Goal: Task Accomplishment & Management: Manage account settings

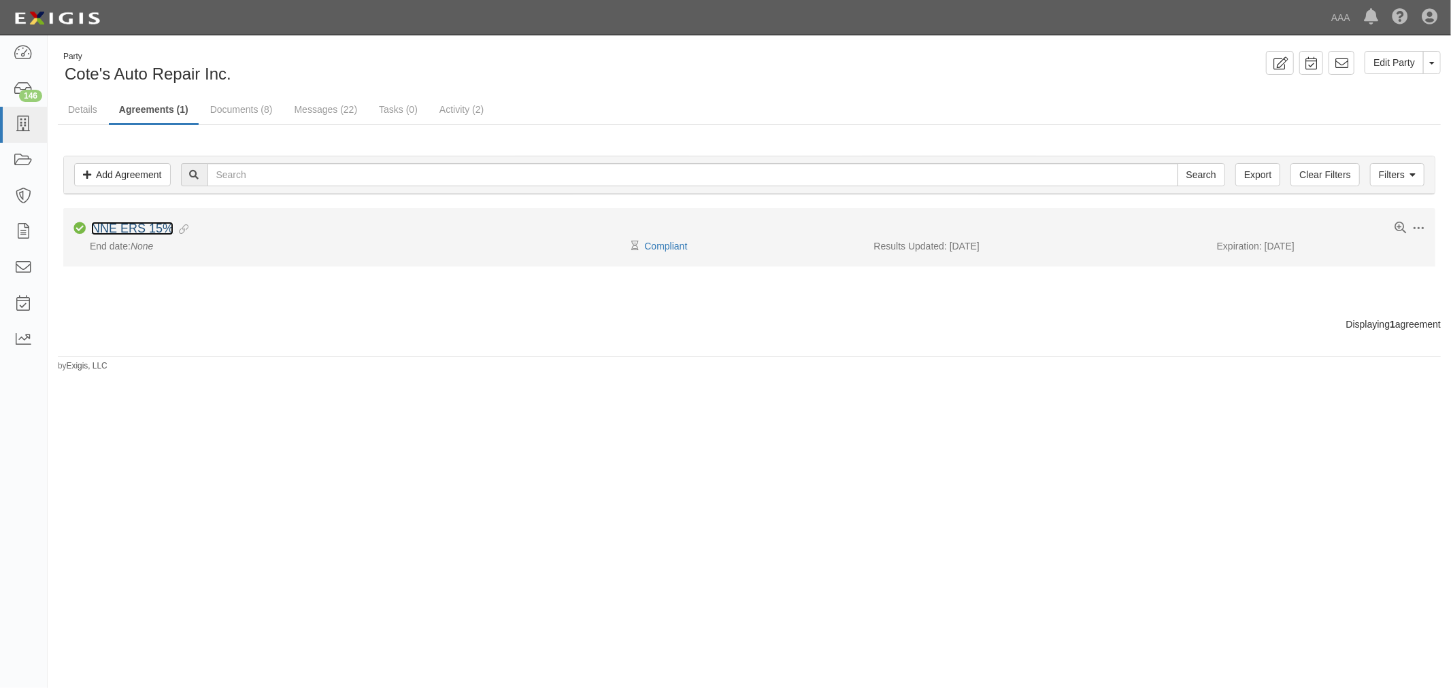
click at [137, 225] on link "NNE ERS 15%" at bounding box center [132, 229] width 82 height 14
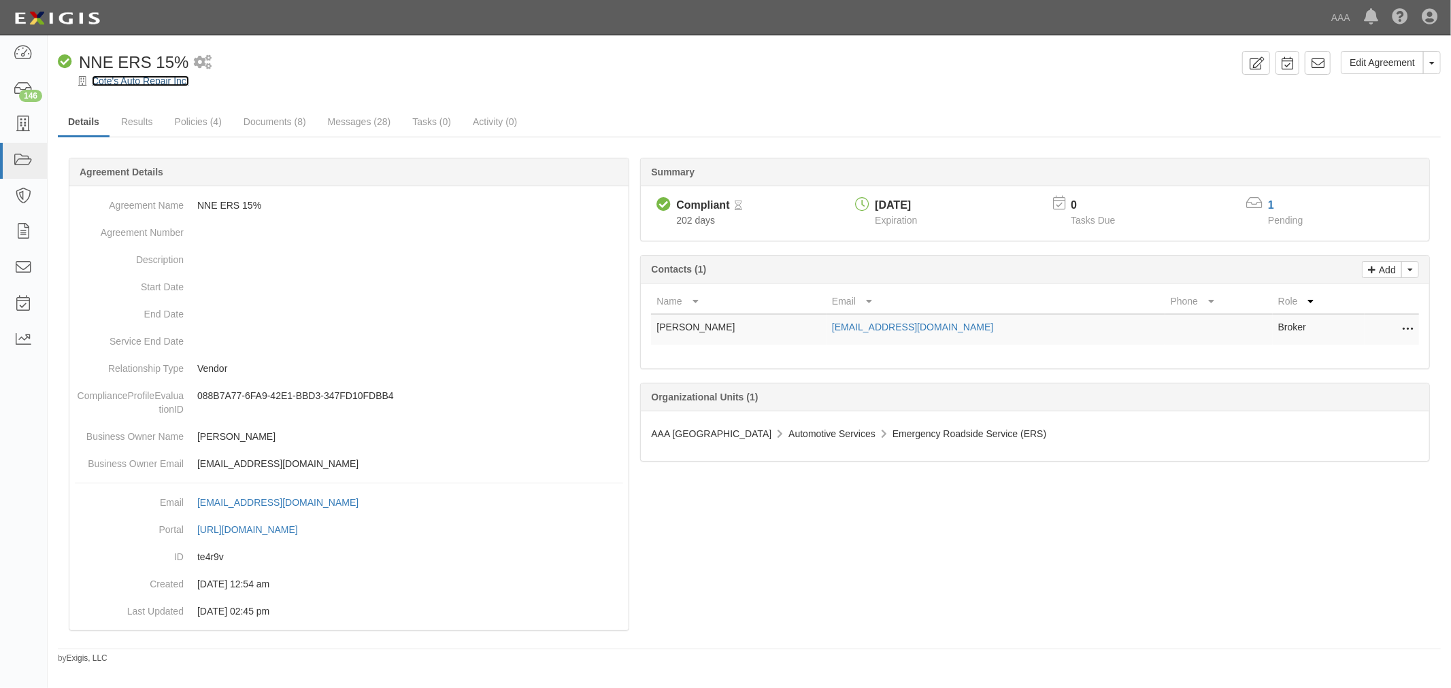
click at [145, 80] on link "Cote's Auto Repair Inc." at bounding box center [140, 80] width 97 height 11
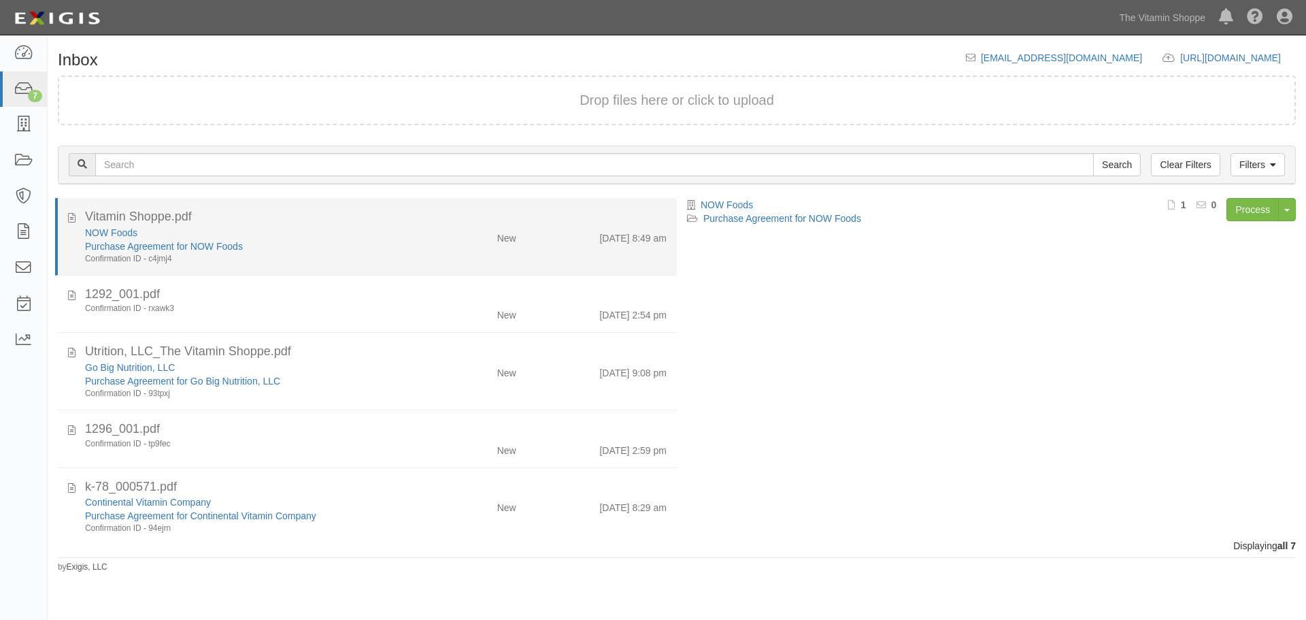
click at [126, 224] on div "Vitamin Shoppe.pdf" at bounding box center [375, 217] width 581 height 18
click at [120, 231] on link "NOW Foods" at bounding box center [111, 232] width 52 height 11
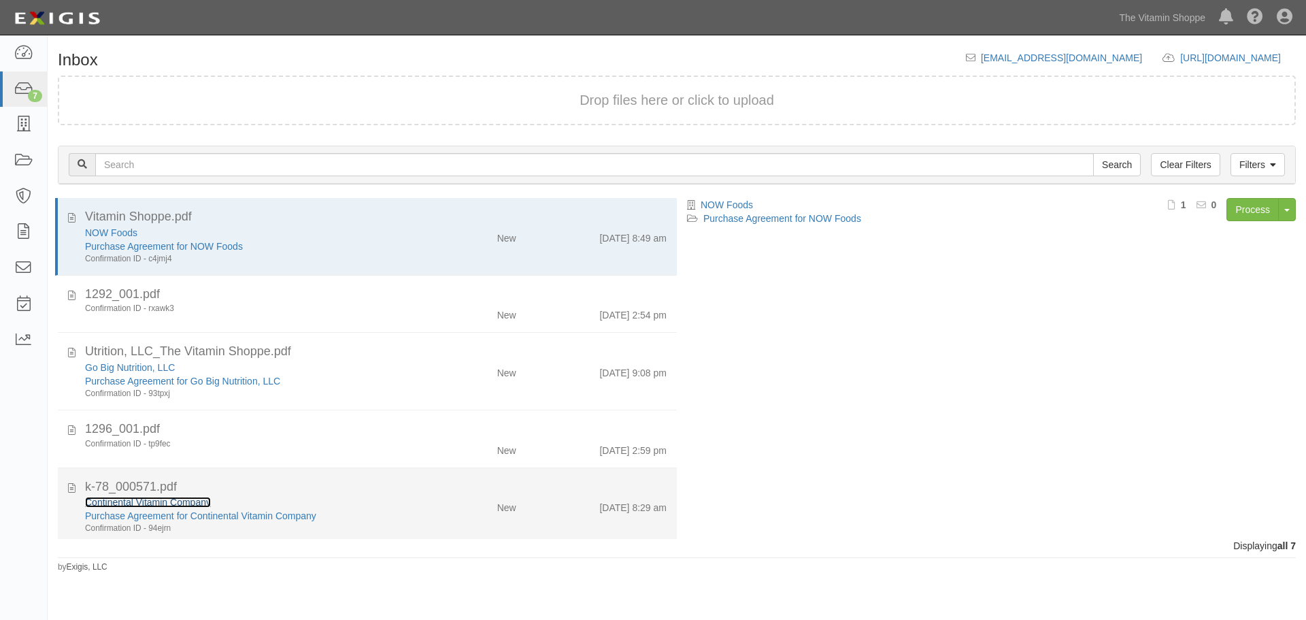
click at [120, 507] on link "Continental Vitamin Company" at bounding box center [148, 501] width 126 height 11
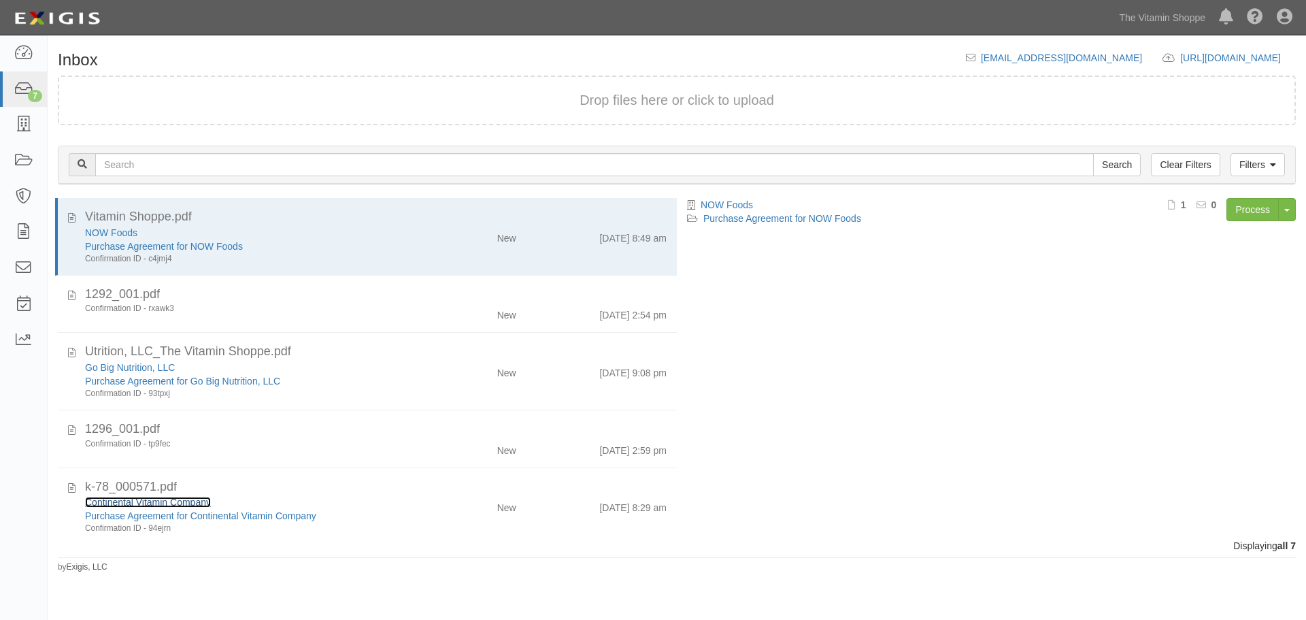
scroll to position [148, 0]
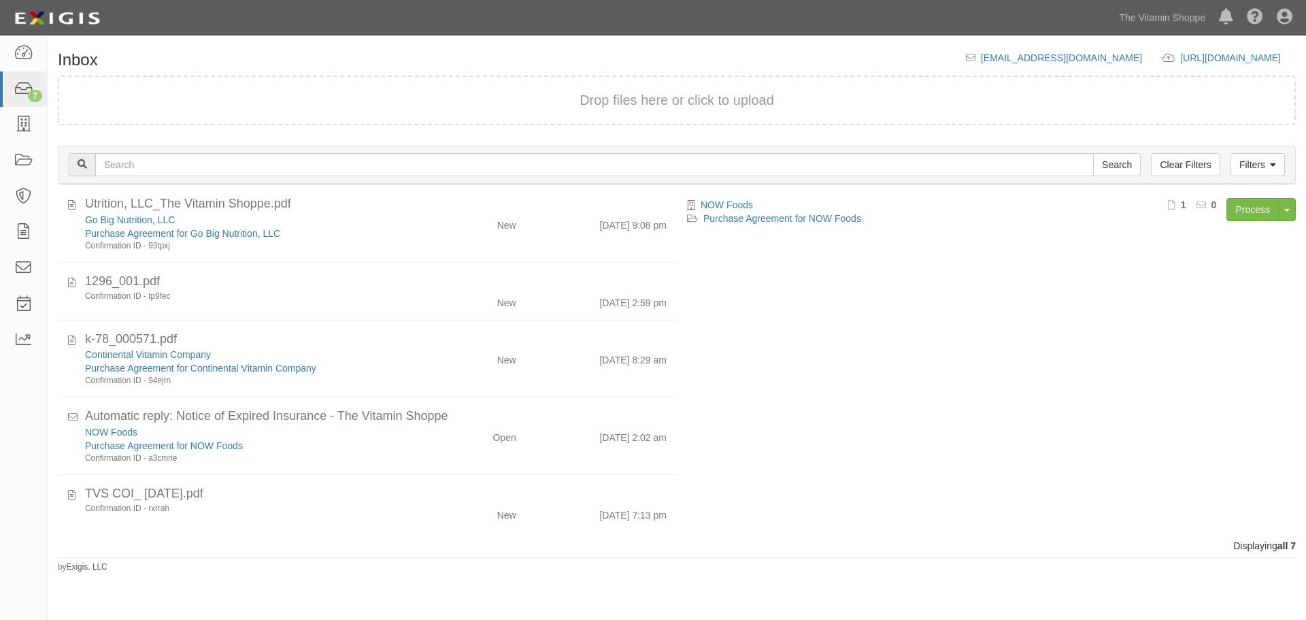
drag, startPoint x: 663, startPoint y: 398, endPoint x: 668, endPoint y: 292, distance: 106.2
click at [668, 292] on div "Vitamin Shoppe.pdf NOW Foods Purchase Agreement for NOW Foods Confirmation ID -…" at bounding box center [362, 368] width 629 height 341
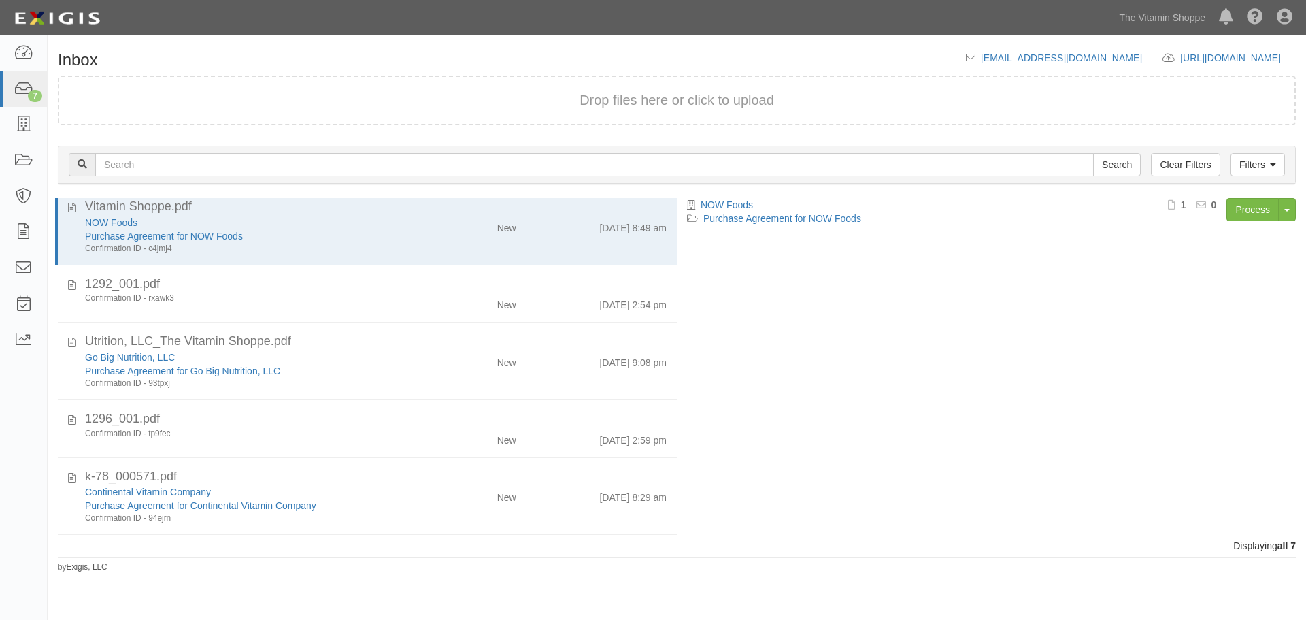
scroll to position [0, 0]
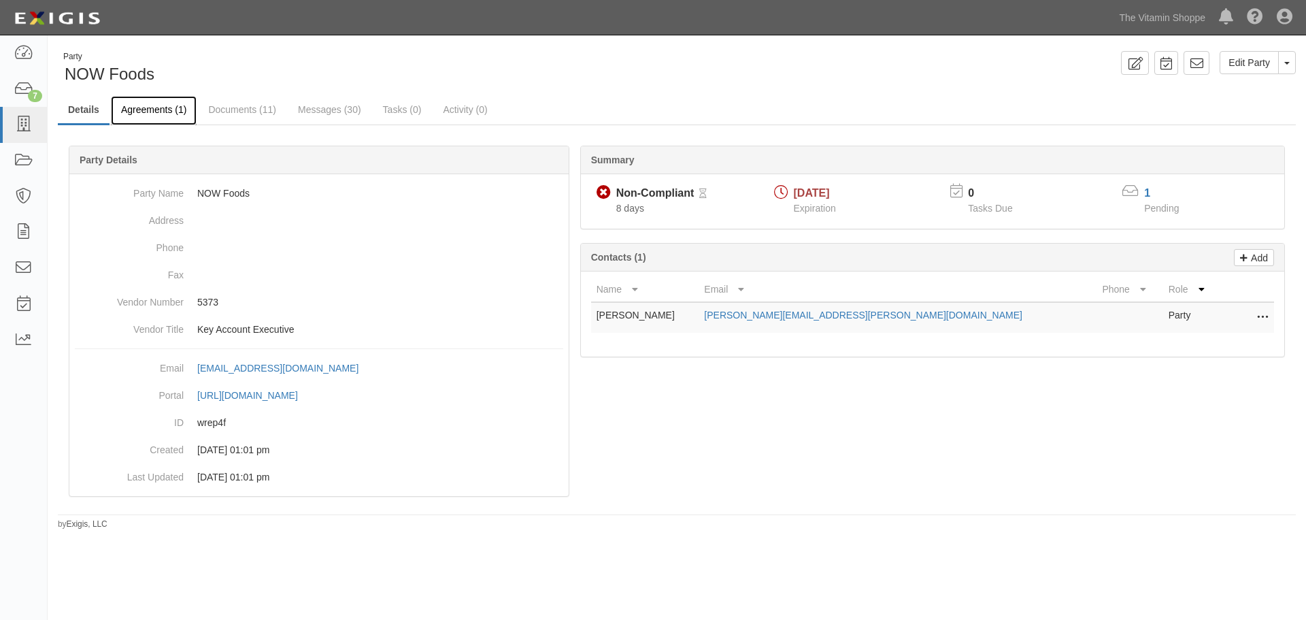
click at [151, 123] on link "Agreements (1)" at bounding box center [154, 110] width 86 height 29
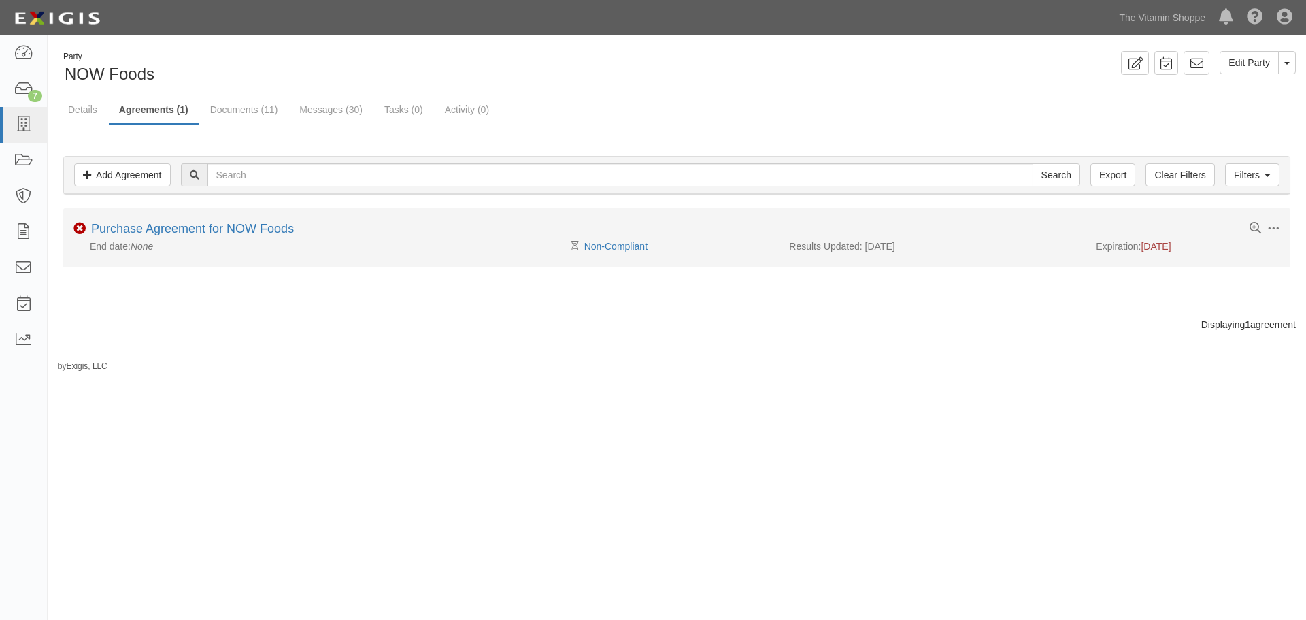
click at [229, 237] on div "Toggle Agreement Dropdown Edit Log activity Add task Send message Archive Delet…" at bounding box center [676, 230] width 1227 height 17
click at [231, 235] on link "Purchase Agreement for NOW Foods" at bounding box center [192, 229] width 203 height 14
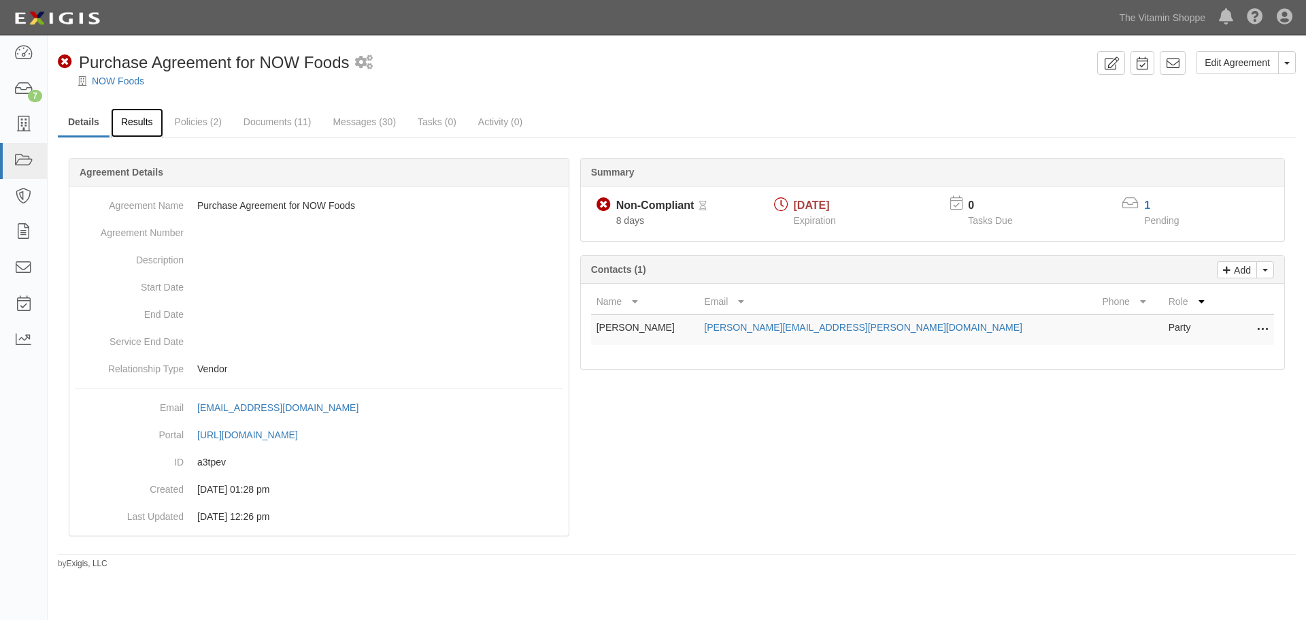
click at [138, 124] on link "Results" at bounding box center [137, 122] width 52 height 29
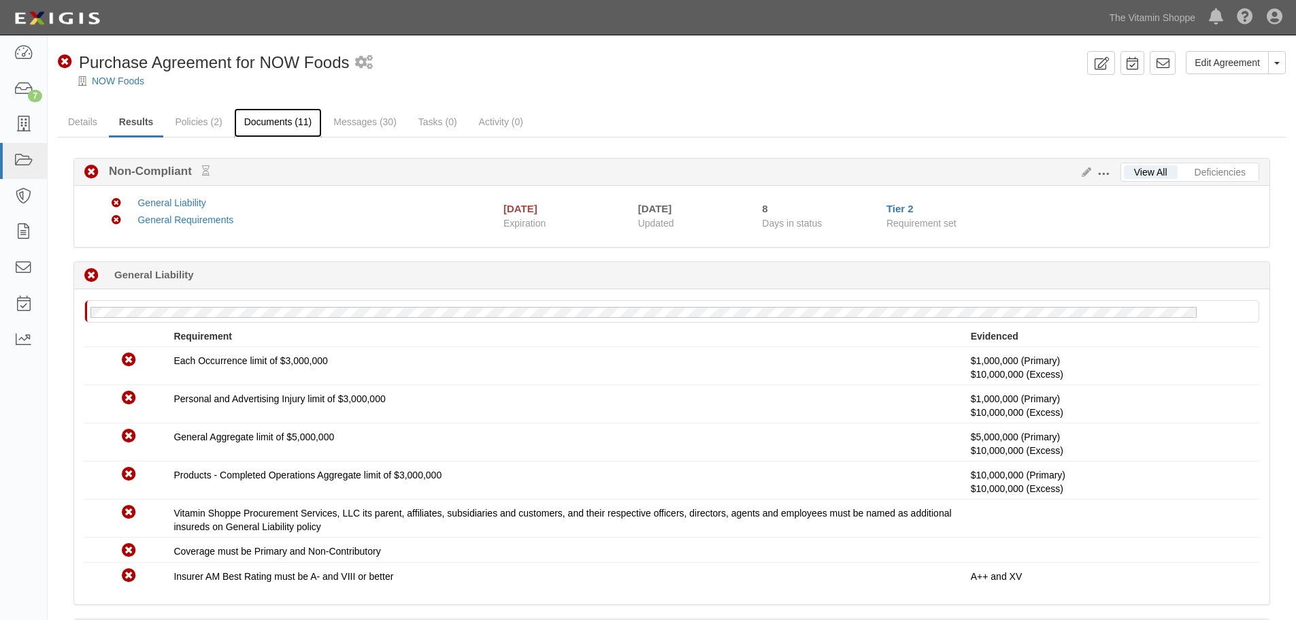
click at [274, 122] on link "Documents (11)" at bounding box center [278, 122] width 88 height 29
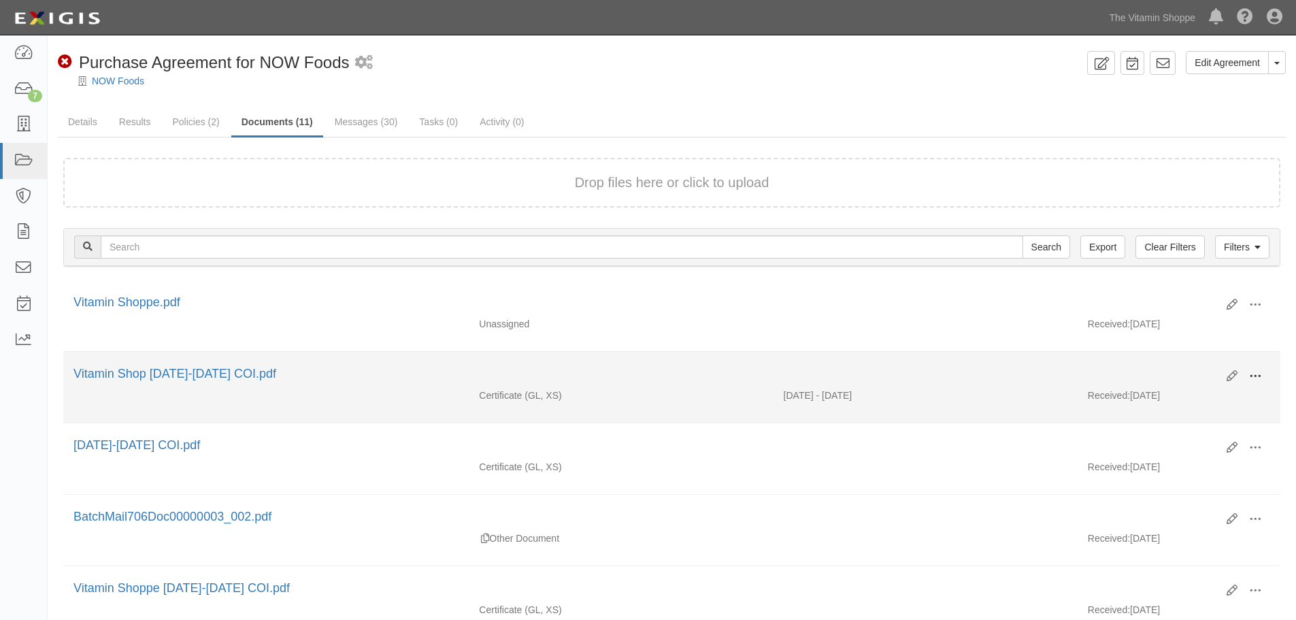
click at [1247, 374] on button at bounding box center [1255, 376] width 30 height 23
click at [1172, 396] on link "View" at bounding box center [1188, 396] width 107 height 24
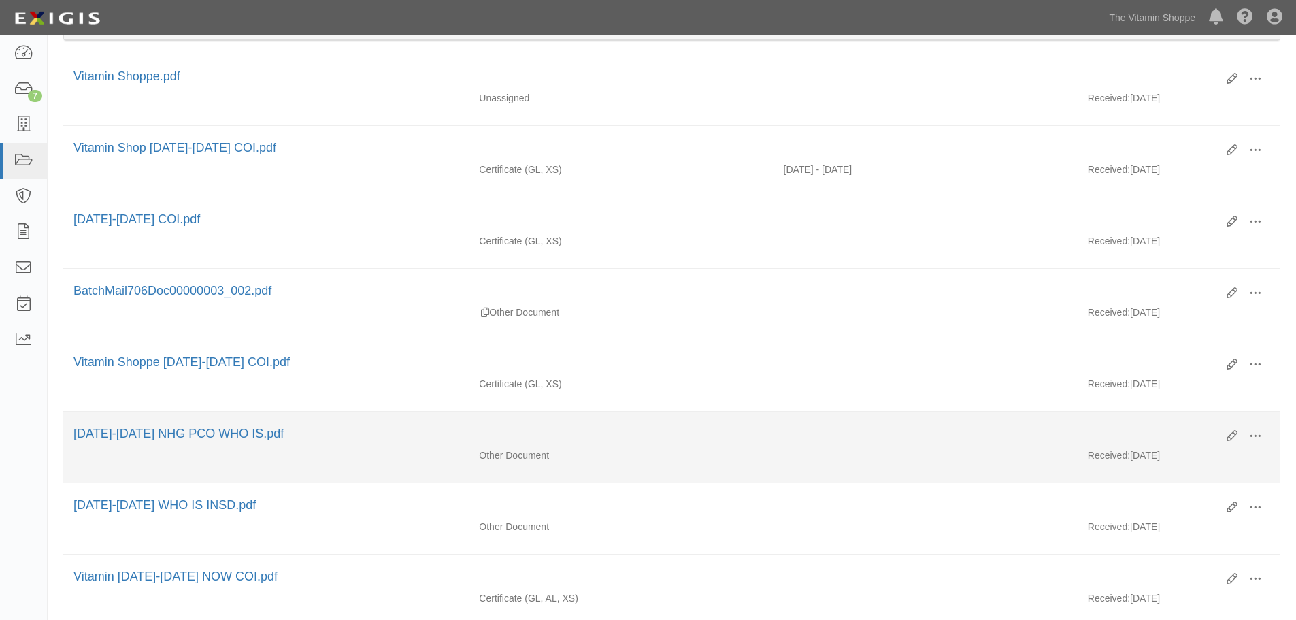
scroll to position [226, 0]
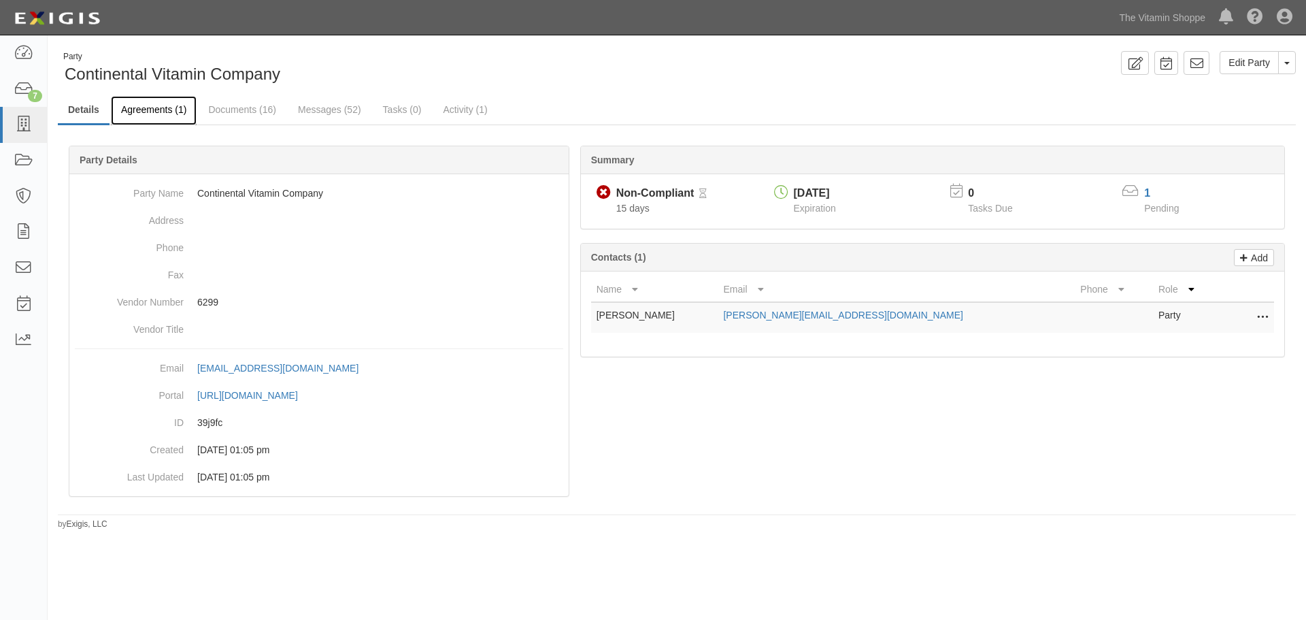
click at [158, 103] on link "Agreements (1)" at bounding box center [154, 110] width 86 height 29
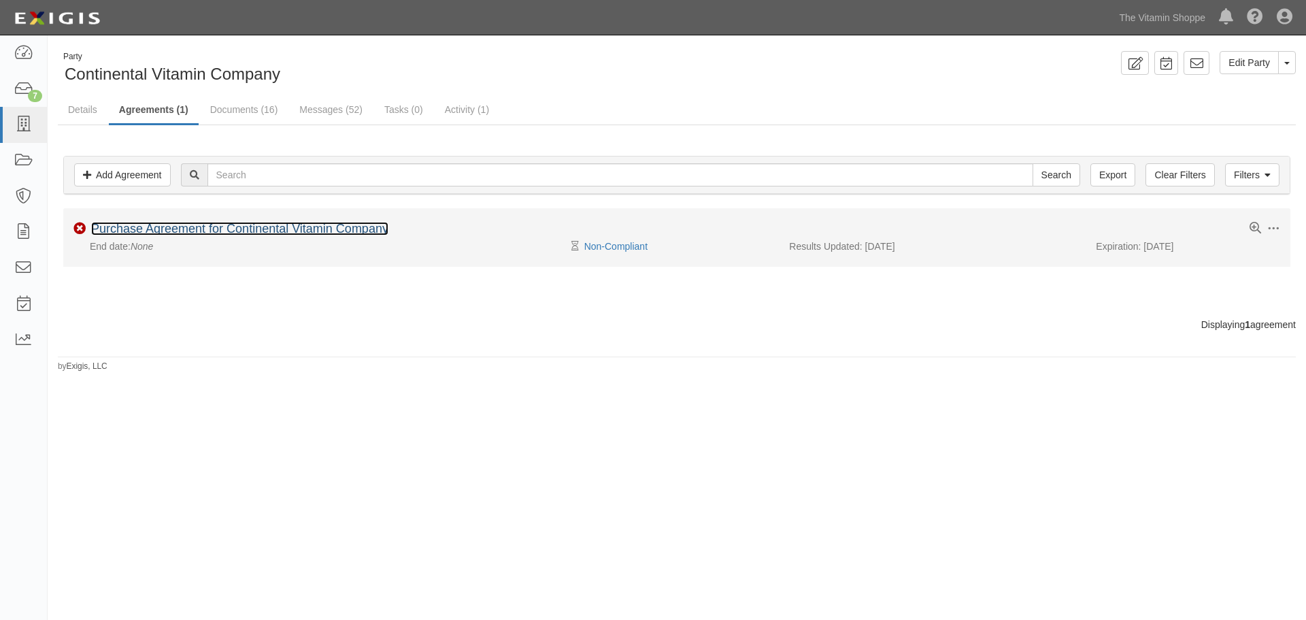
click at [151, 232] on link "Purchase Agreement for Continental Vitamin Company" at bounding box center [239, 229] width 297 height 14
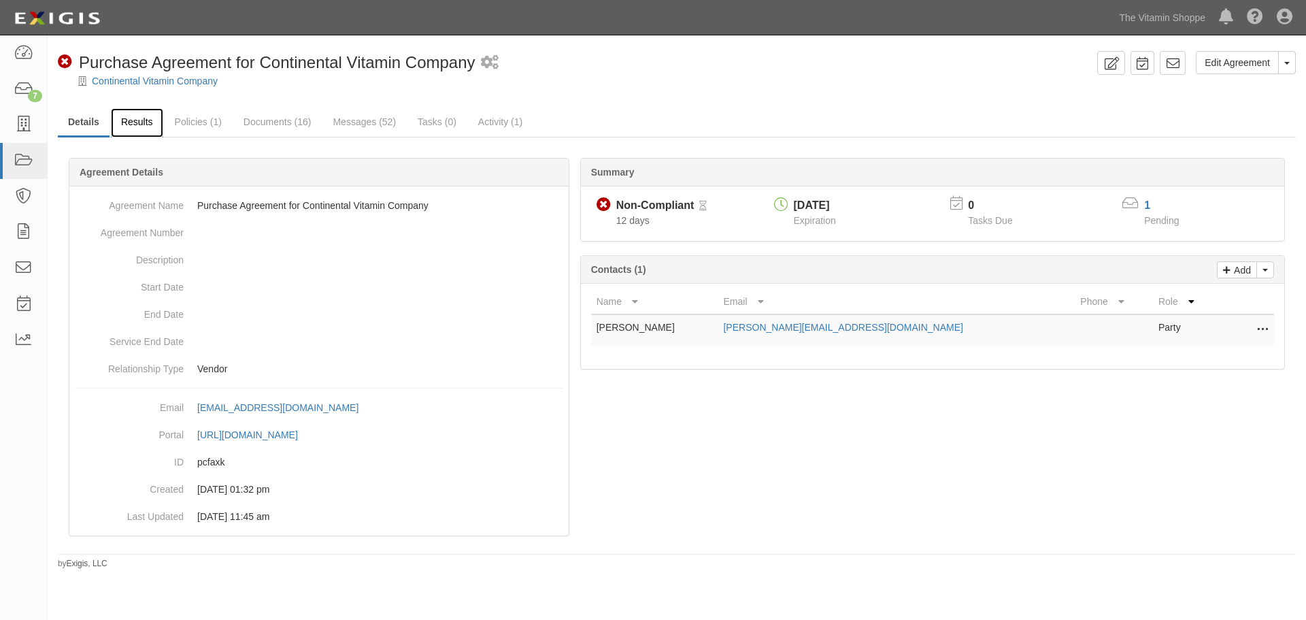
click at [131, 126] on link "Results" at bounding box center [137, 122] width 52 height 29
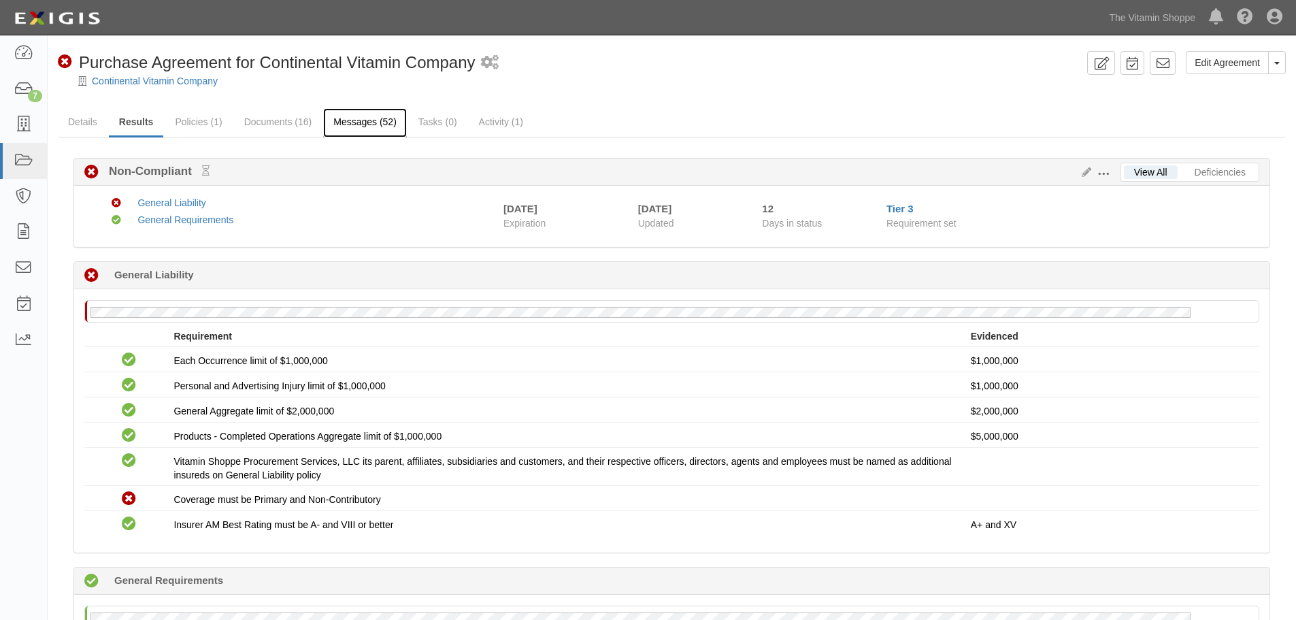
click at [376, 119] on link "Messages (52)" at bounding box center [365, 122] width 84 height 29
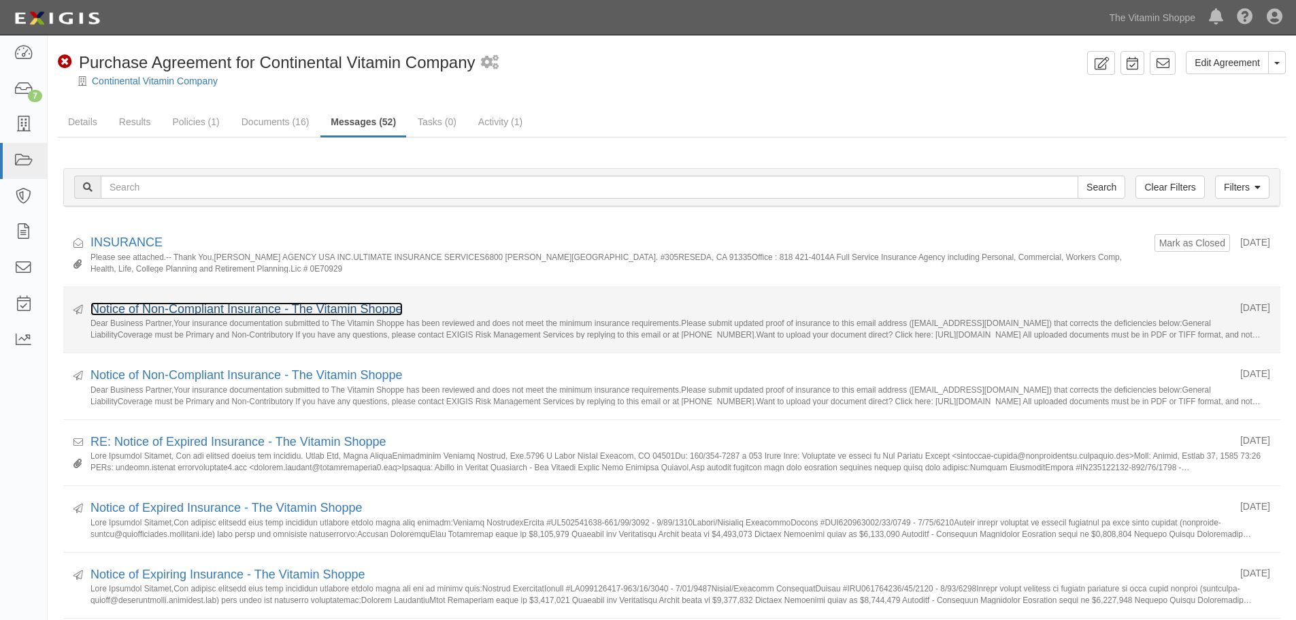
click at [152, 311] on link "Notice of Non-Compliant Insurance - The Vitamin Shoppe" at bounding box center [246, 309] width 312 height 14
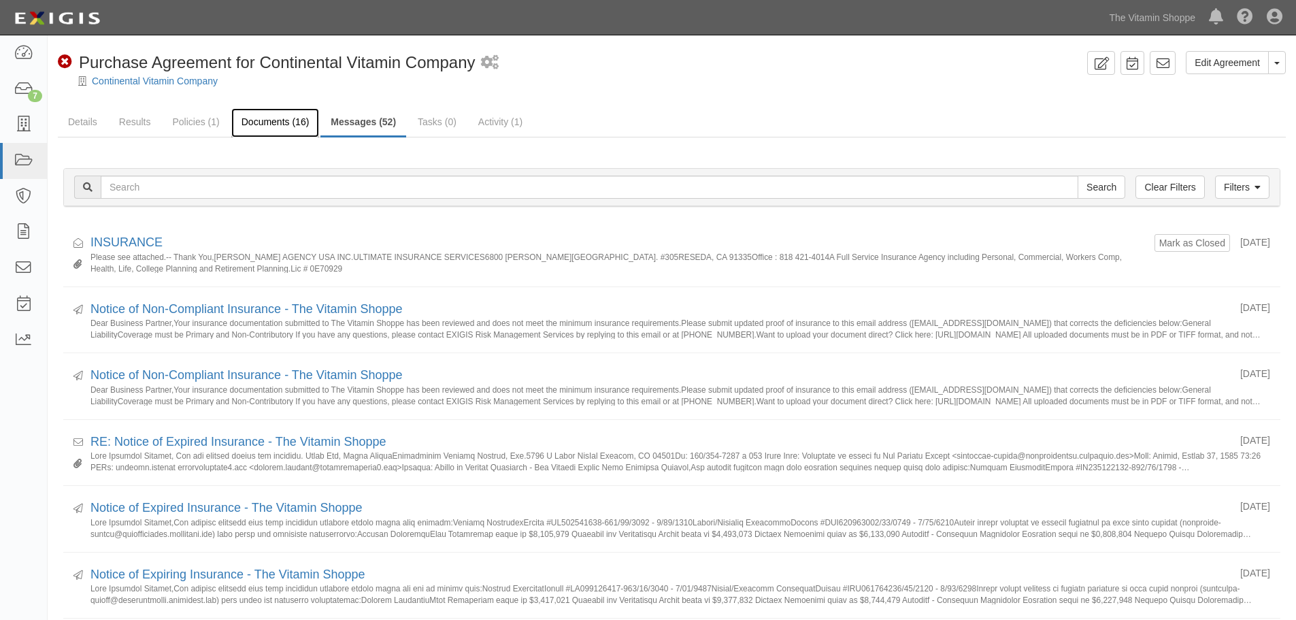
click at [256, 118] on link "Documents (16)" at bounding box center [275, 122] width 88 height 29
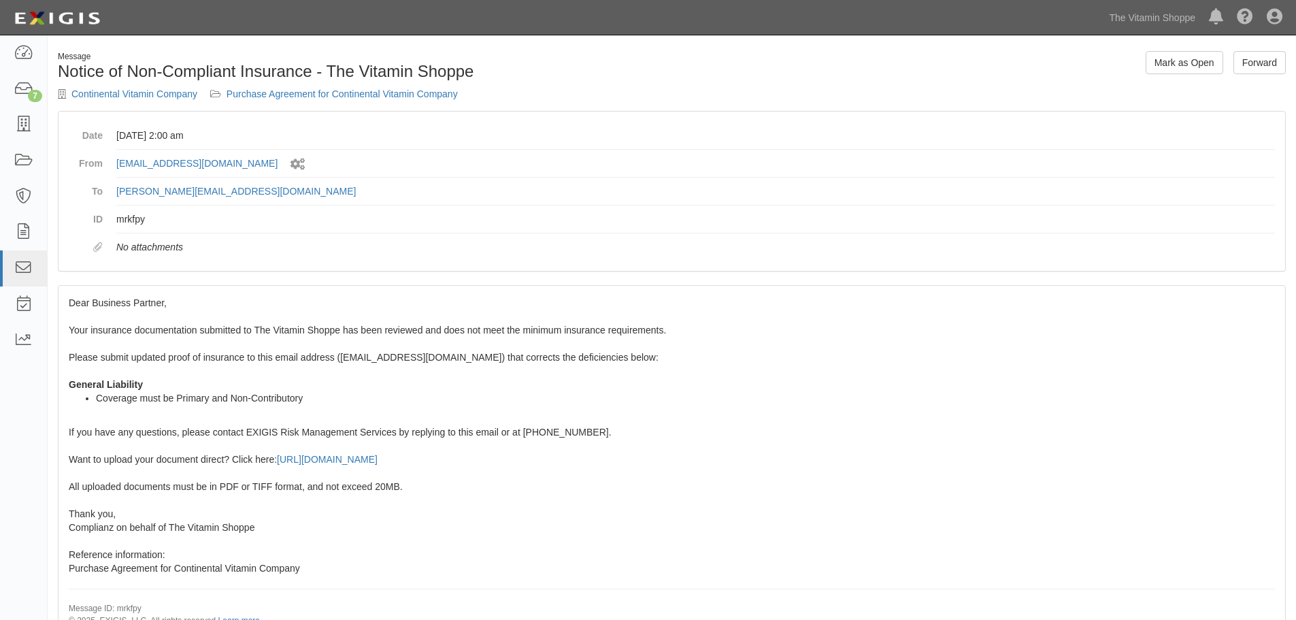
scroll to position [58, 0]
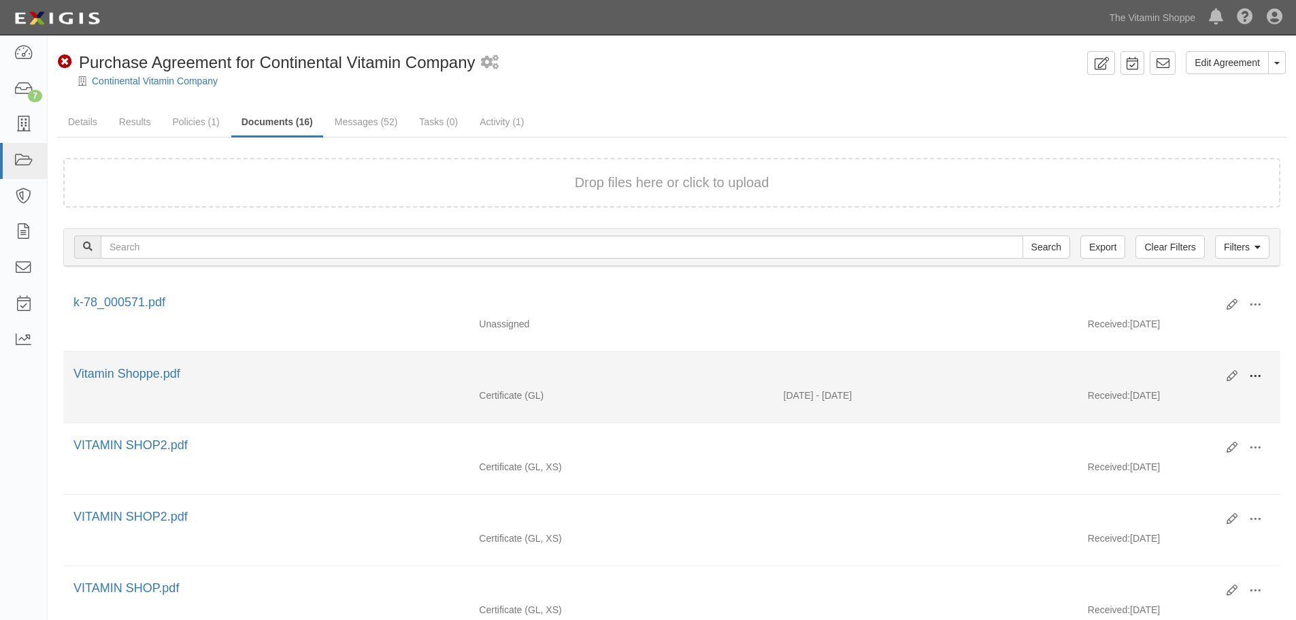
click at [1260, 370] on span at bounding box center [1255, 376] width 12 height 12
click at [1217, 394] on link "View" at bounding box center [1188, 396] width 107 height 24
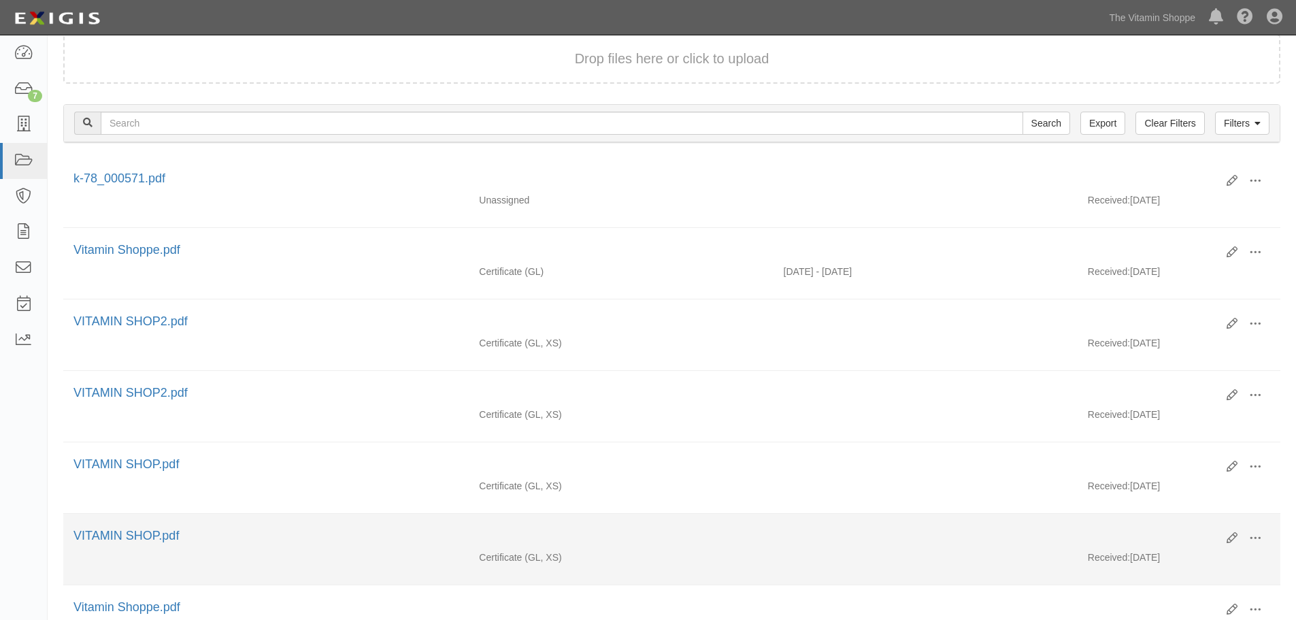
scroll to position [226, 0]
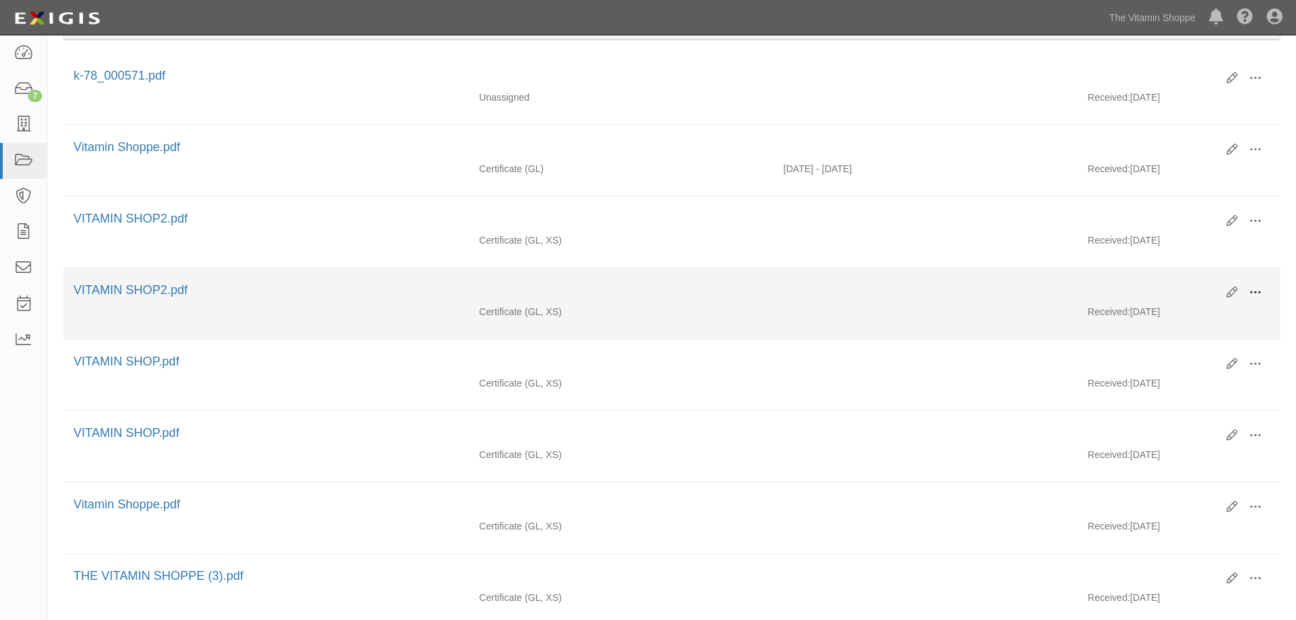
click at [1255, 301] on button at bounding box center [1255, 293] width 30 height 23
click at [1216, 316] on link "View" at bounding box center [1188, 312] width 107 height 24
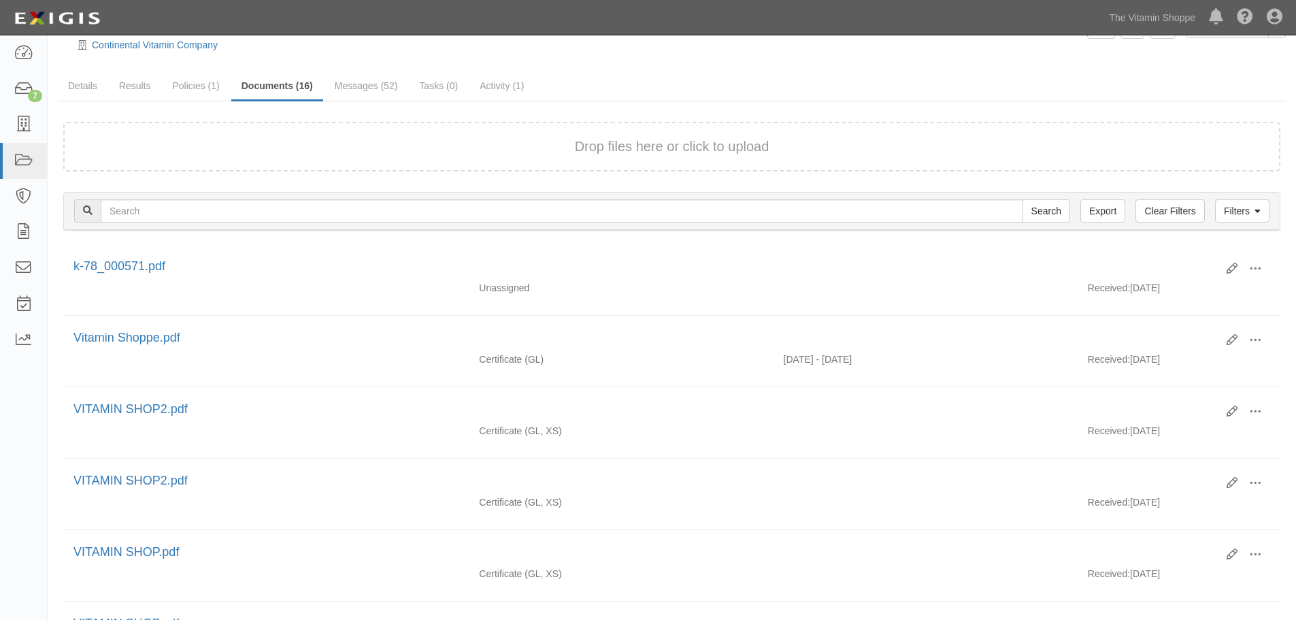
scroll to position [0, 0]
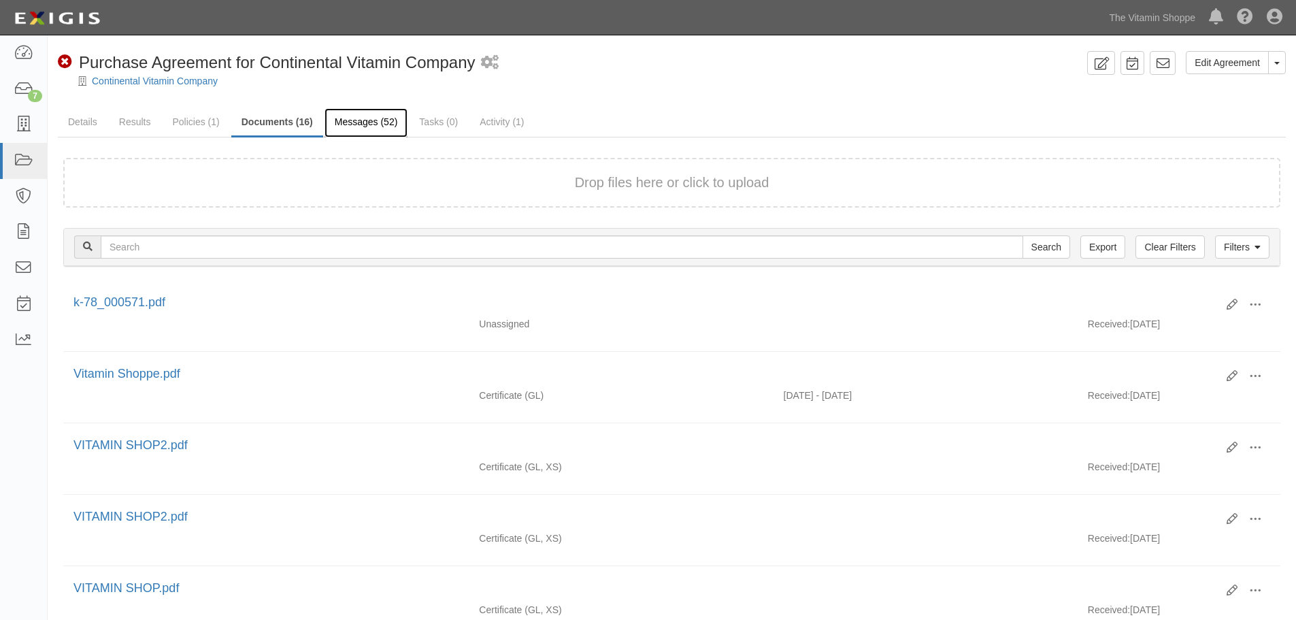
click at [370, 114] on link "Messages (52)" at bounding box center [366, 122] width 84 height 29
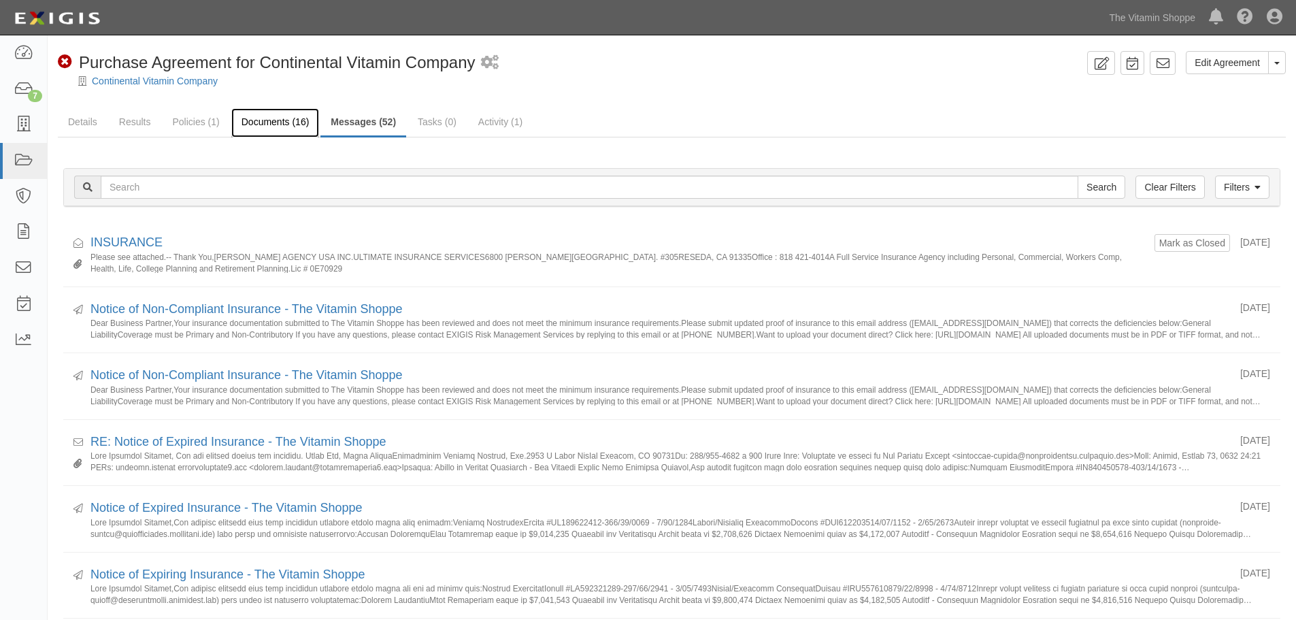
click at [282, 114] on link "Documents (16)" at bounding box center [275, 122] width 88 height 29
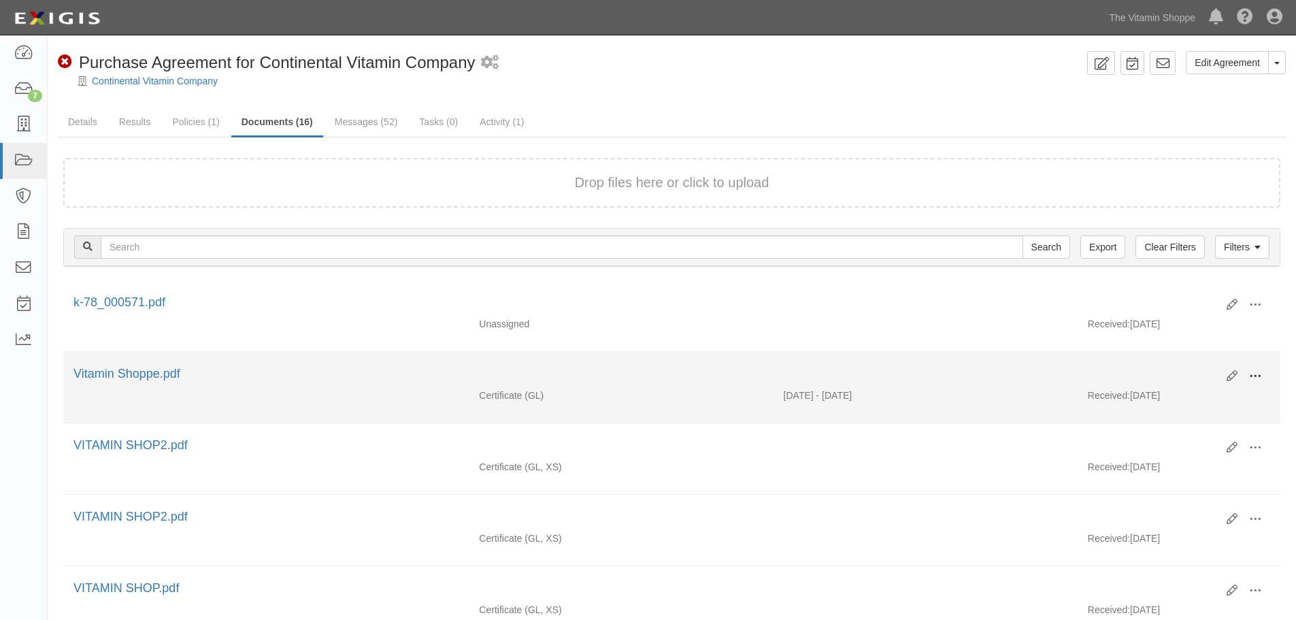
click at [1256, 376] on span at bounding box center [1255, 376] width 12 height 12
click at [1171, 405] on link "View" at bounding box center [1188, 396] width 107 height 24
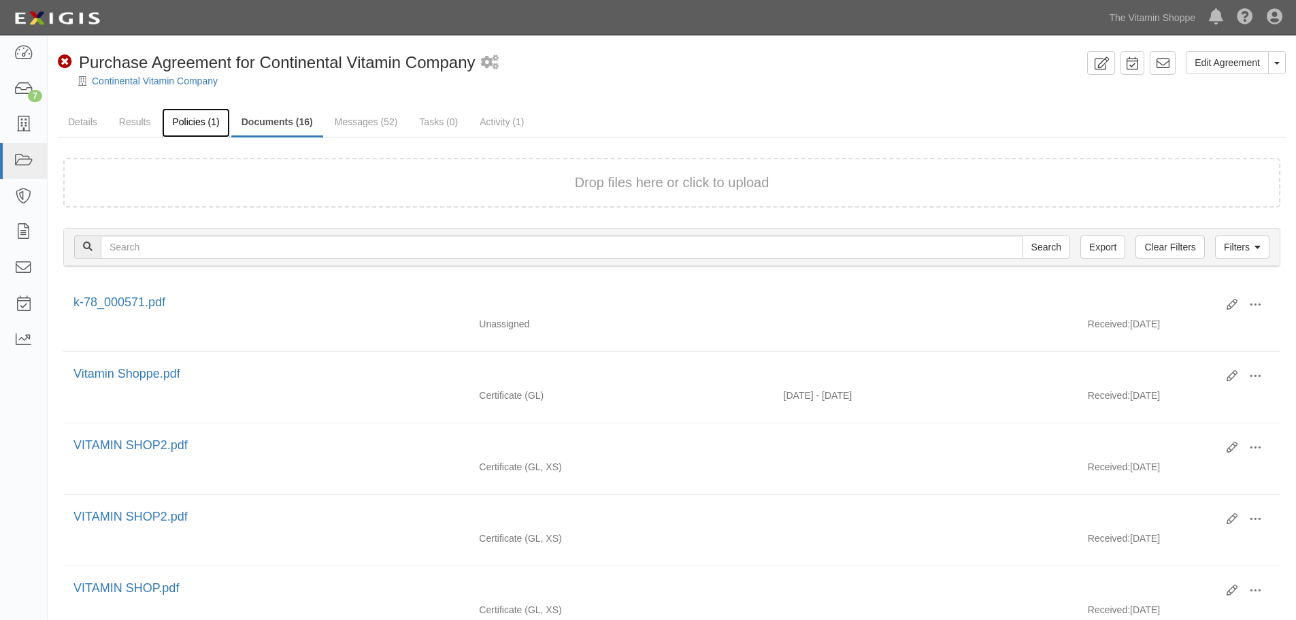
click at [184, 129] on link "Policies (1)" at bounding box center [195, 122] width 67 height 29
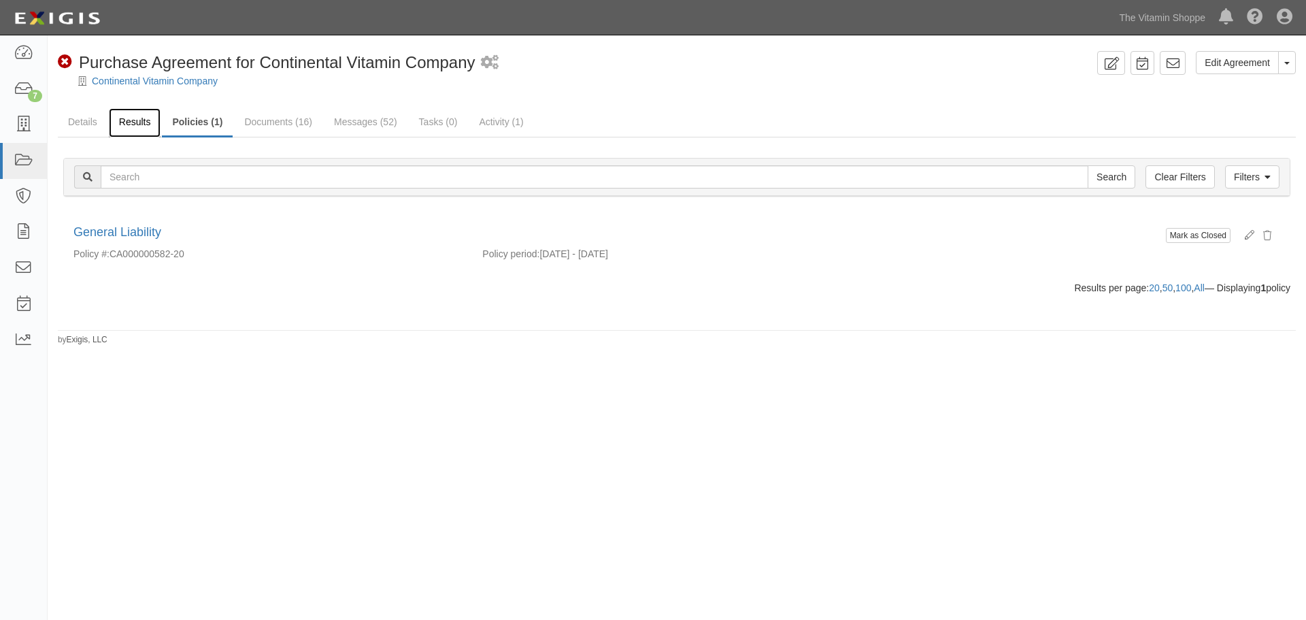
click at [126, 123] on link "Results" at bounding box center [135, 122] width 52 height 29
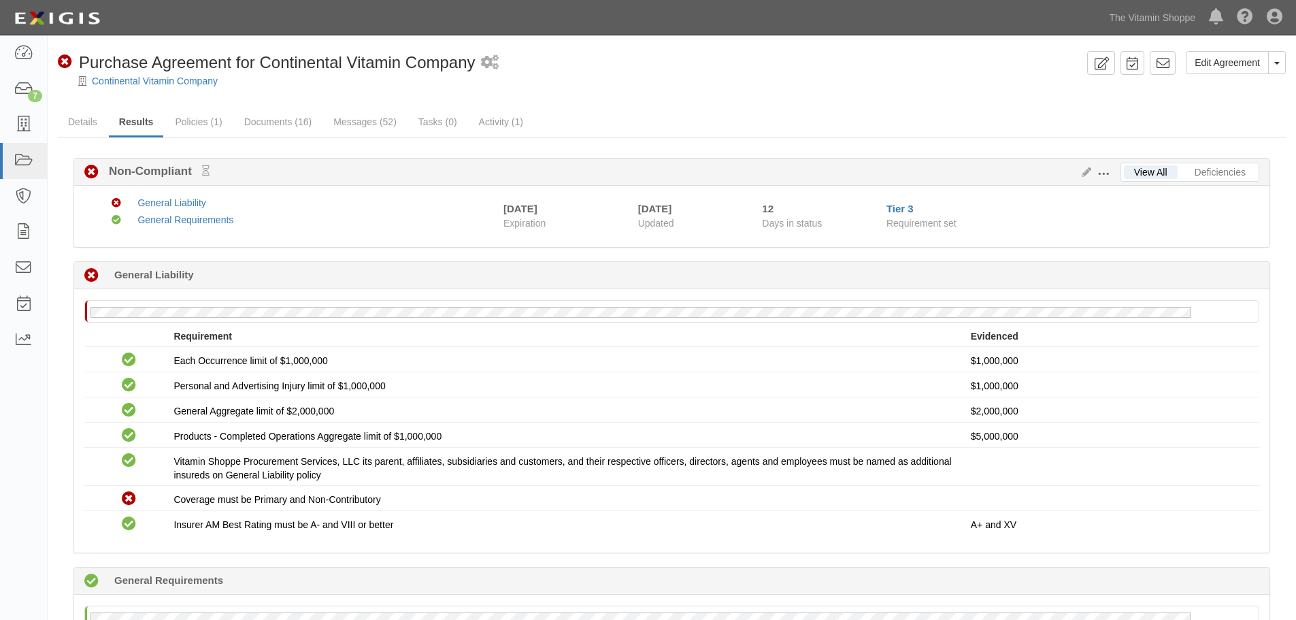
drag, startPoint x: 289, startPoint y: 118, endPoint x: 340, endPoint y: 88, distance: 58.8
click at [340, 88] on div at bounding box center [672, 93] width 1248 height 10
drag, startPoint x: 294, startPoint y: 116, endPoint x: 421, endPoint y: 97, distance: 127.8
click at [421, 97] on div at bounding box center [672, 93] width 1248 height 10
click at [292, 132] on link "Documents (16)" at bounding box center [278, 122] width 88 height 29
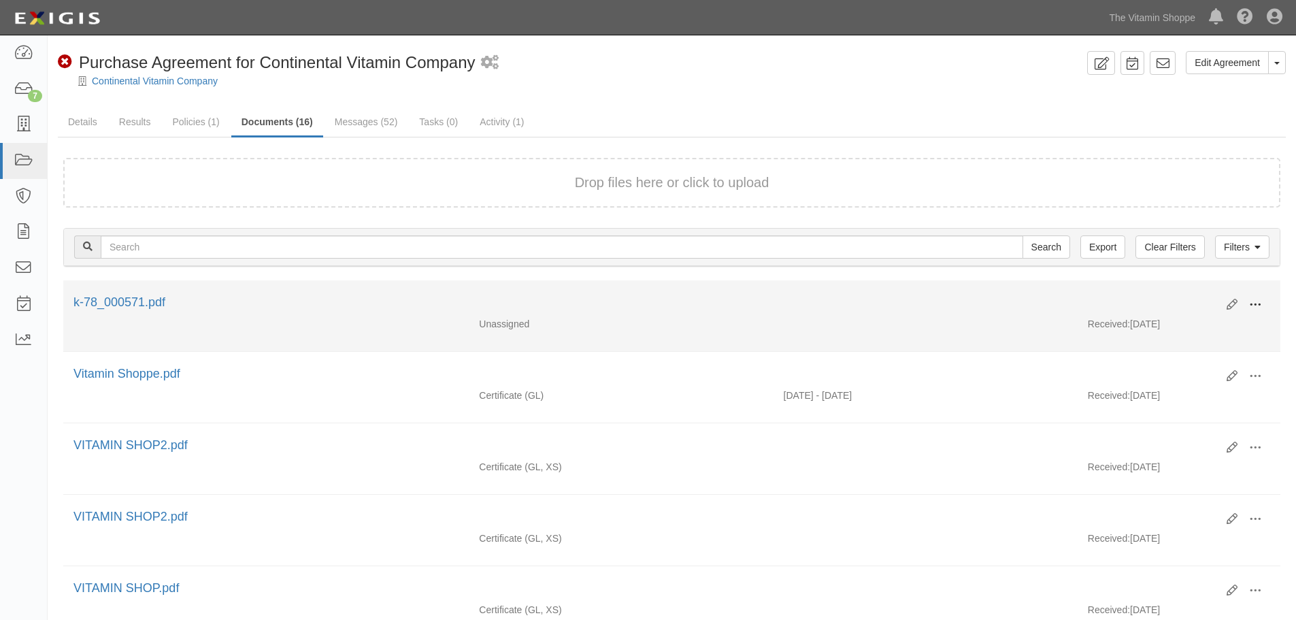
click at [1250, 305] on span at bounding box center [1255, 305] width 12 height 12
click at [1148, 318] on link "View" at bounding box center [1188, 324] width 107 height 24
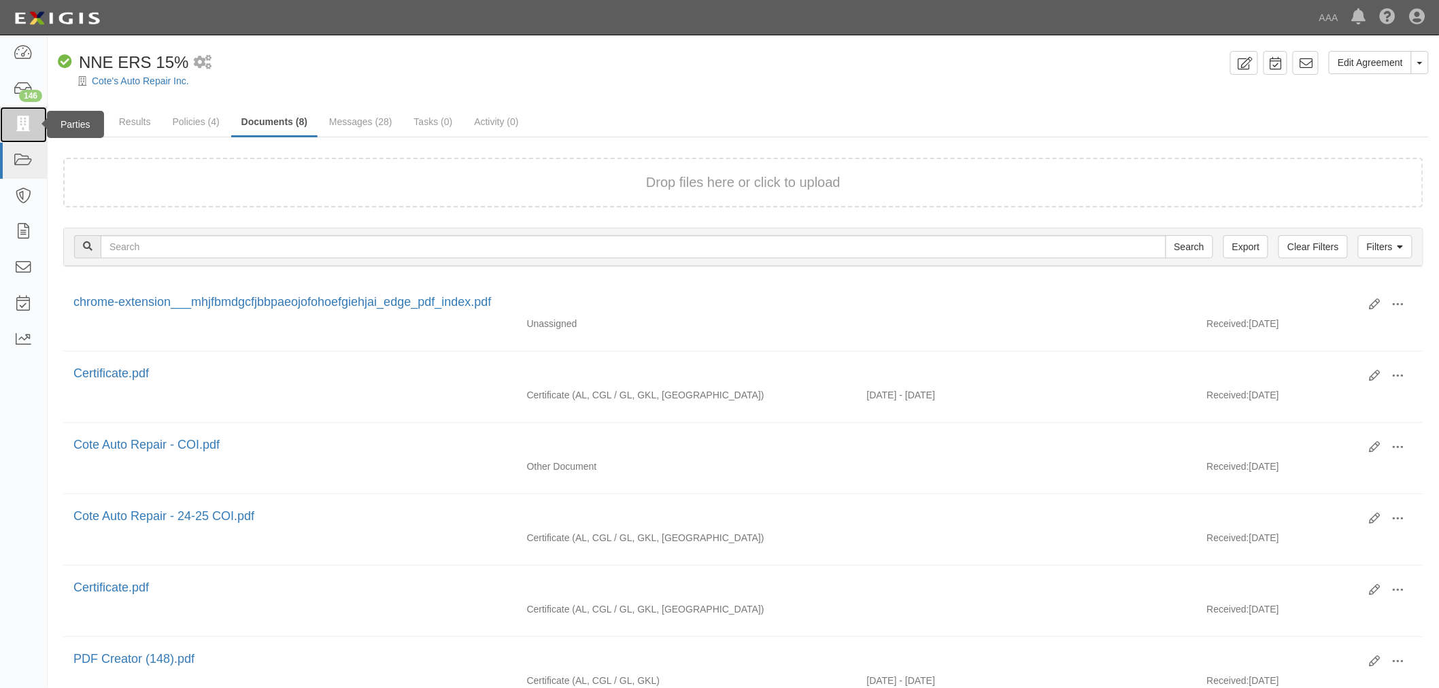
click at [14, 116] on link at bounding box center [23, 125] width 47 height 36
click at [150, 120] on link "Results" at bounding box center [135, 122] width 52 height 29
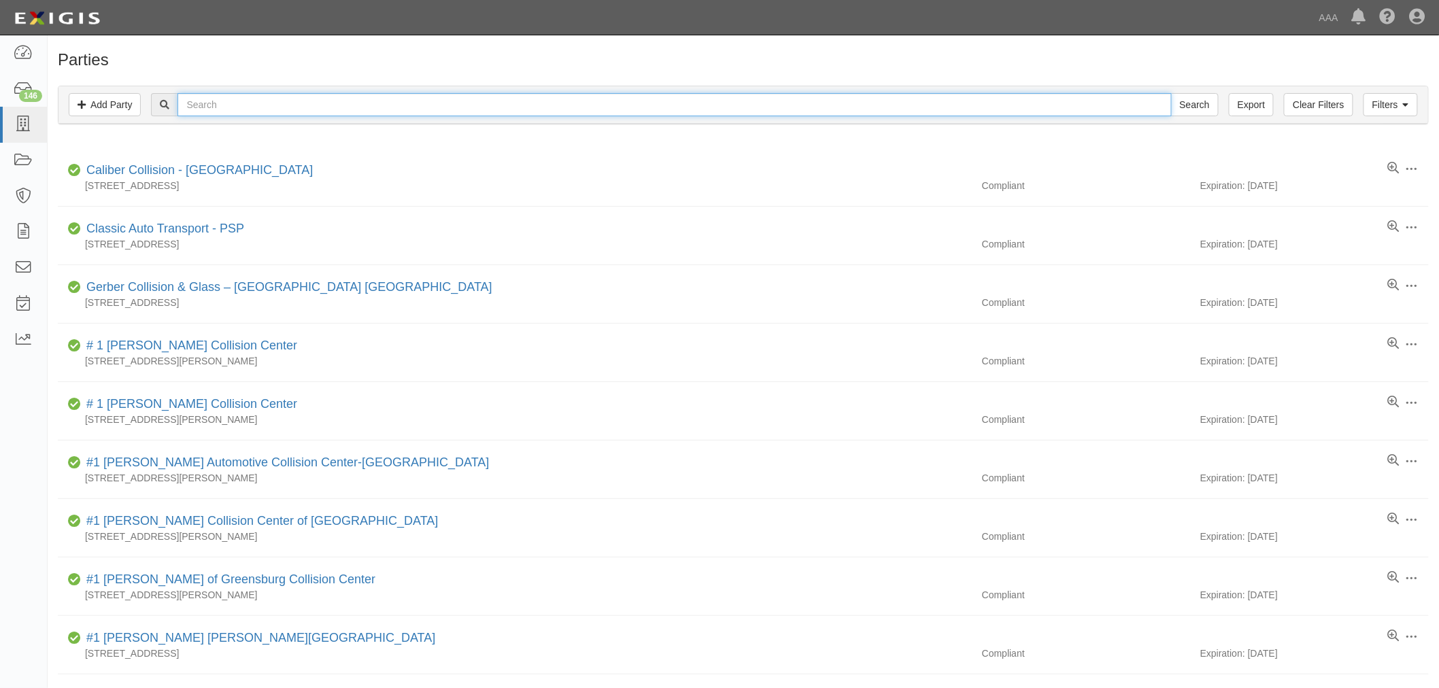
click at [199, 96] on input "text" at bounding box center [674, 104] width 994 height 23
type input "[PERSON_NAME]"
click at [1171, 93] on input "Search" at bounding box center [1195, 104] width 48 height 23
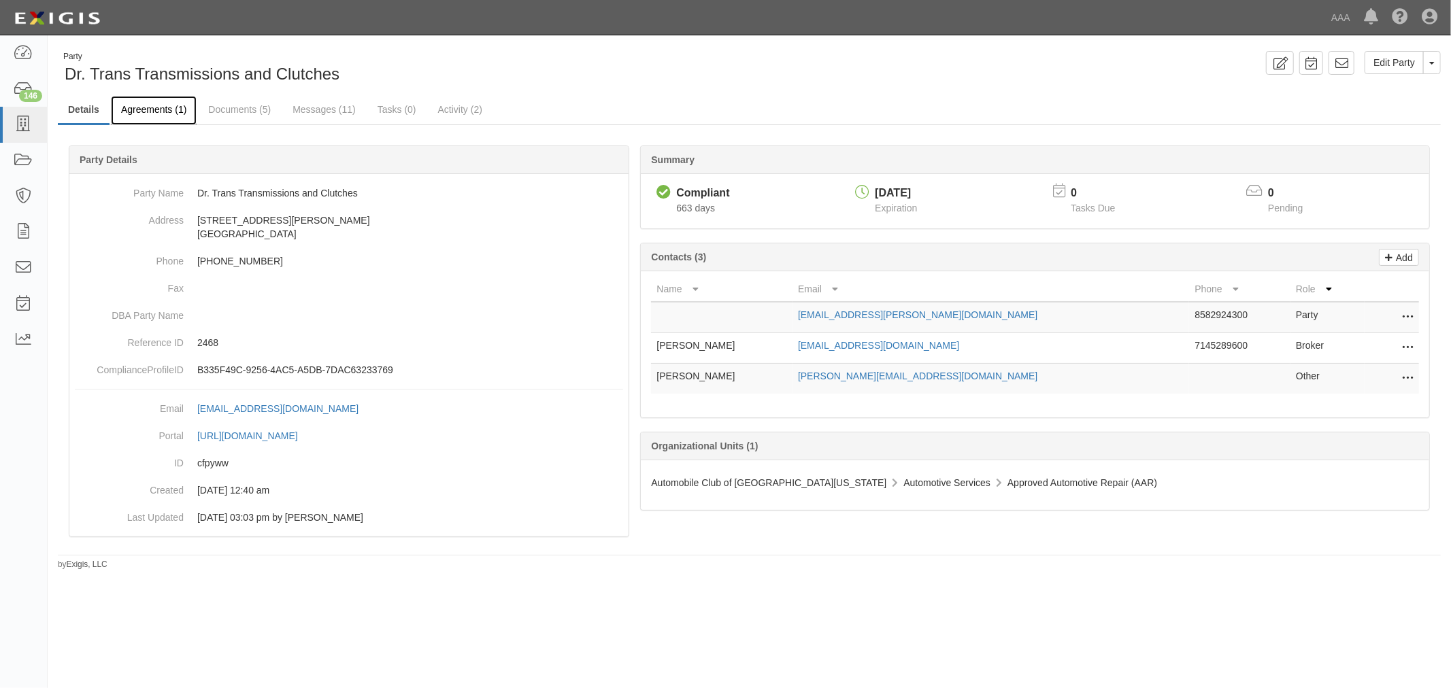
click at [152, 114] on link "Agreements (1)" at bounding box center [154, 110] width 86 height 29
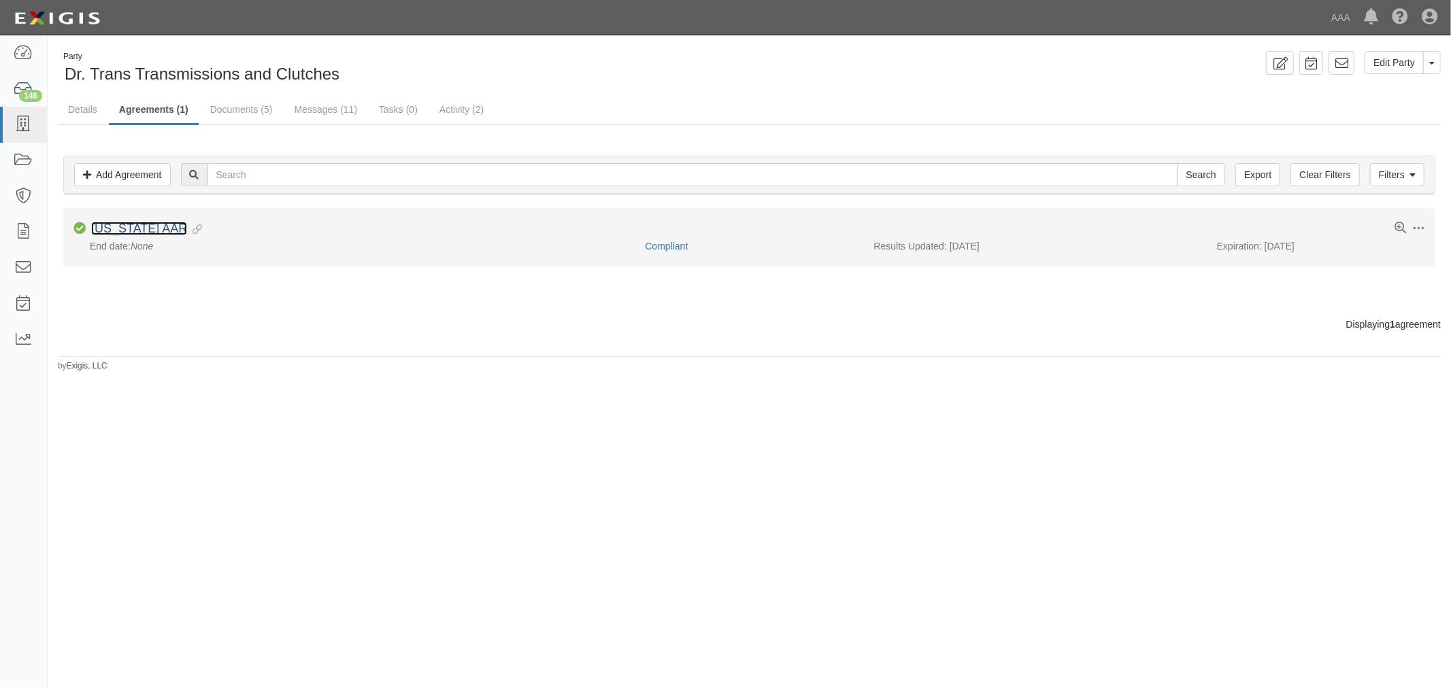
click at [154, 233] on link "[US_STATE] AAR" at bounding box center [139, 229] width 96 height 14
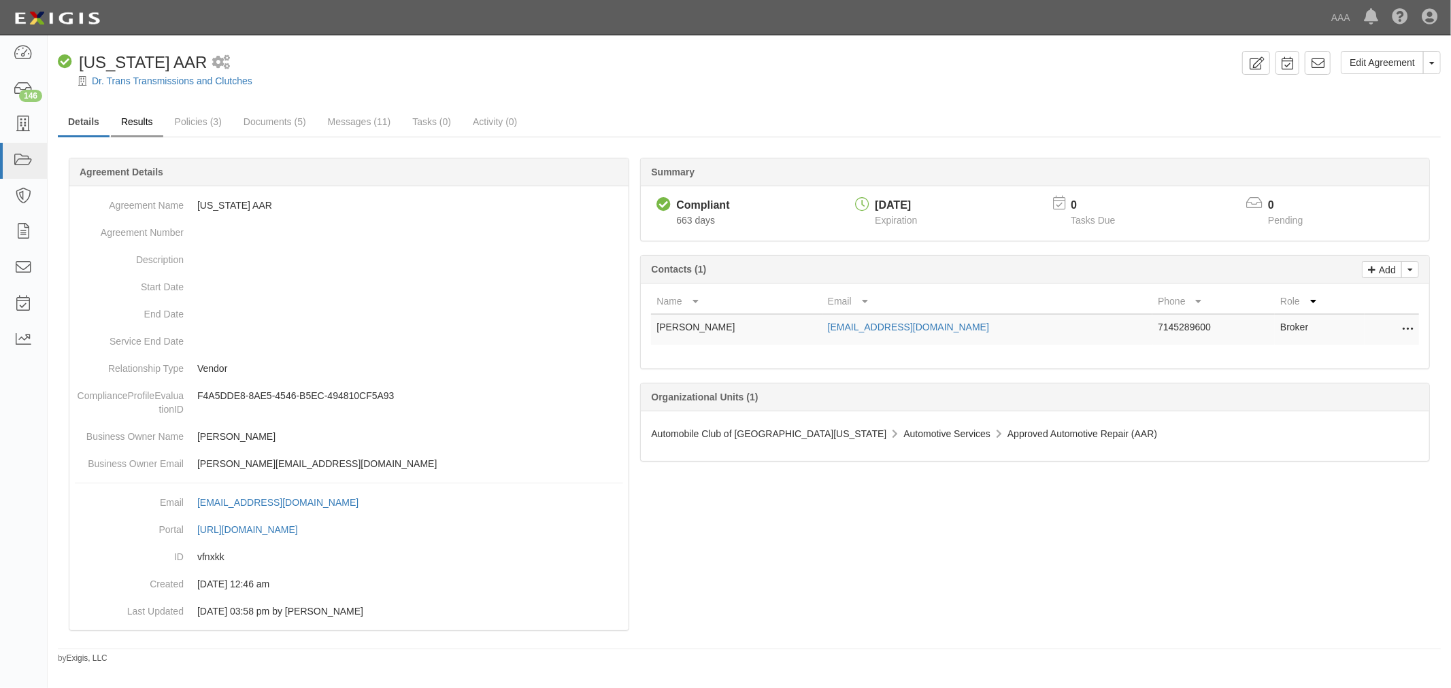
drag, startPoint x: 137, startPoint y: 92, endPoint x: 133, endPoint y: 116, distance: 24.1
click at [136, 93] on div at bounding box center [749, 93] width 1403 height 10
click at [131, 124] on link "Results" at bounding box center [137, 122] width 52 height 29
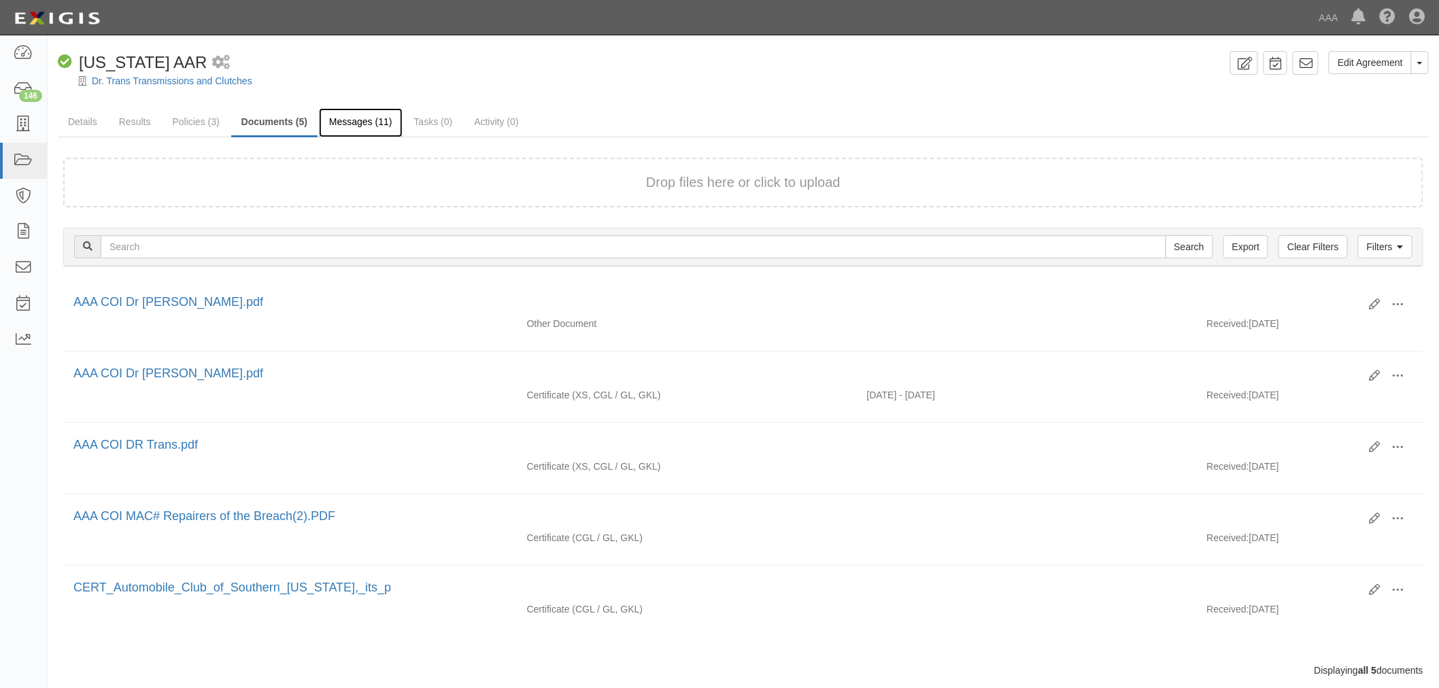
click at [392, 124] on link "Messages (11)" at bounding box center [361, 122] width 84 height 29
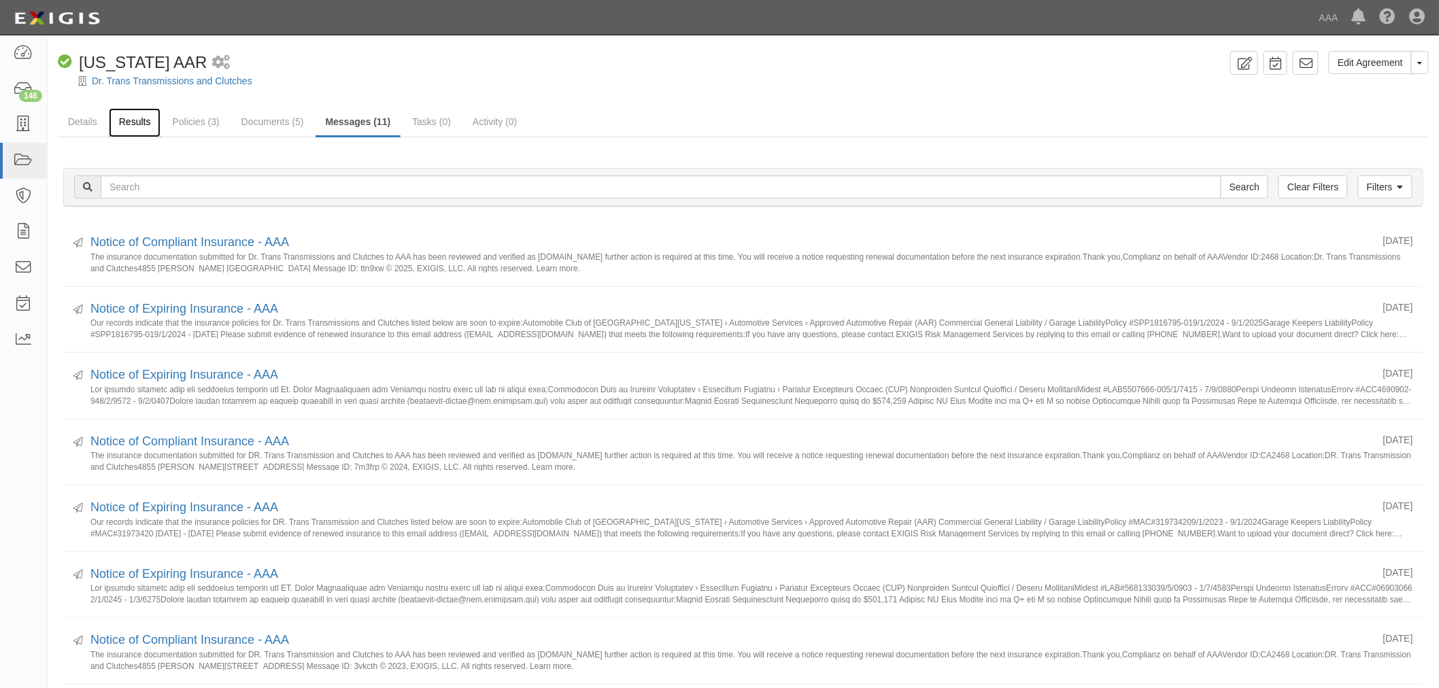
click at [130, 118] on link "Results" at bounding box center [135, 122] width 52 height 29
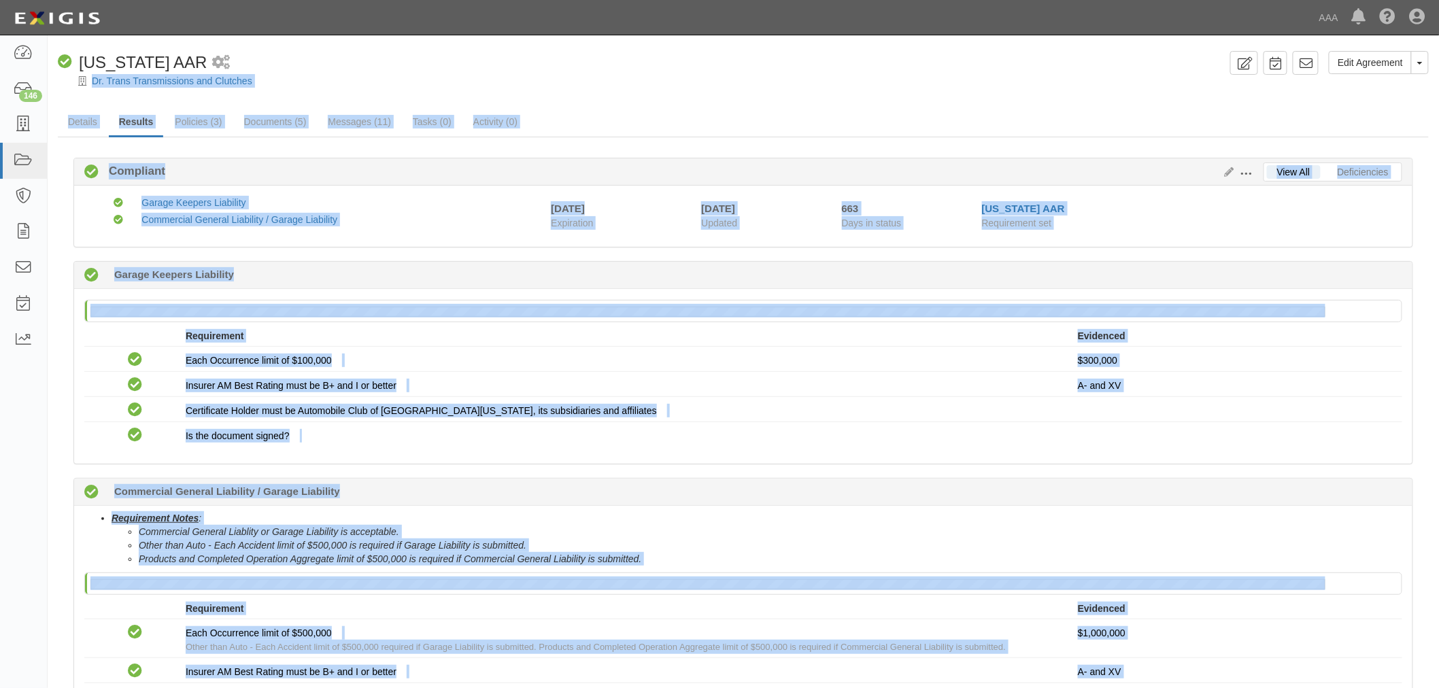
drag, startPoint x: 541, startPoint y: 628, endPoint x: 86, endPoint y: 84, distance: 708.8
click at [78, 84] on div "Edit Agreement Toggle Agreement Dropdown View Audit Trail Archive Agreement Pla…" at bounding box center [743, 441] width 1391 height 781
click at [92, 103] on div "Edit Agreement Toggle Agreement Dropdown View Audit Trail Archive Agreement Pla…" at bounding box center [743, 441] width 1391 height 781
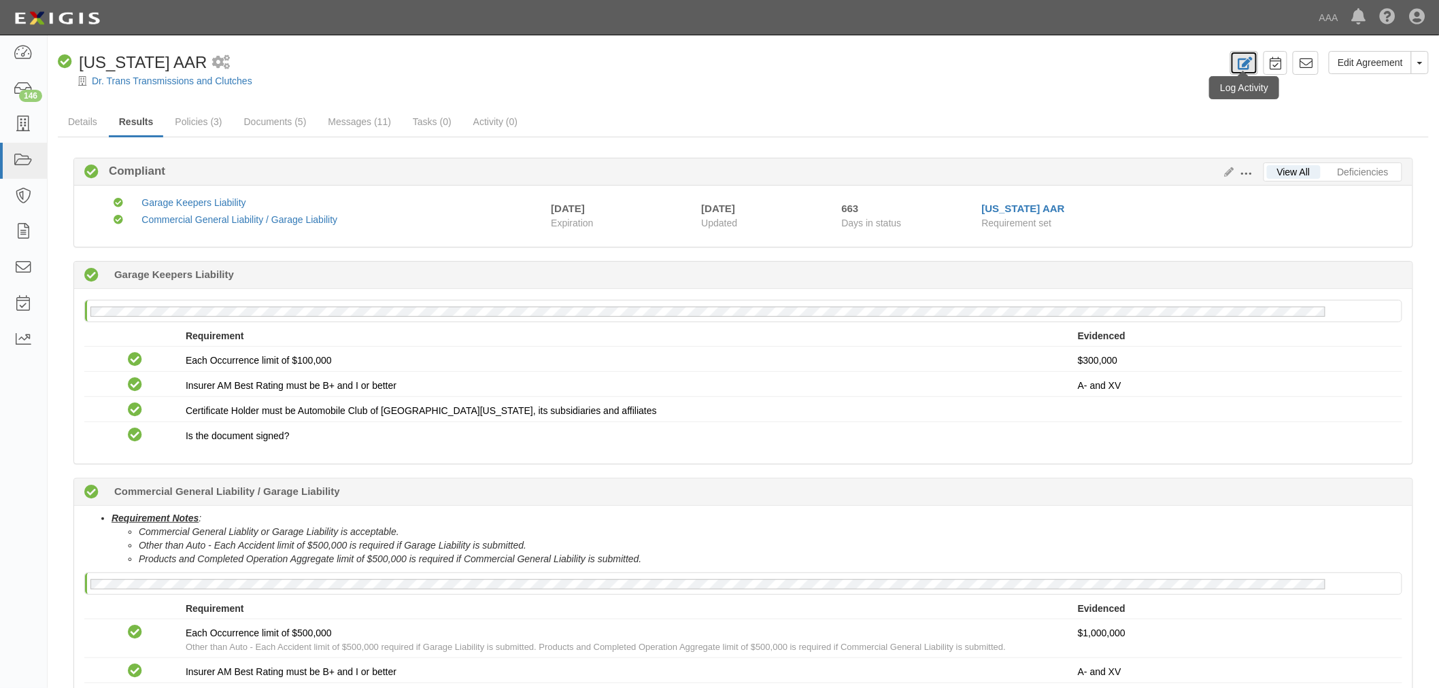
click at [1252, 63] on icon at bounding box center [1244, 63] width 16 height 13
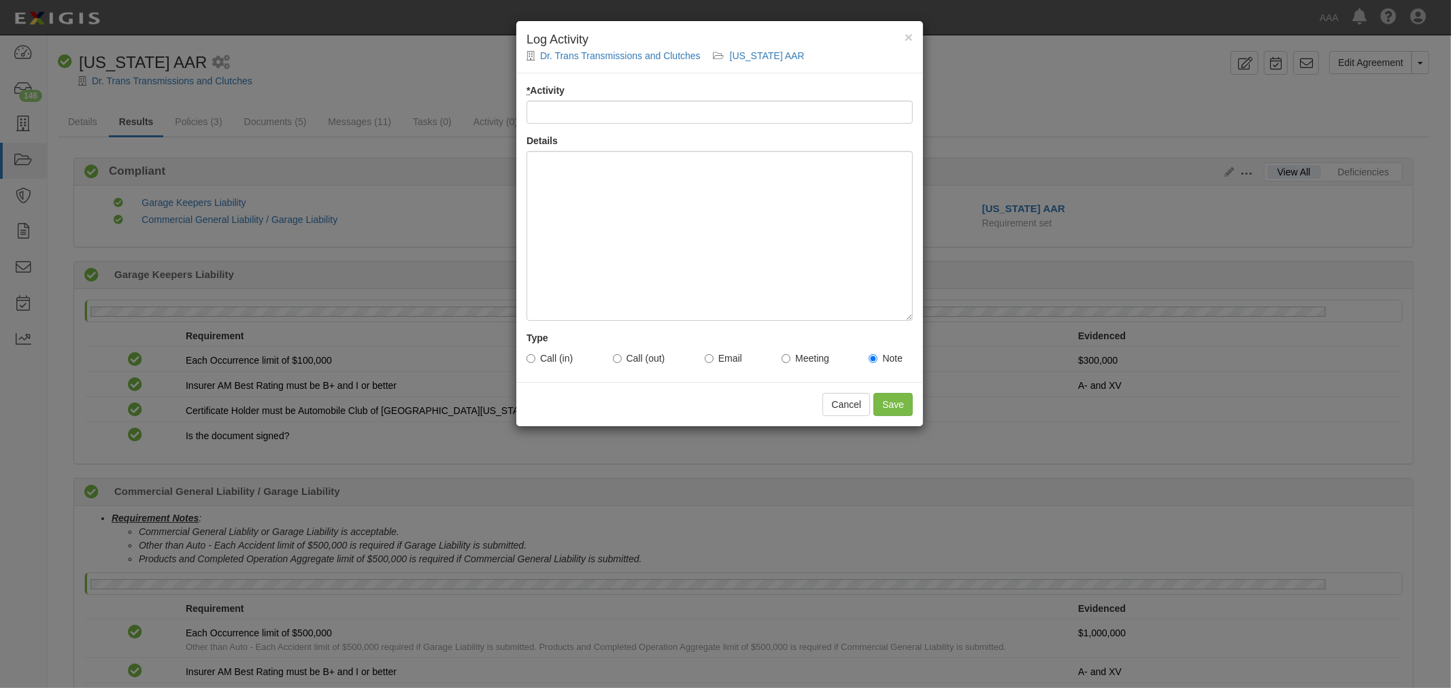
click at [574, 103] on input "* Activity" at bounding box center [719, 112] width 386 height 23
type input "Inbound call"
click at [599, 228] on div at bounding box center [719, 236] width 386 height 170
click at [1063, 441] on div "× Log Activity Dr. Trans Transmissions and Clutches California AAR * Activity I…" at bounding box center [725, 344] width 1451 height 688
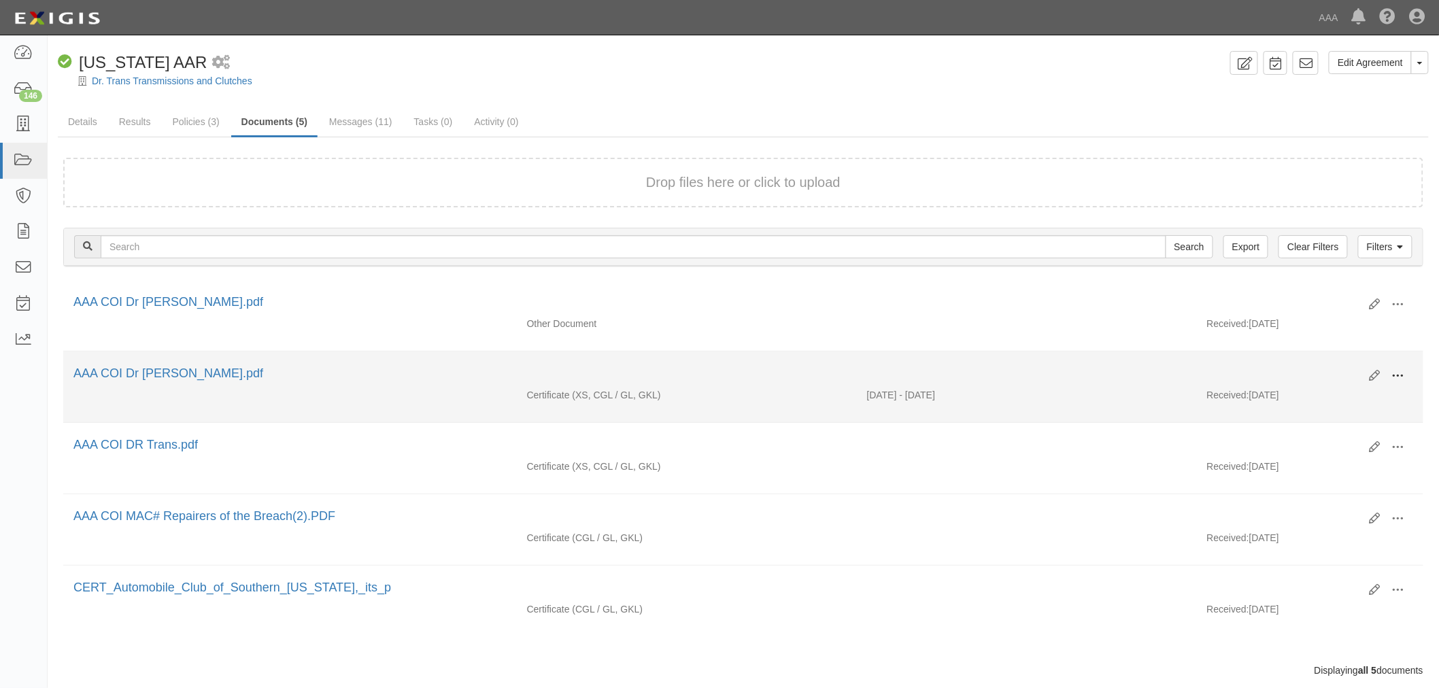
click at [1404, 382] on span at bounding box center [1398, 376] width 12 height 12
click at [1374, 399] on link "View" at bounding box center [1332, 396] width 107 height 24
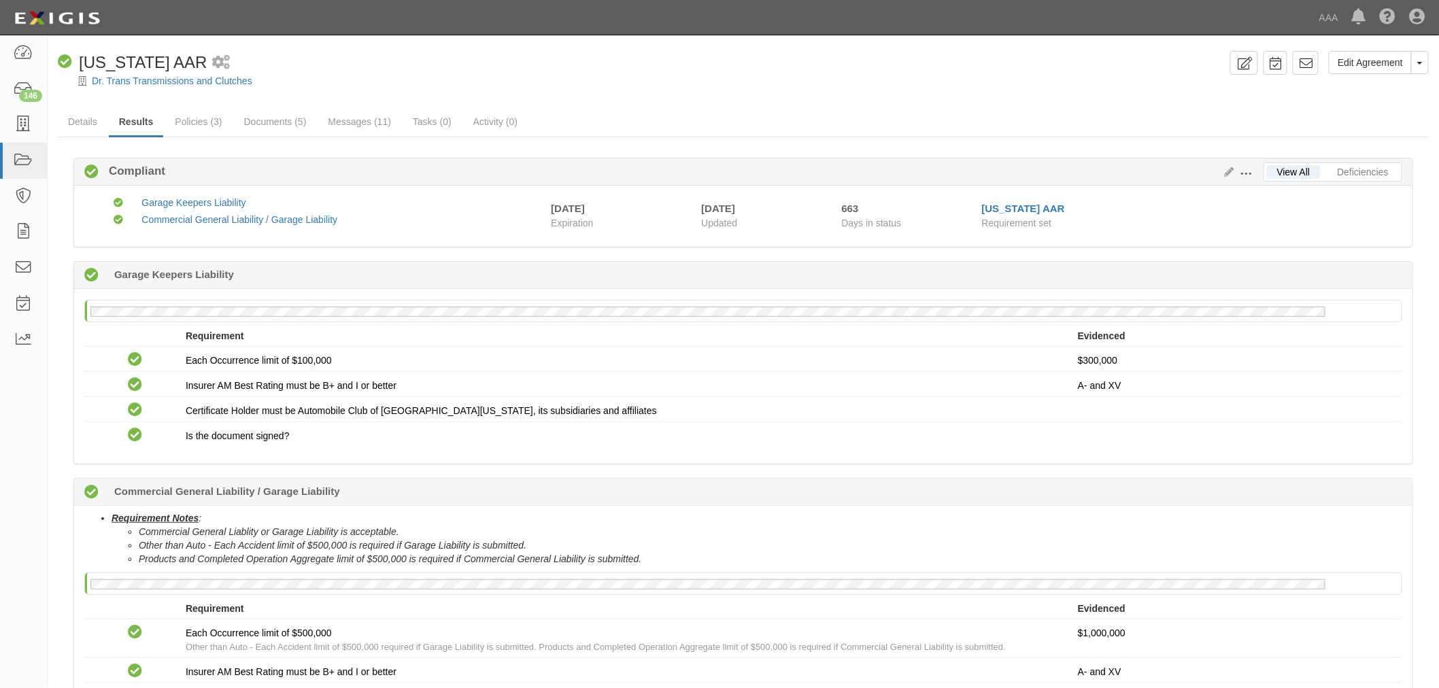
click at [1046, 499] on div "Compliant 663 days (since [DATE]) Commercial General Liability / Garage Liabili…" at bounding box center [743, 492] width 1338 height 27
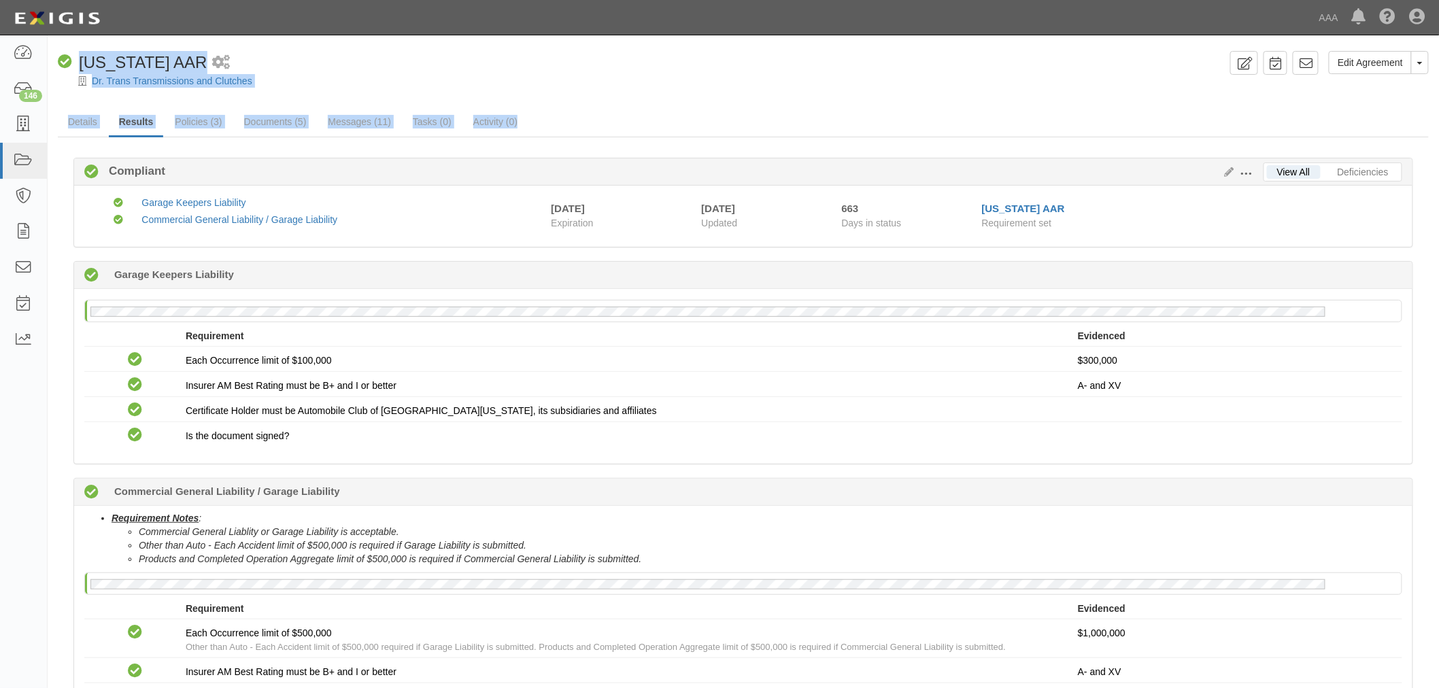
drag, startPoint x: 662, startPoint y: 134, endPoint x: 67, endPoint y: 66, distance: 598.9
click at [67, 66] on div "Edit Agreement Toggle Agreement Dropdown View Audit Trail Archive Agreement Pla…" at bounding box center [743, 441] width 1391 height 781
click at [386, 86] on div "Dr. Trans Transmissions and Clutches" at bounding box center [753, 81] width 1371 height 14
drag, startPoint x: 566, startPoint y: 124, endPoint x: 82, endPoint y: 66, distance: 487.6
click at [82, 66] on div "Edit Agreement Toggle Agreement Dropdown View Audit Trail Archive Agreement Pla…" at bounding box center [743, 441] width 1391 height 781
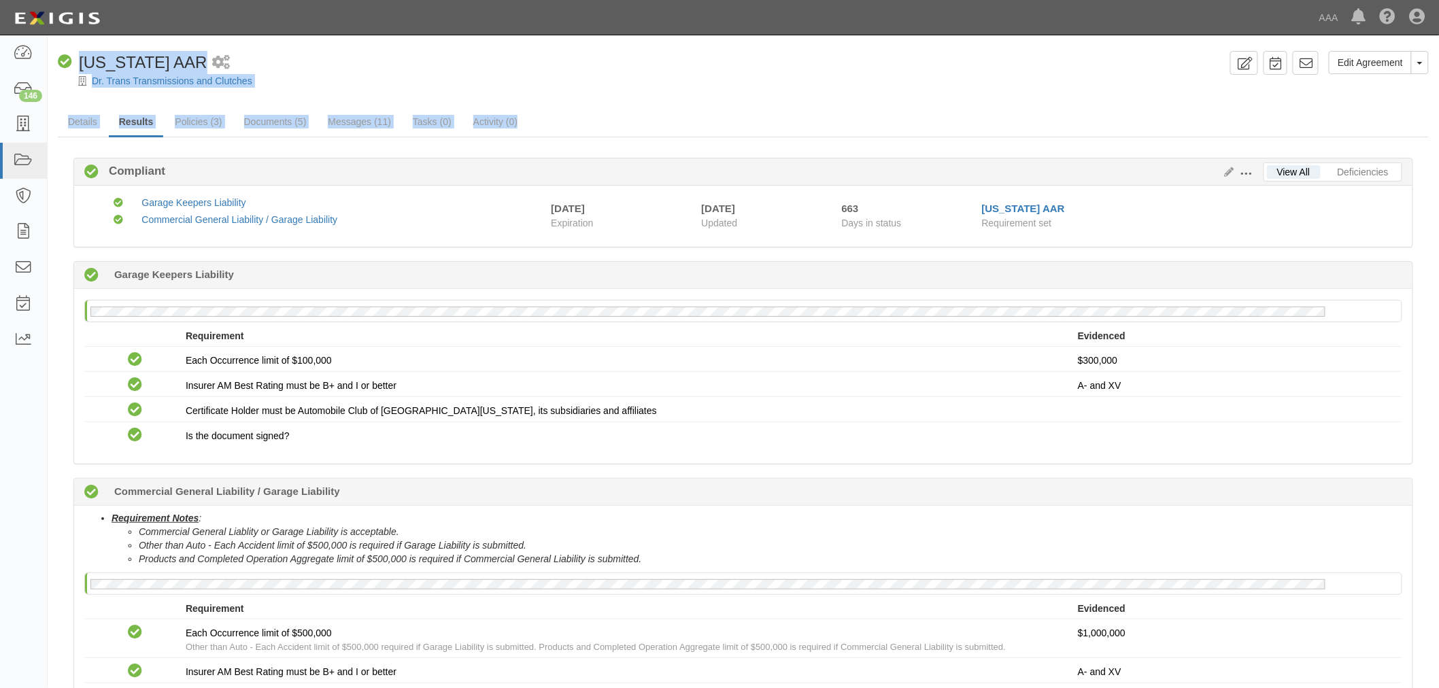
drag, startPoint x: 370, startPoint y: 75, endPoint x: 475, endPoint y: 104, distance: 108.7
click at [371, 75] on div "Dr. Trans Transmissions and Clutches" at bounding box center [753, 81] width 1371 height 14
click at [764, 88] on div at bounding box center [743, 93] width 1391 height 10
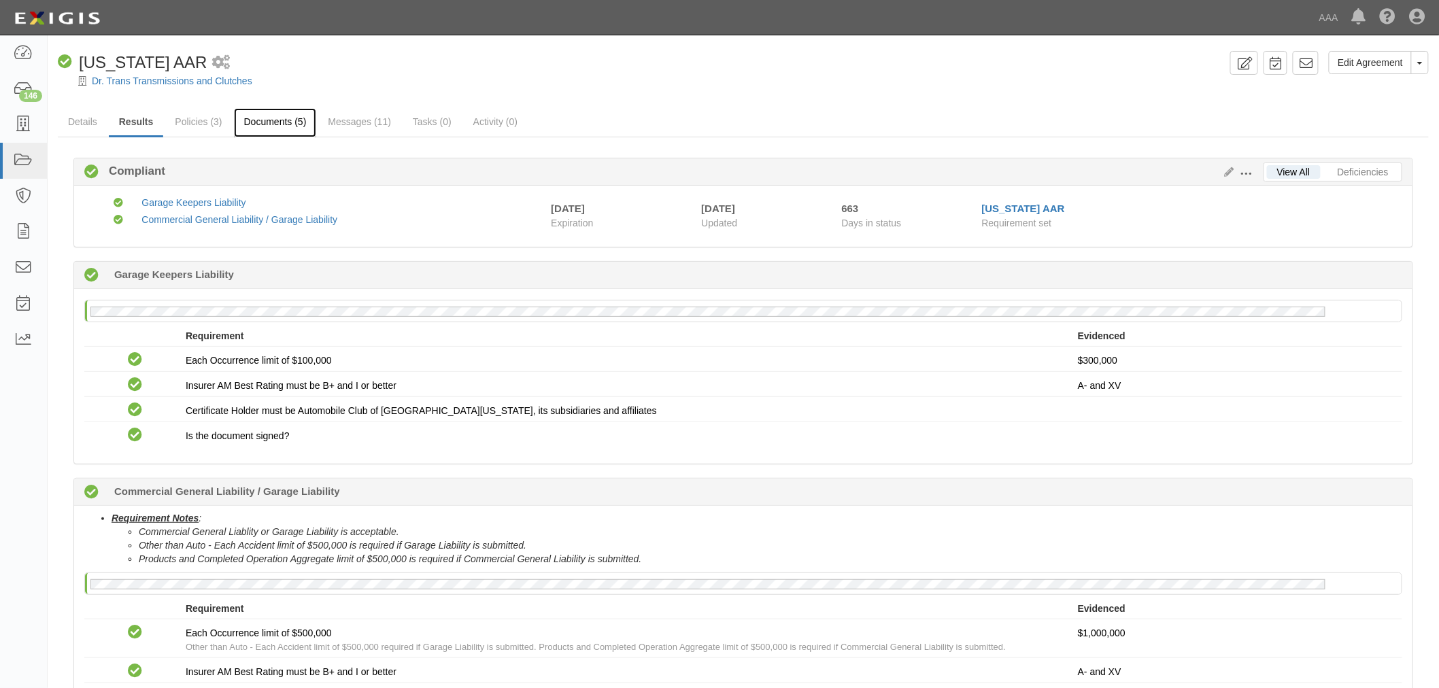
drag, startPoint x: 275, startPoint y: 125, endPoint x: 282, endPoint y: 123, distance: 7.1
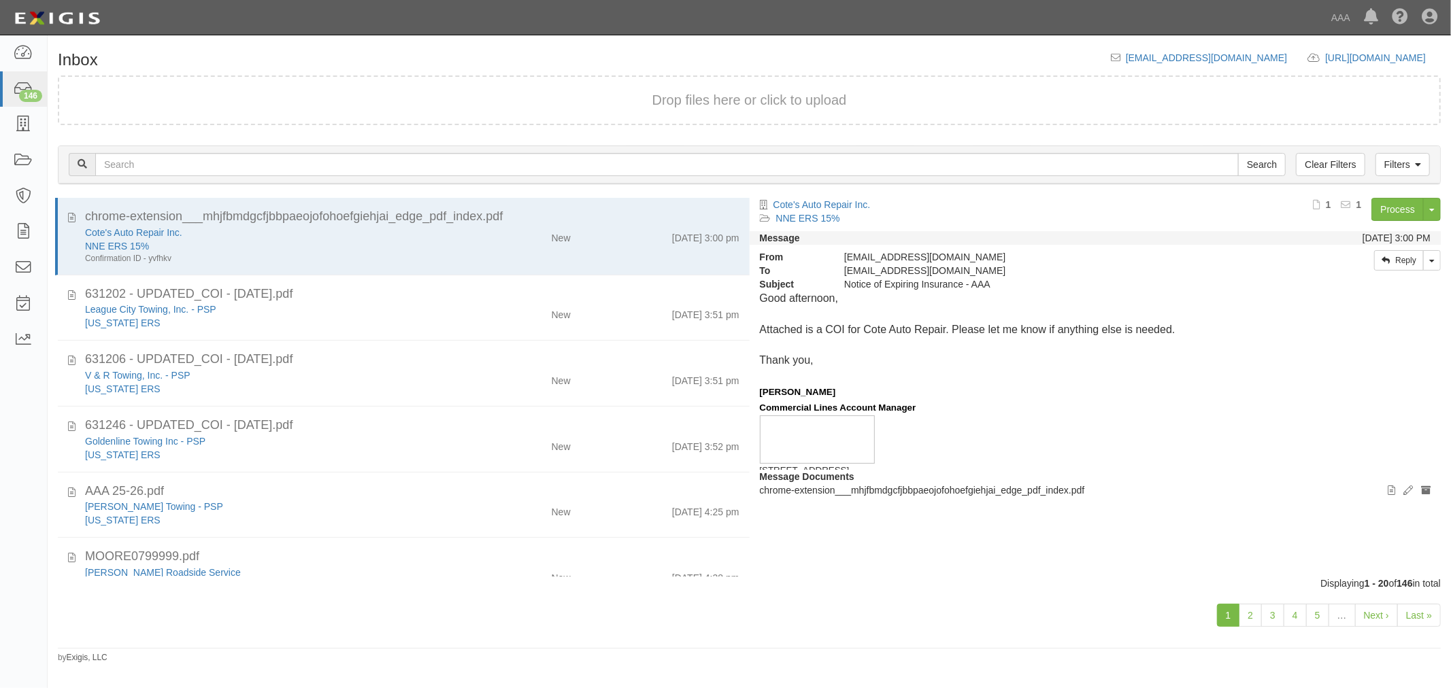
scroll to position [1007, 0]
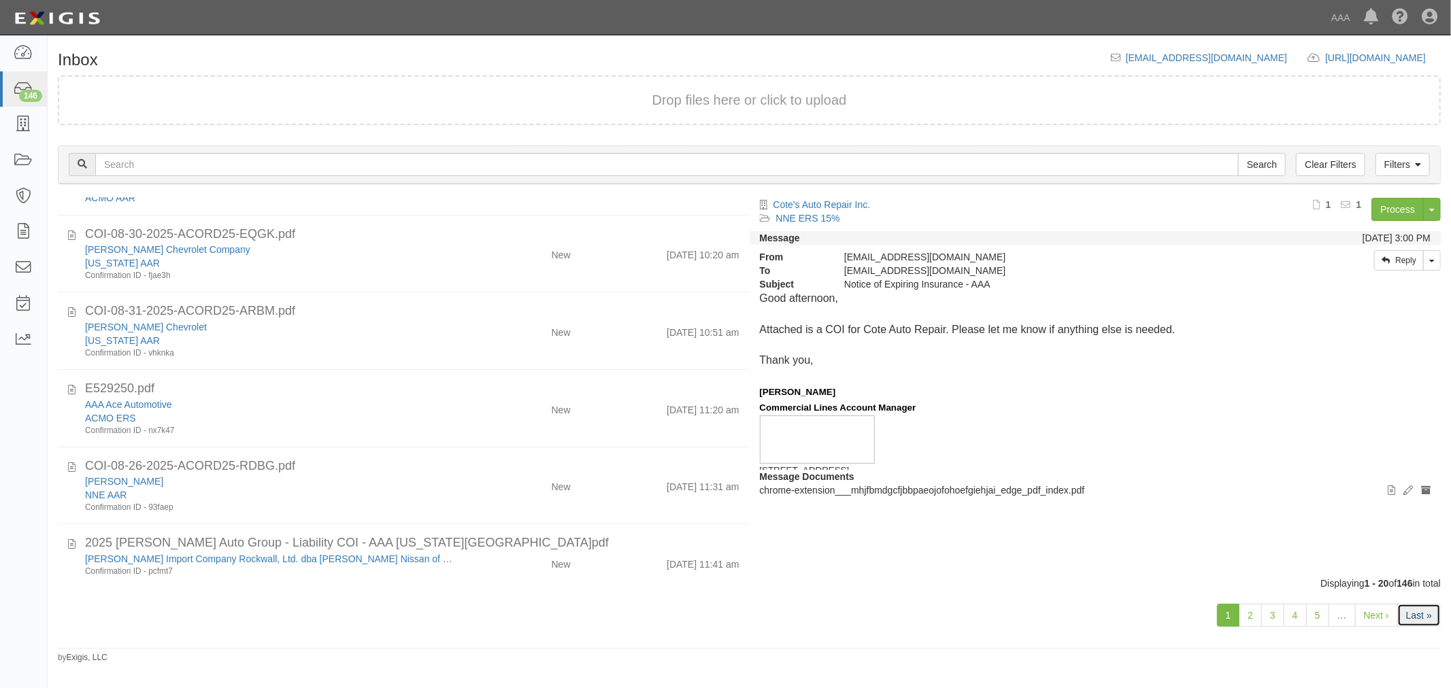
click at [1403, 604] on link "Last »" at bounding box center [1419, 615] width 44 height 23
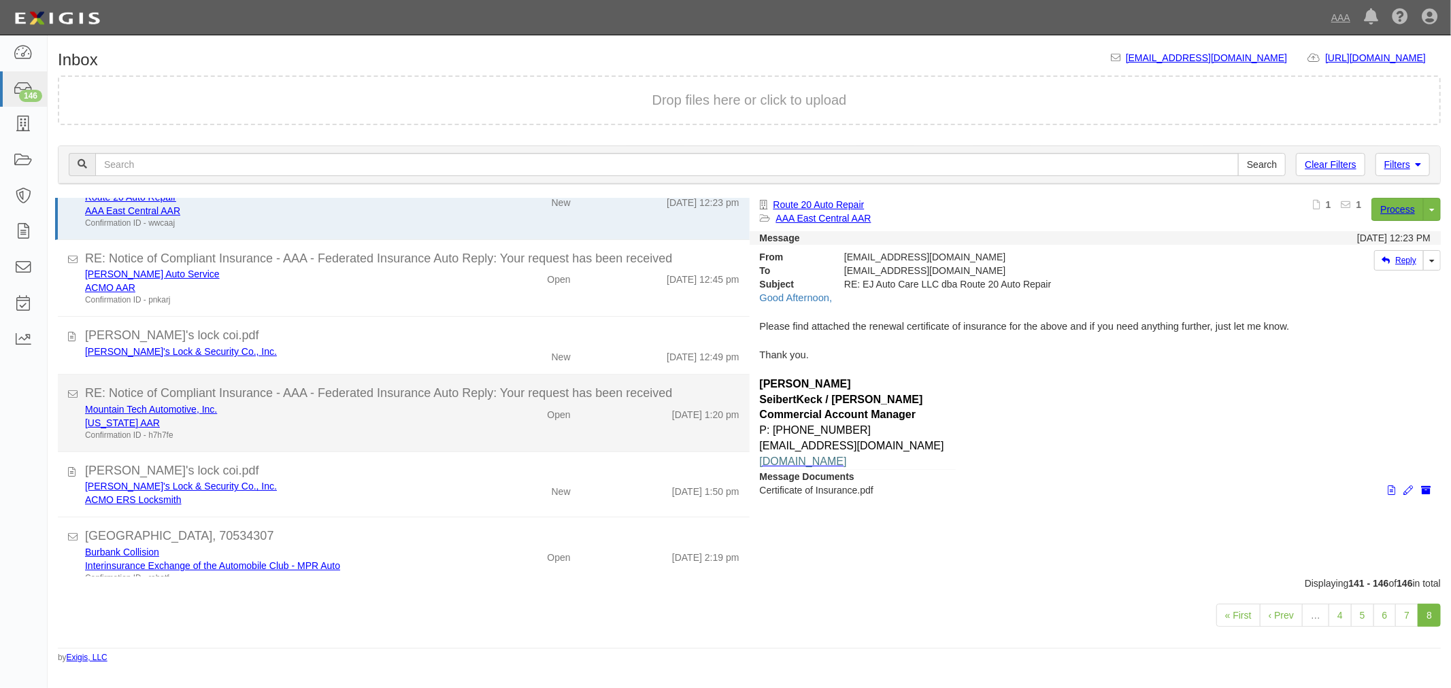
scroll to position [53, 0]
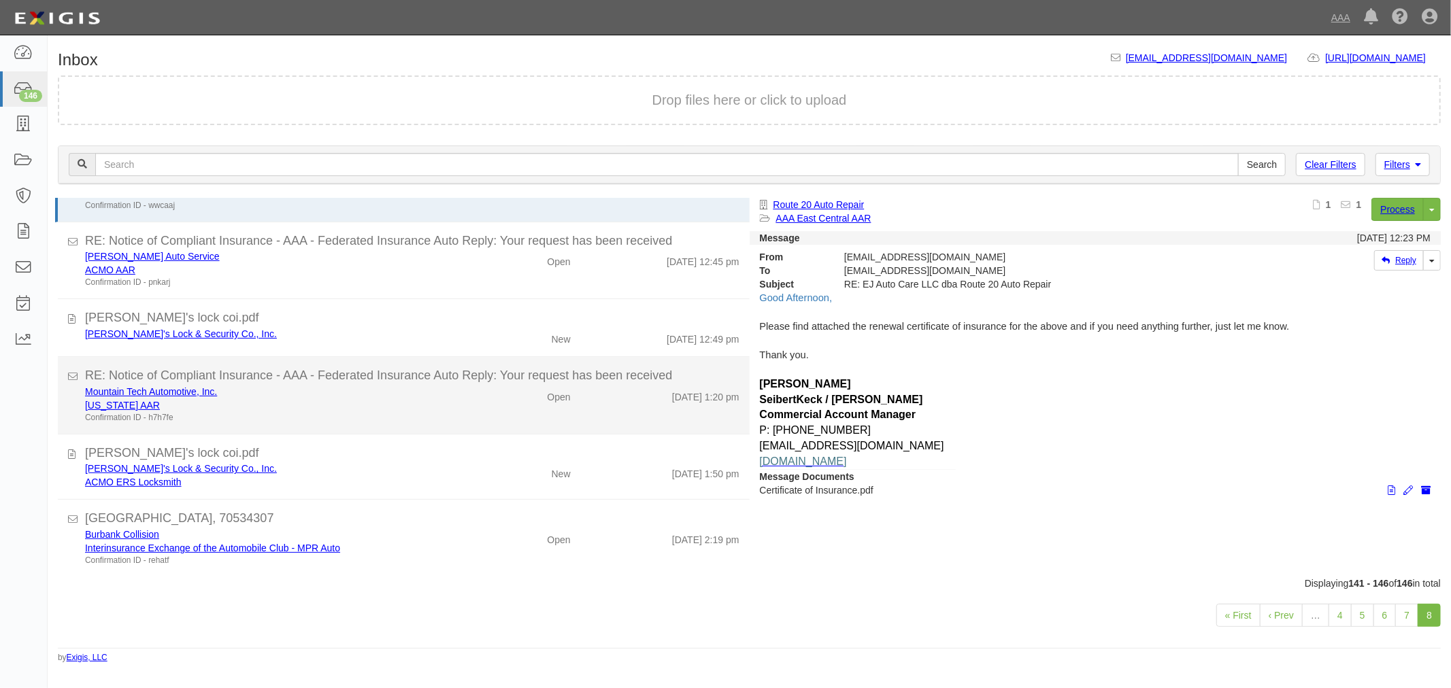
click at [571, 398] on div "Open" at bounding box center [524, 394] width 112 height 19
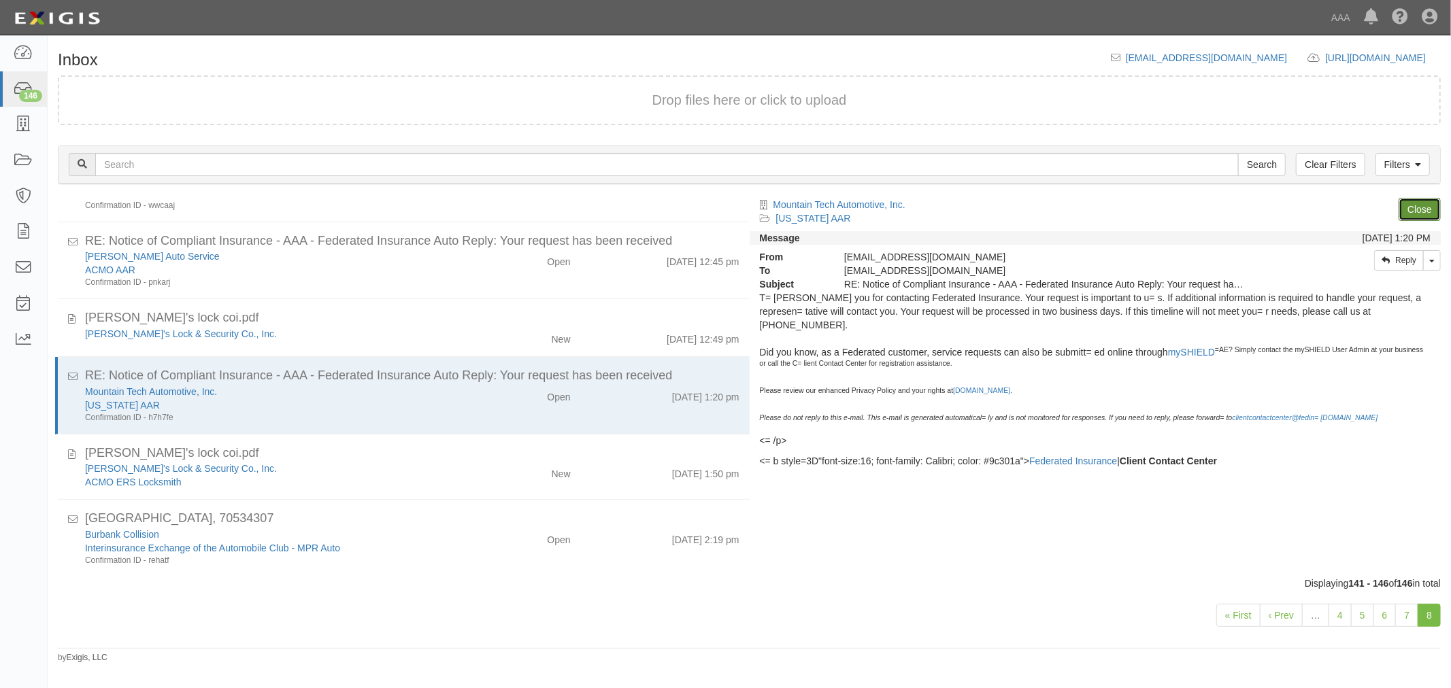
click at [1408, 211] on link "Close" at bounding box center [1419, 209] width 42 height 23
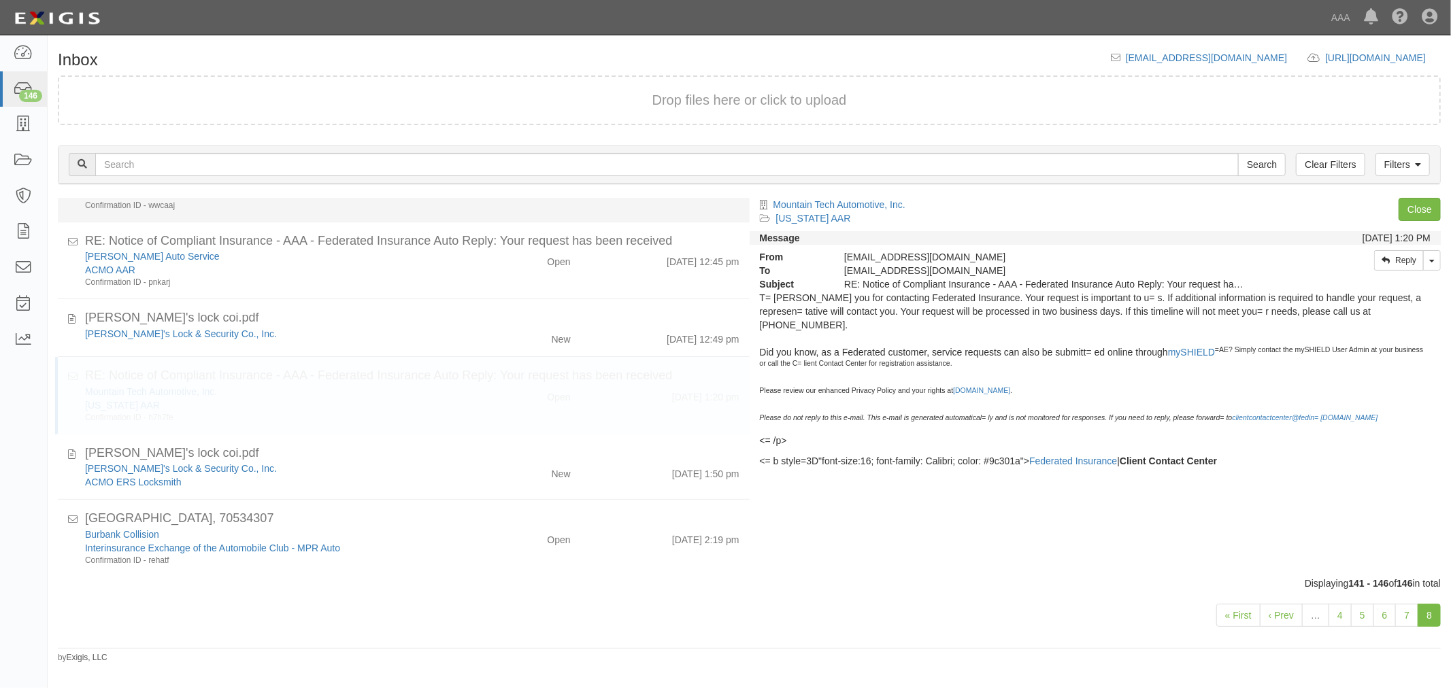
scroll to position [0, 0]
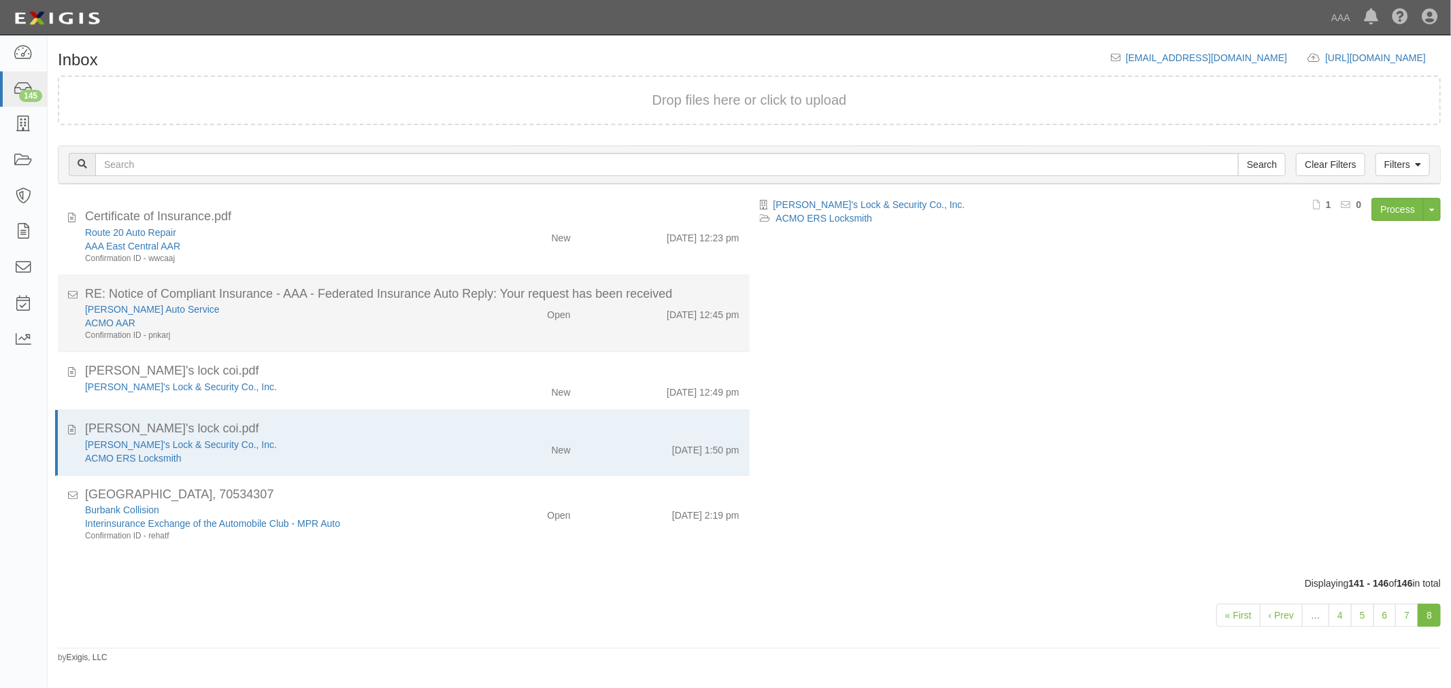
click at [555, 303] on div "Open" at bounding box center [558, 312] width 23 height 19
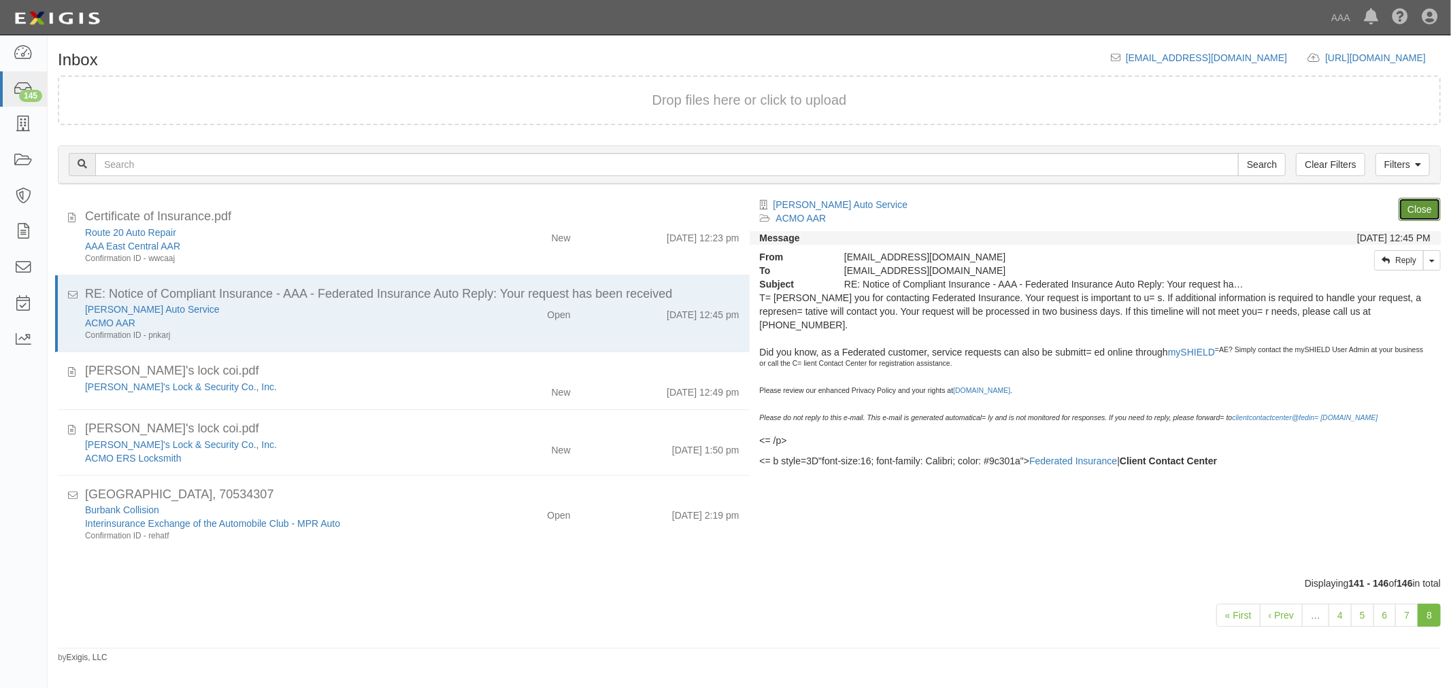
click at [1424, 205] on link "Close" at bounding box center [1419, 209] width 42 height 23
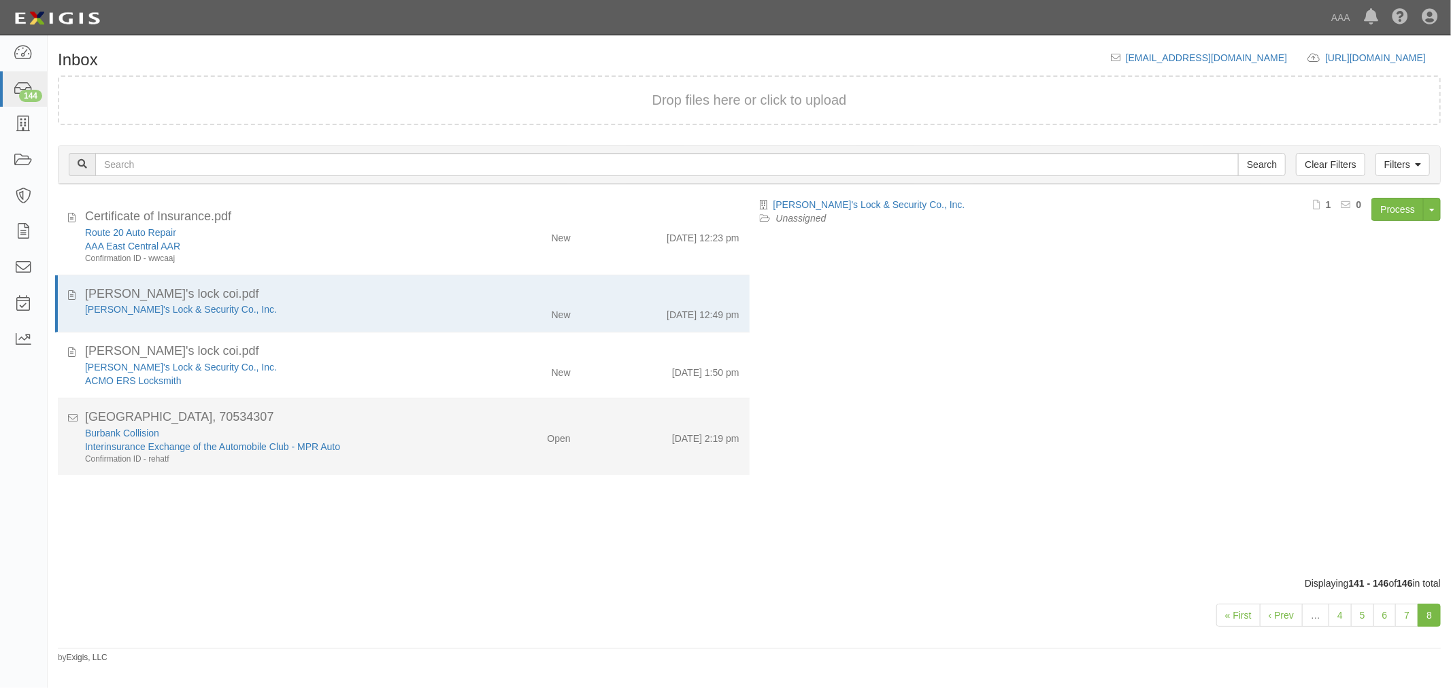
click at [511, 460] on div "Burbank Collision Interinsurance Exchange of the Automobile Club - MPR Auto Con…" at bounding box center [412, 445] width 675 height 39
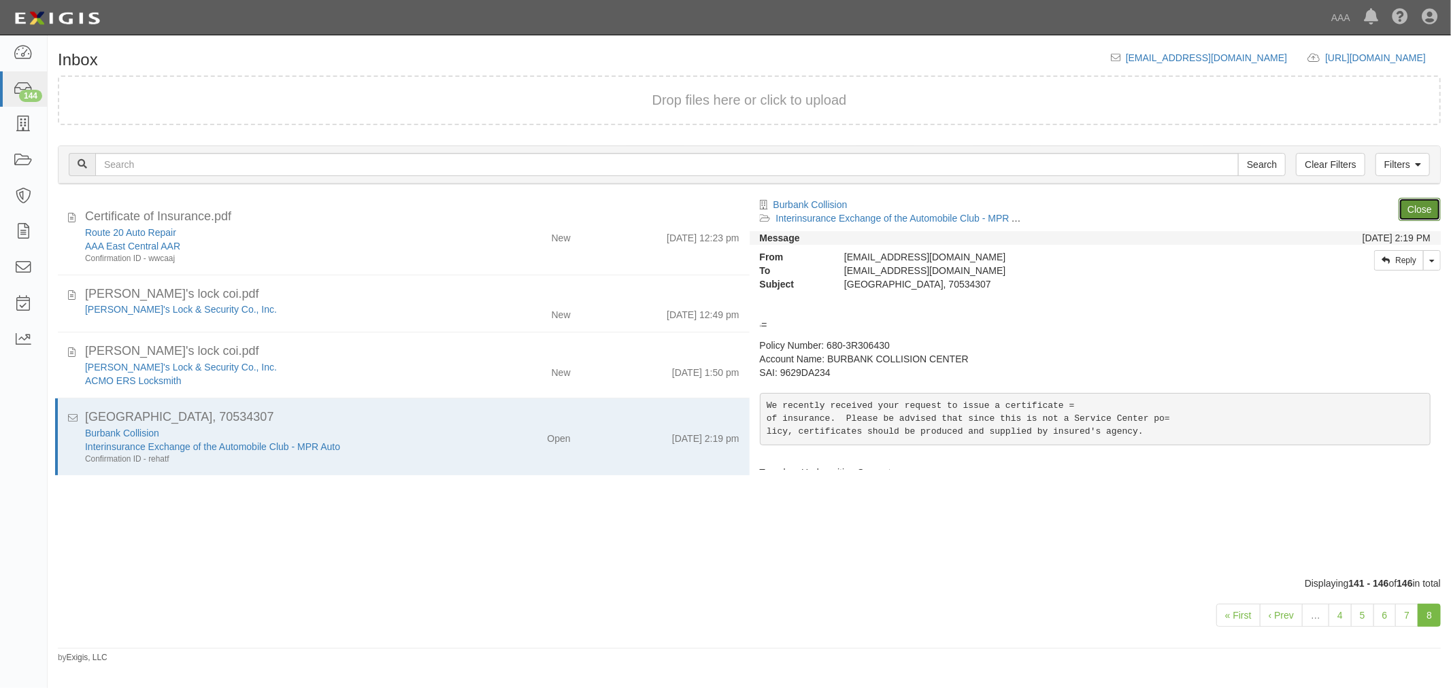
click at [1429, 209] on link "Close" at bounding box center [1419, 209] width 42 height 23
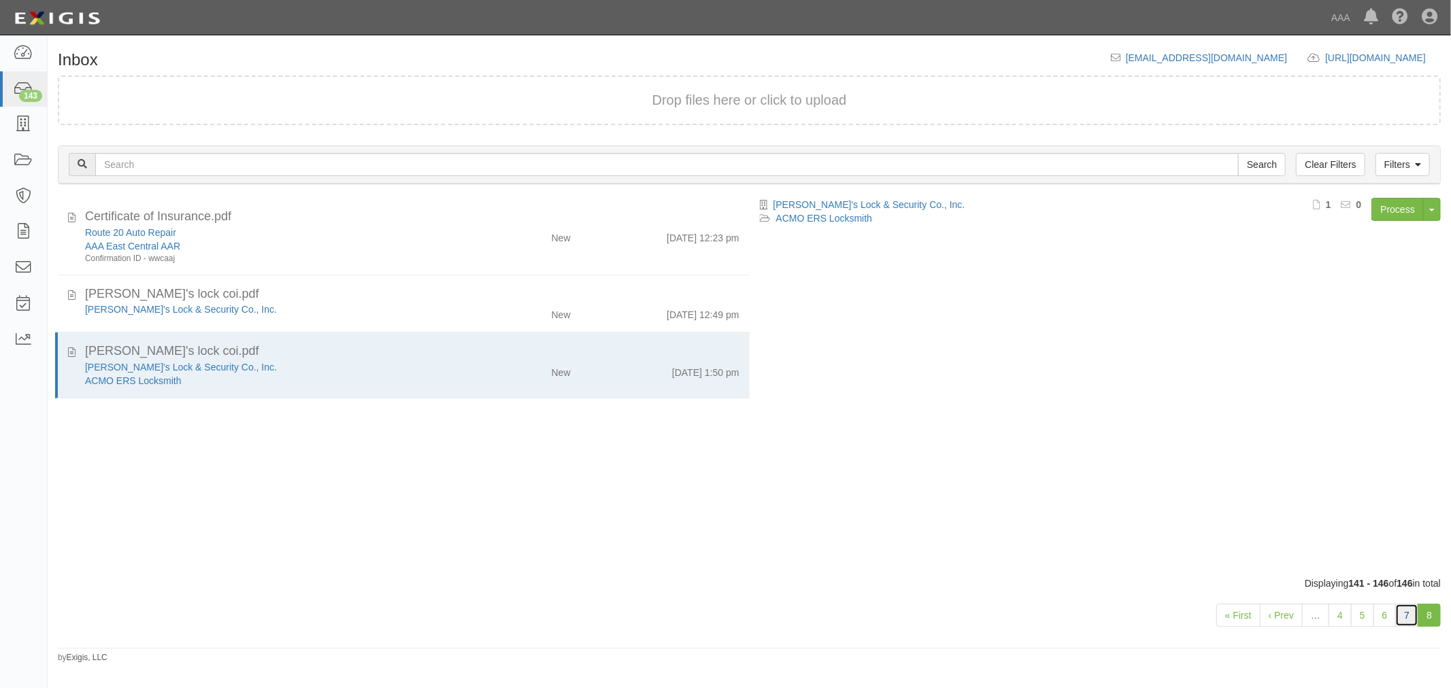
click at [1415, 609] on link "7" at bounding box center [1406, 615] width 23 height 23
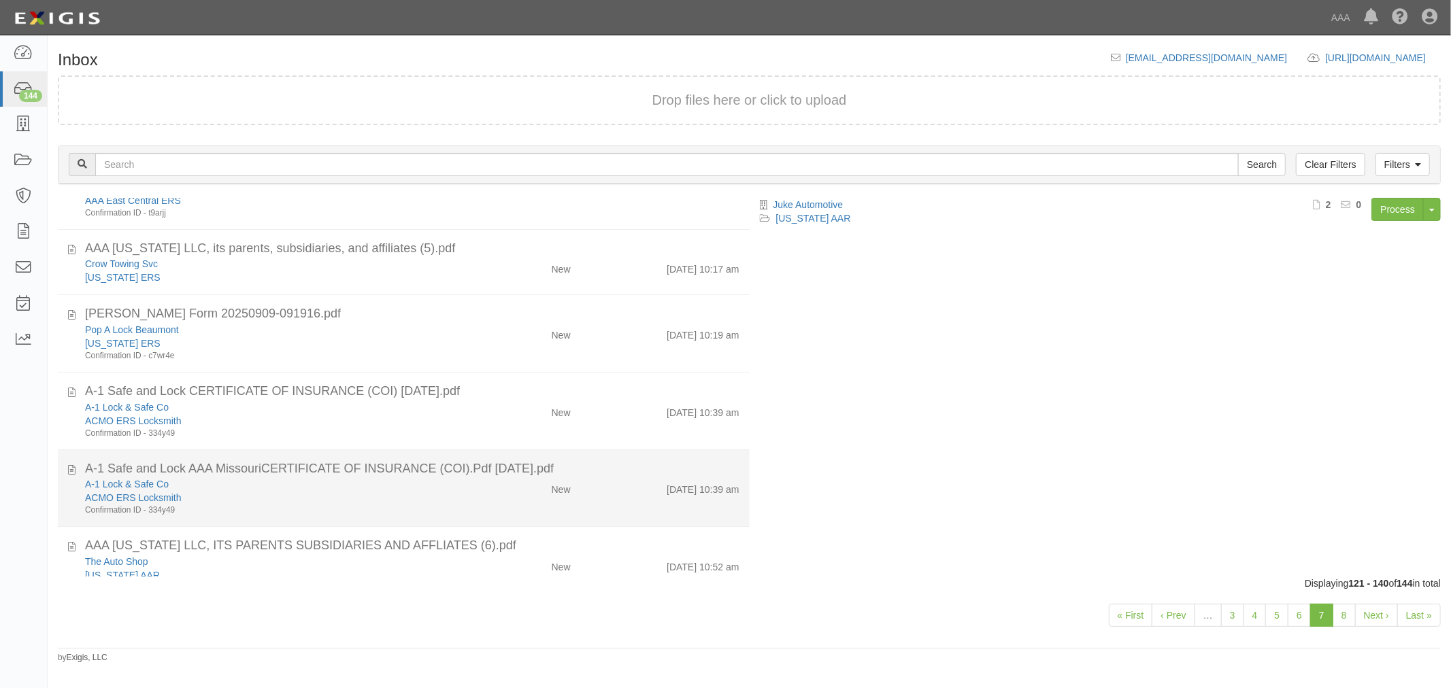
scroll to position [1047, 0]
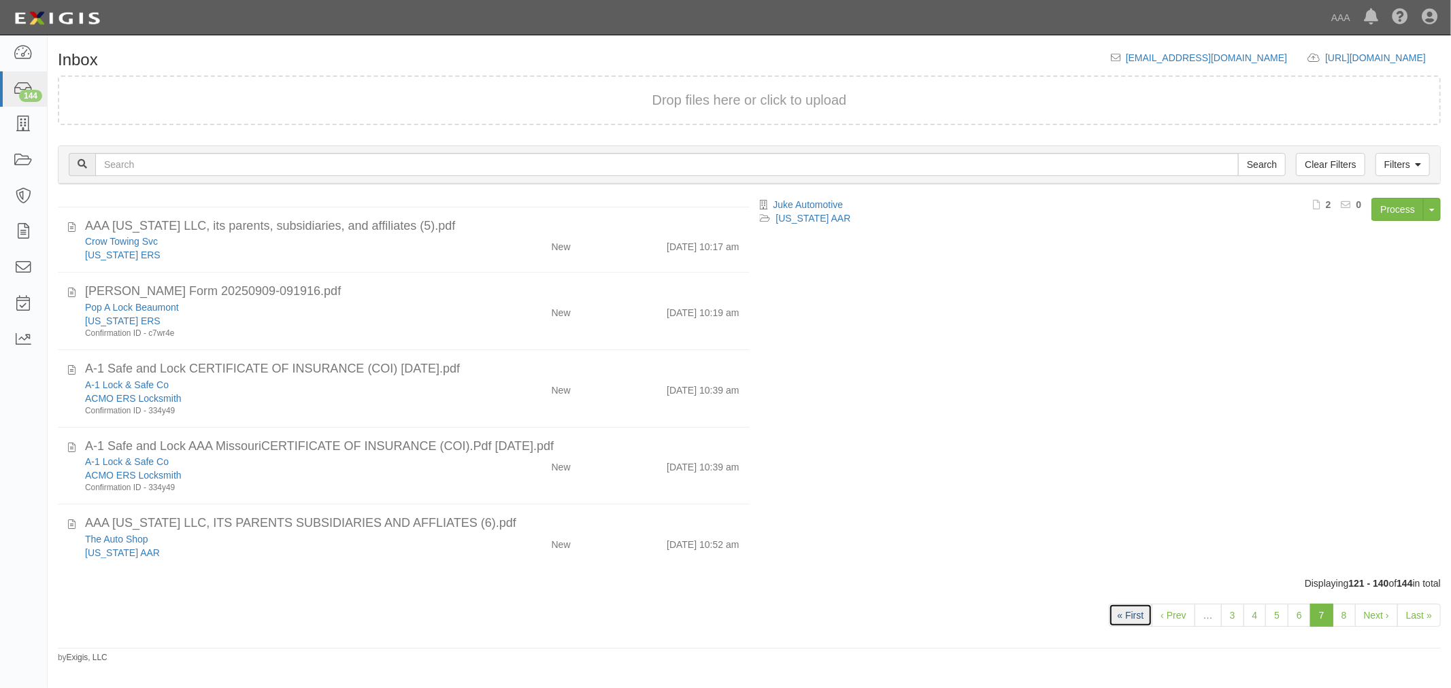
click at [1133, 604] on link "« First" at bounding box center [1130, 615] width 44 height 23
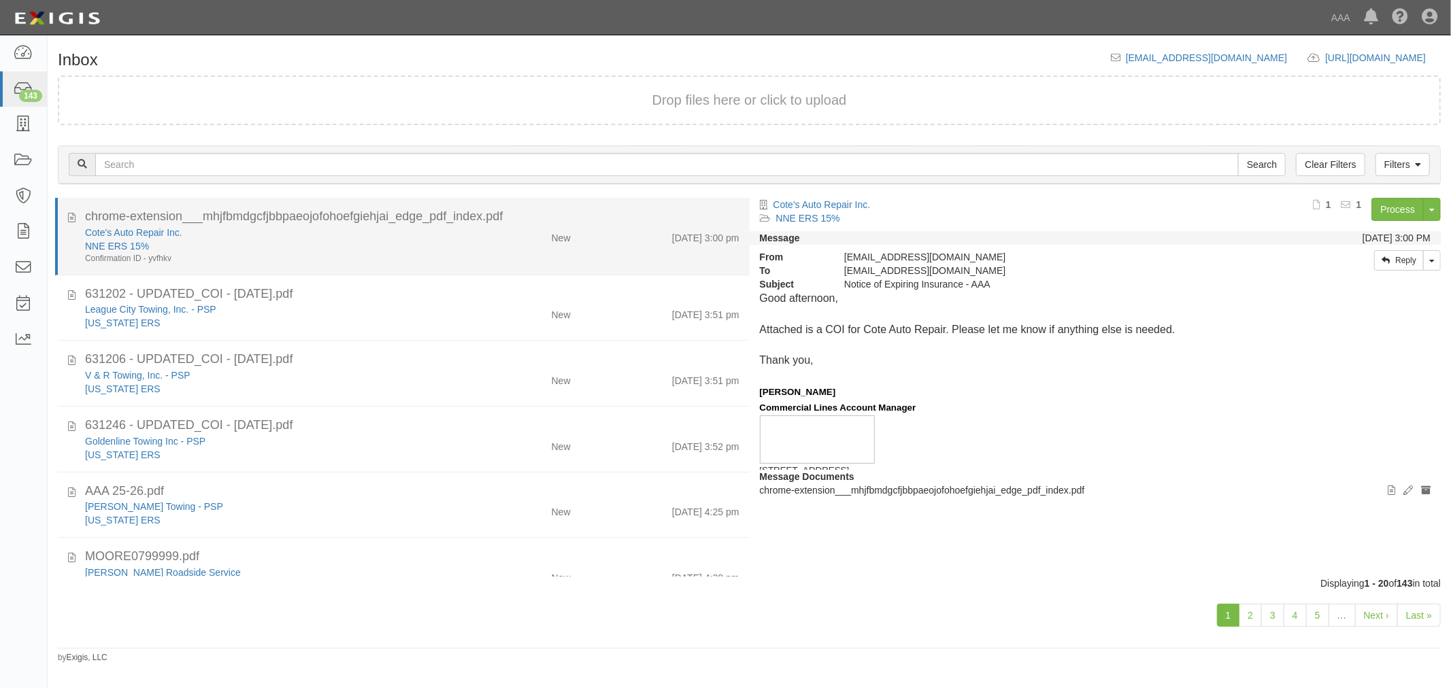
click at [586, 252] on div "Cote's Auto Repair Inc. NNE ERS 15% Confirmation ID - yvfhkv New [DATE] 3:00 pm" at bounding box center [412, 245] width 675 height 39
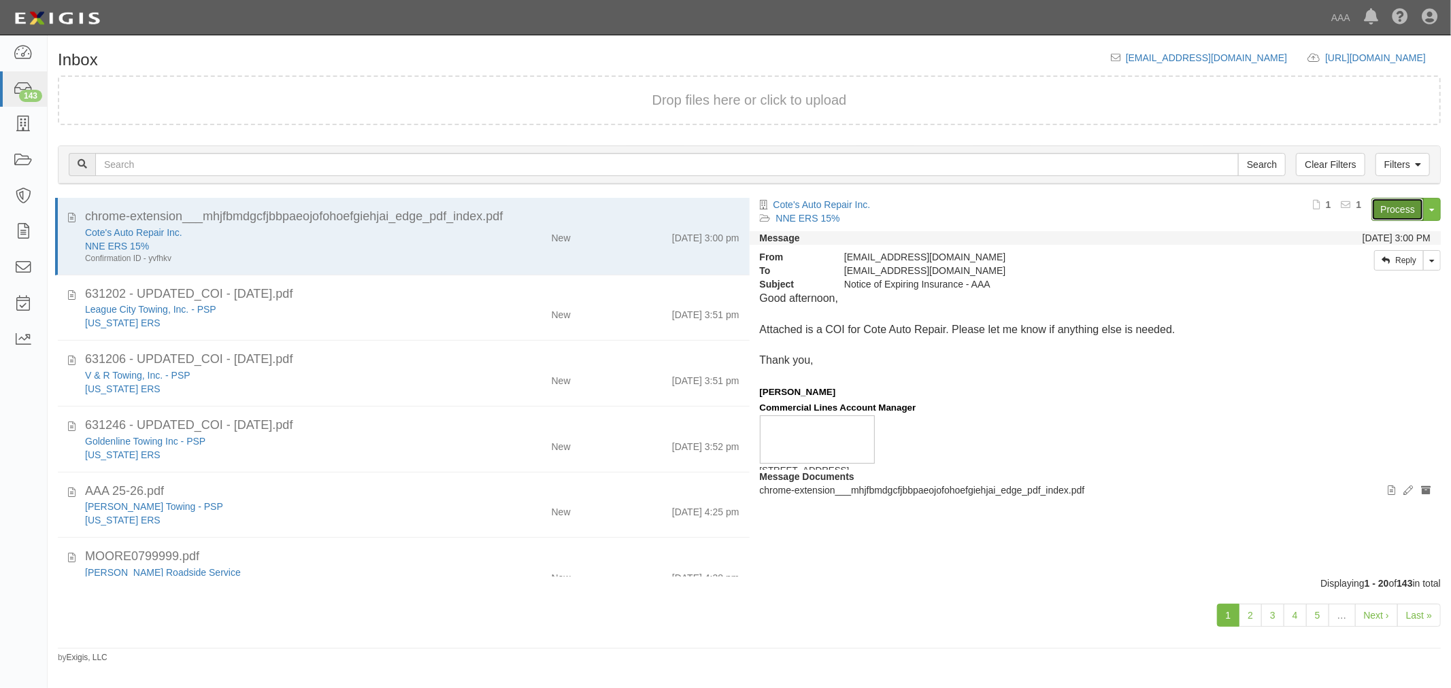
click at [1377, 207] on link "Process" at bounding box center [1397, 209] width 52 height 23
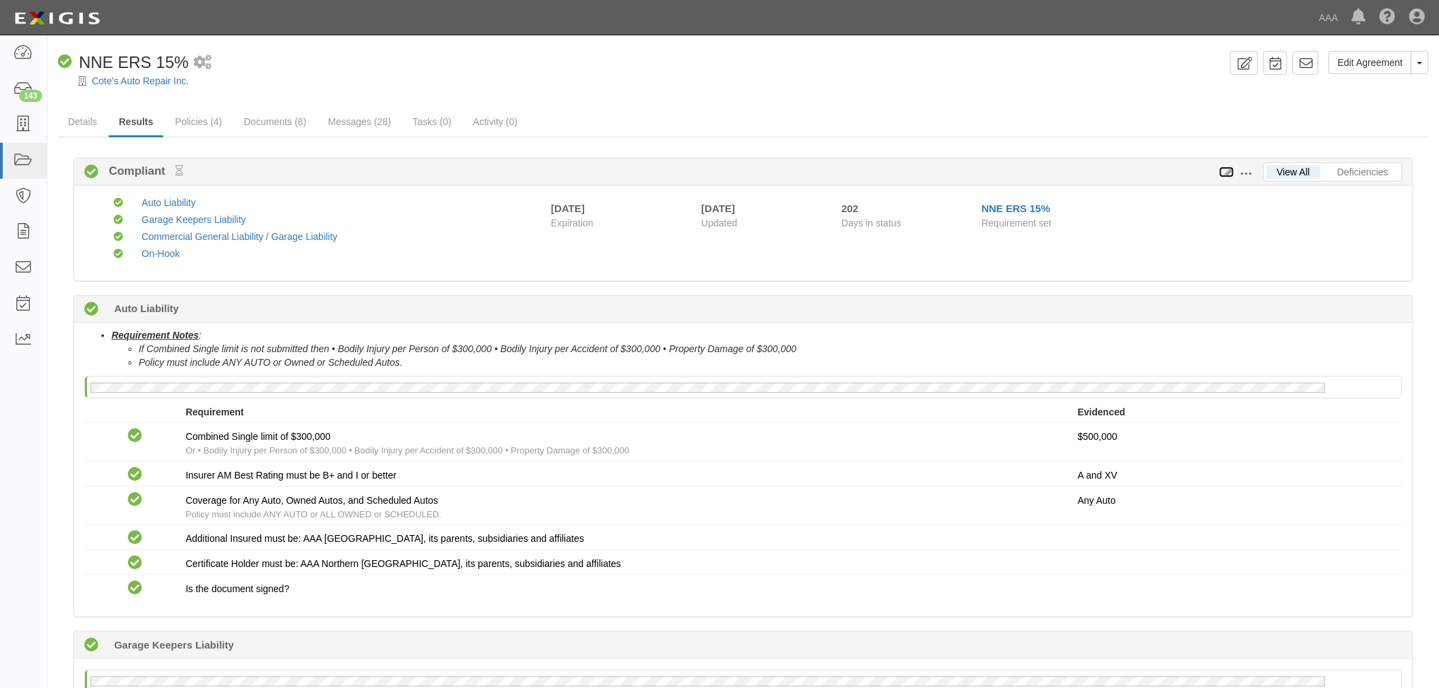
click at [1225, 173] on icon at bounding box center [1226, 173] width 15 height 10
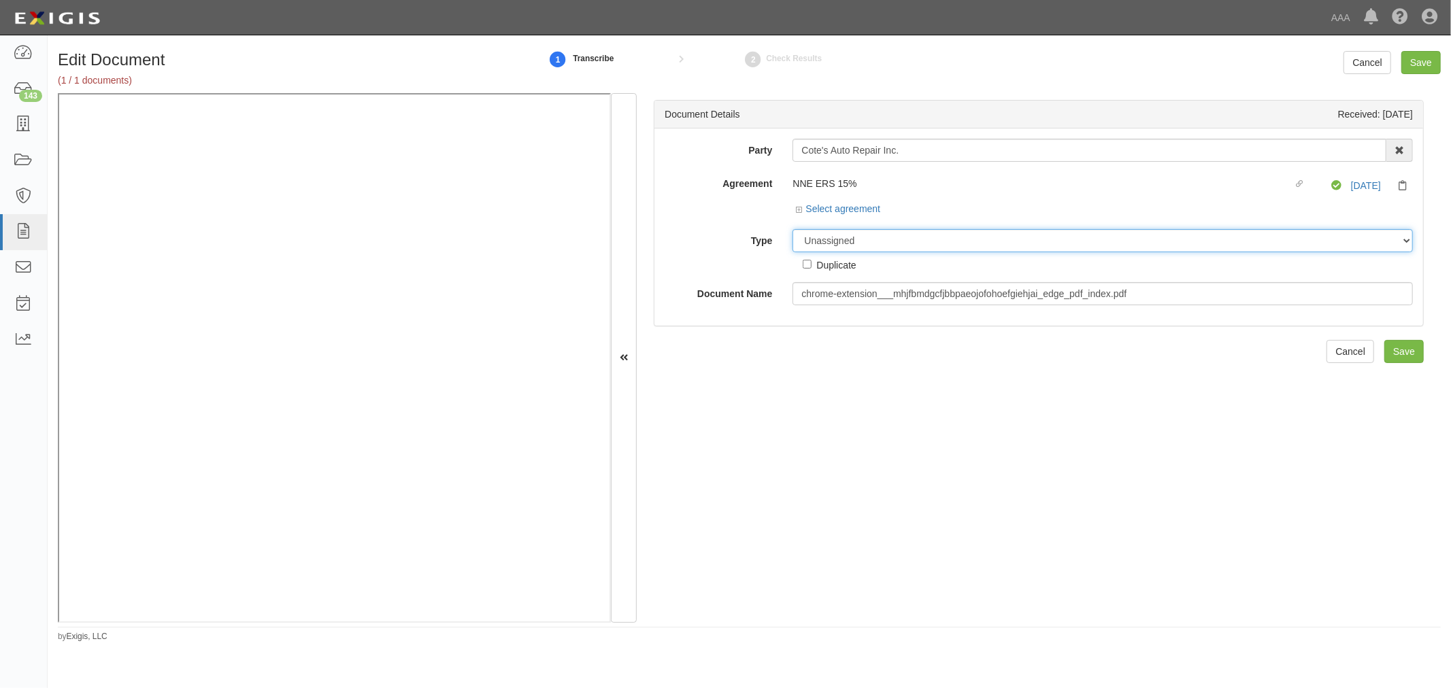
click at [902, 235] on select "Unassigned Binder Cancellation Notice Certificate Contract Endorsement Insuranc…" at bounding box center [1102, 240] width 620 height 23
click at [792, 230] on select "Unassigned Binder Cancellation Notice Certificate Contract Endorsement Insuranc…" at bounding box center [1102, 240] width 620 height 23
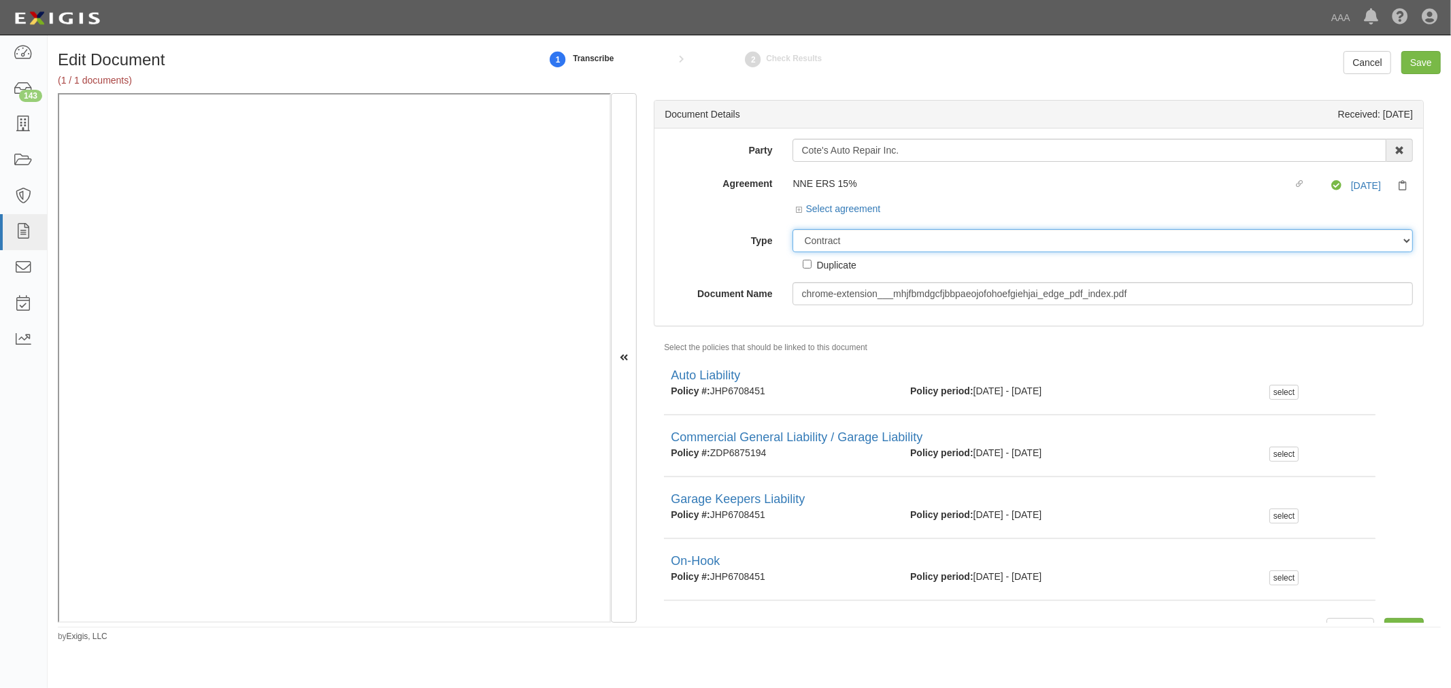
click at [847, 252] on select "Unassigned Binder Cancellation Notice Certificate Contract Endorsement Insuranc…" at bounding box center [1102, 240] width 620 height 23
select select "CertificateDetail"
click at [792, 230] on select "Unassigned Binder Cancellation Notice Certificate Contract Endorsement Insuranc…" at bounding box center [1102, 240] width 620 height 23
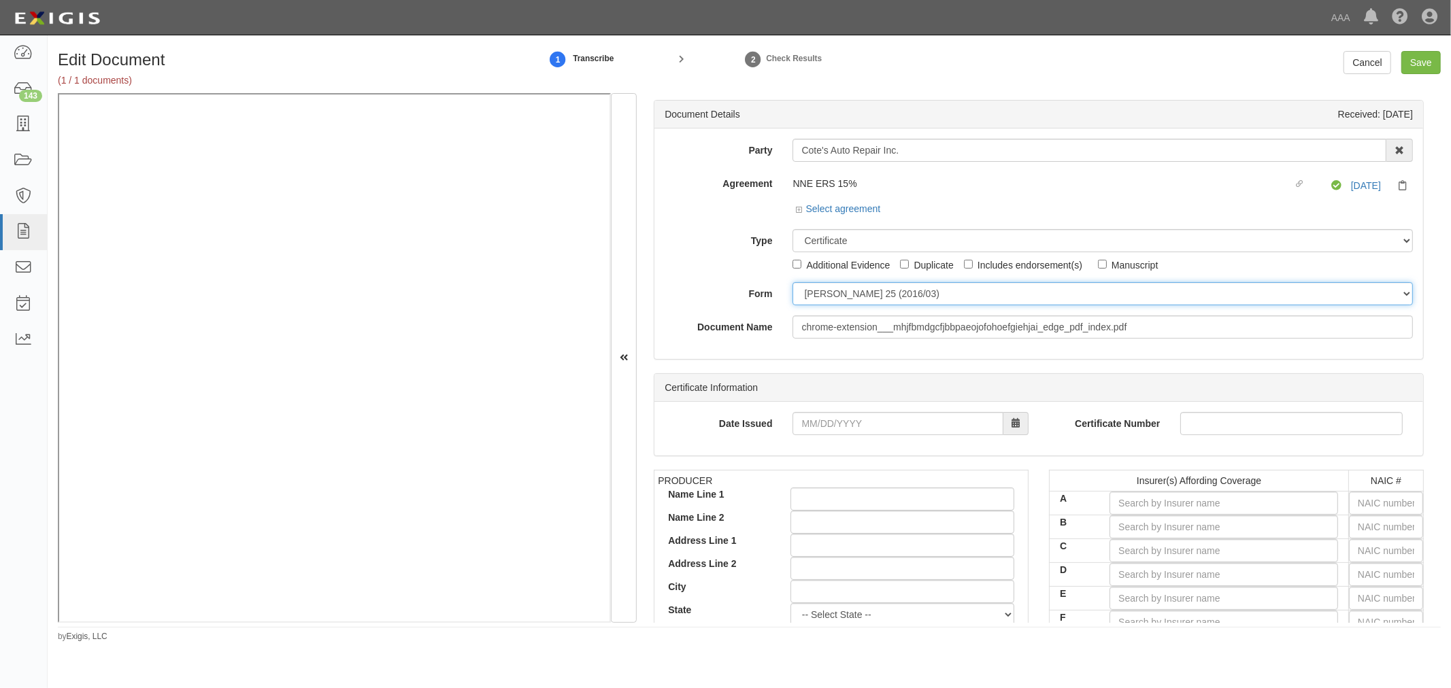
click at [830, 294] on select "ACORD 25 (2016/03) ACORD 101 ACORD 855 NY (2014/05) General" at bounding box center [1102, 293] width 620 height 23
select select "GeneralFormDetail"
click at [792, 283] on select "ACORD 25 (2016/03) ACORD 101 ACORD 855 NY (2014/05) General" at bounding box center [1102, 293] width 620 height 23
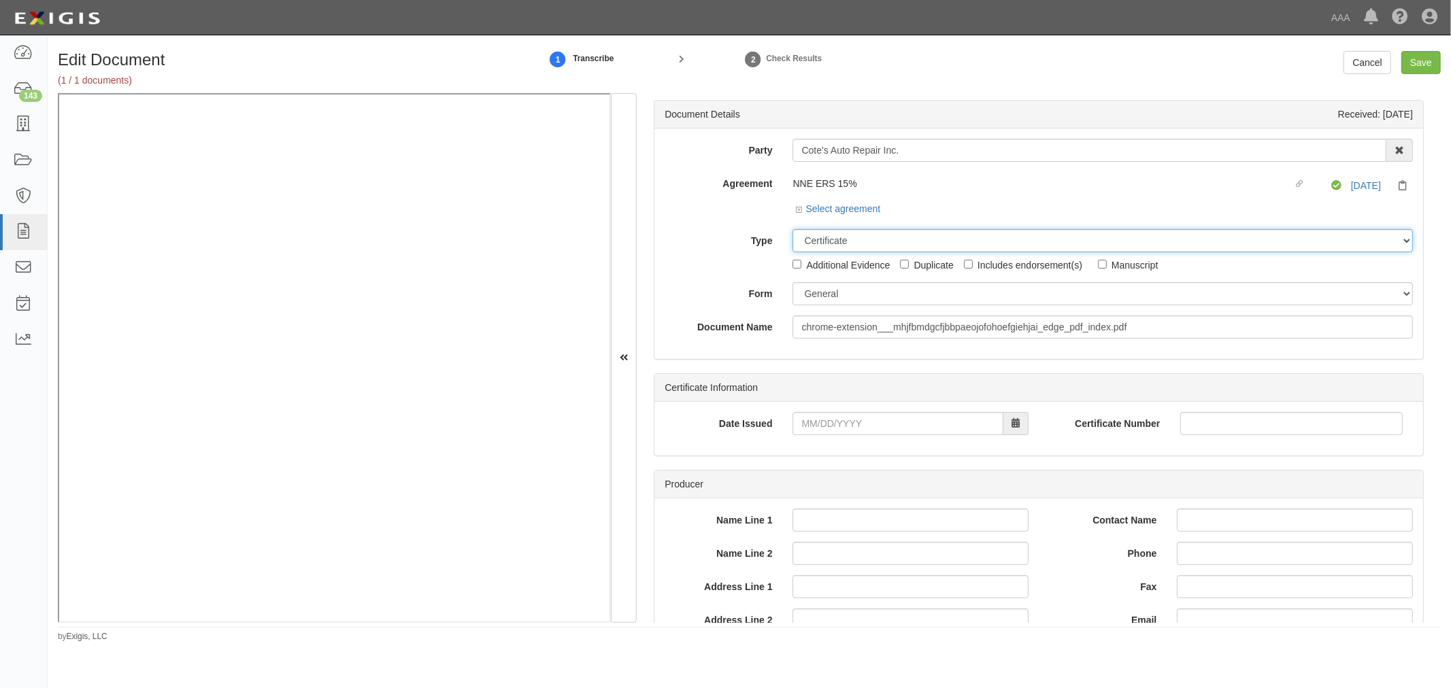
click at [798, 250] on select "Unassigned Binder Cancellation Notice Certificate Contract Endorsement Insuranc…" at bounding box center [1102, 240] width 620 height 23
select select "OtherDetail"
click at [792, 230] on select "Unassigned Binder Cancellation Notice Certificate Contract Endorsement Insuranc…" at bounding box center [1102, 240] width 620 height 23
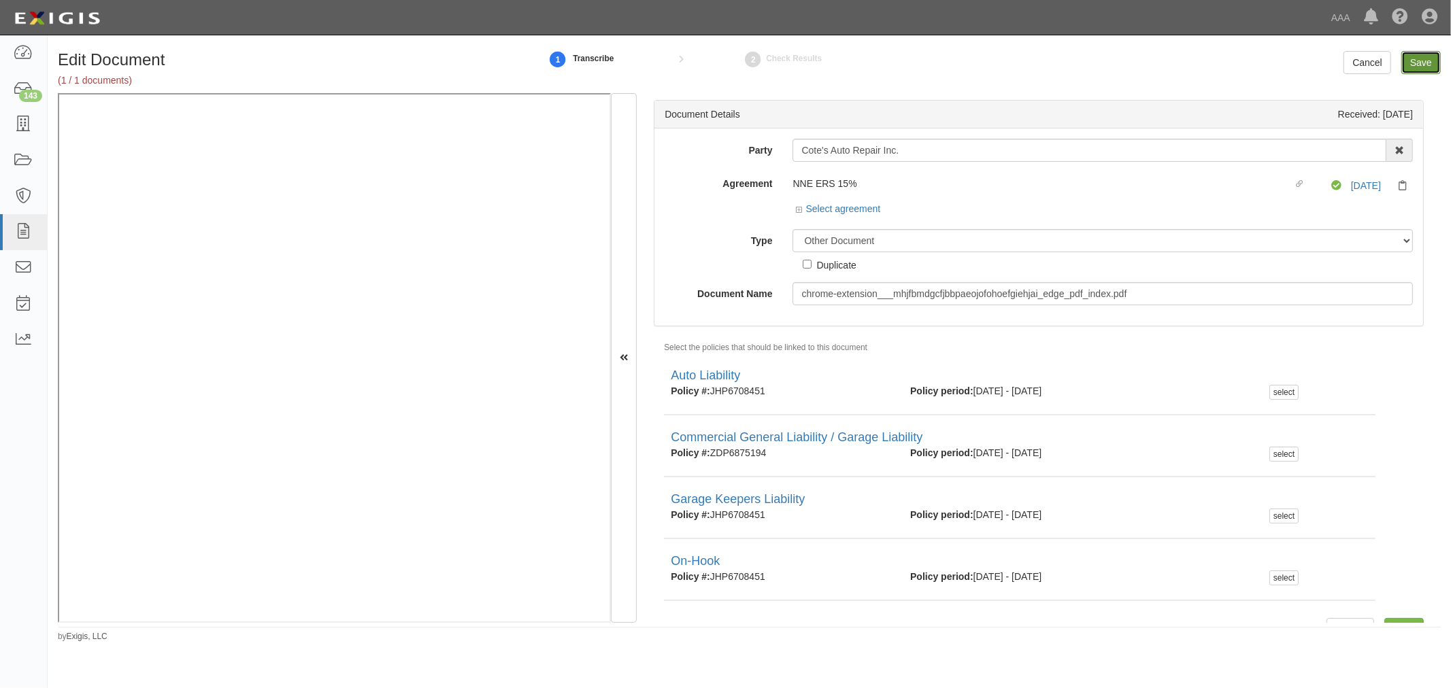
click at [1421, 63] on input "Save" at bounding box center [1420, 62] width 39 height 23
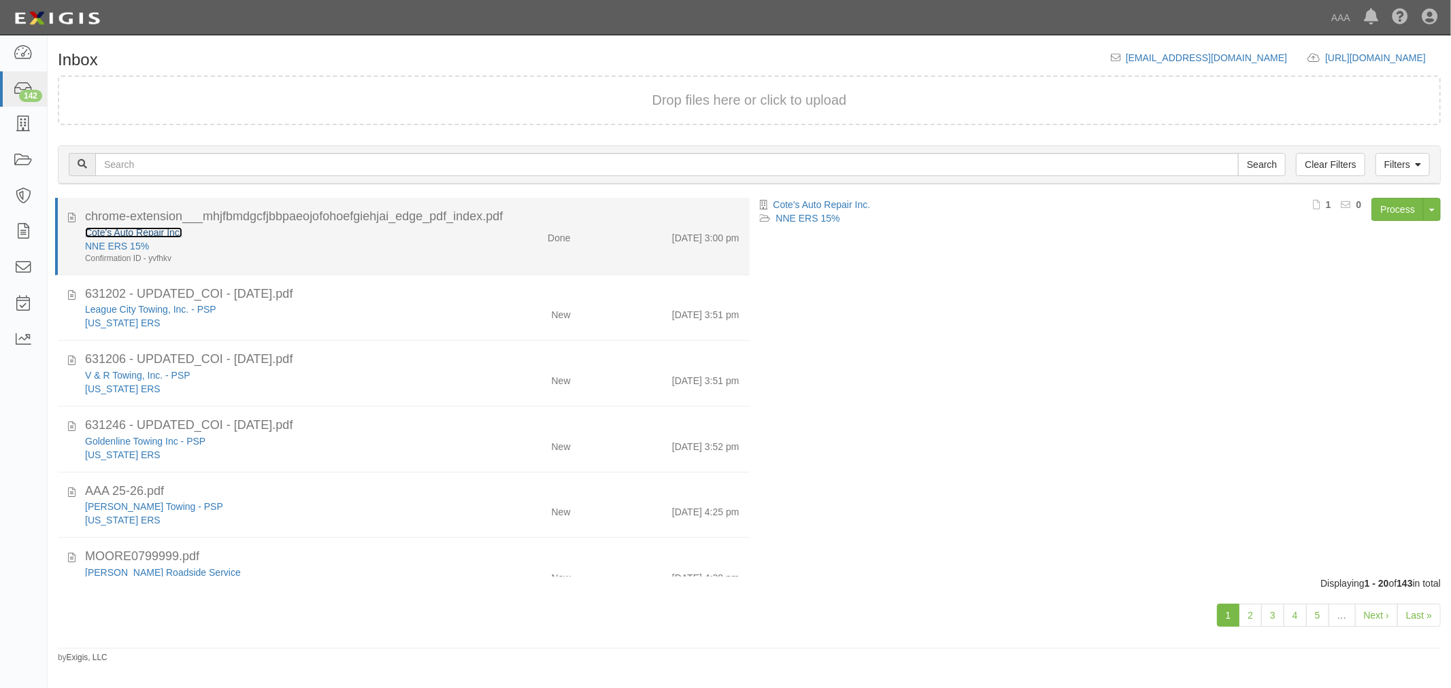
click at [123, 227] on link "Cote's Auto Repair Inc." at bounding box center [133, 232] width 97 height 11
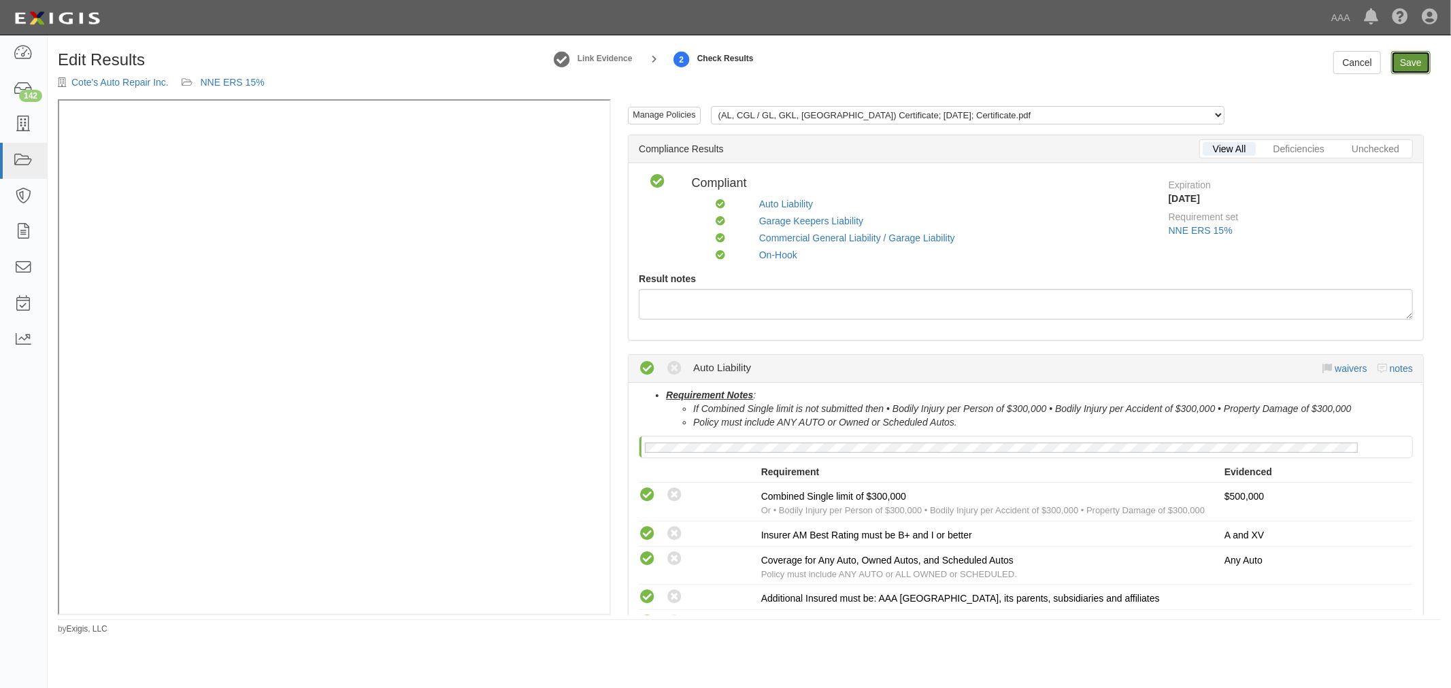
click at [1397, 67] on link "Save" at bounding box center [1410, 62] width 39 height 23
radio input "true"
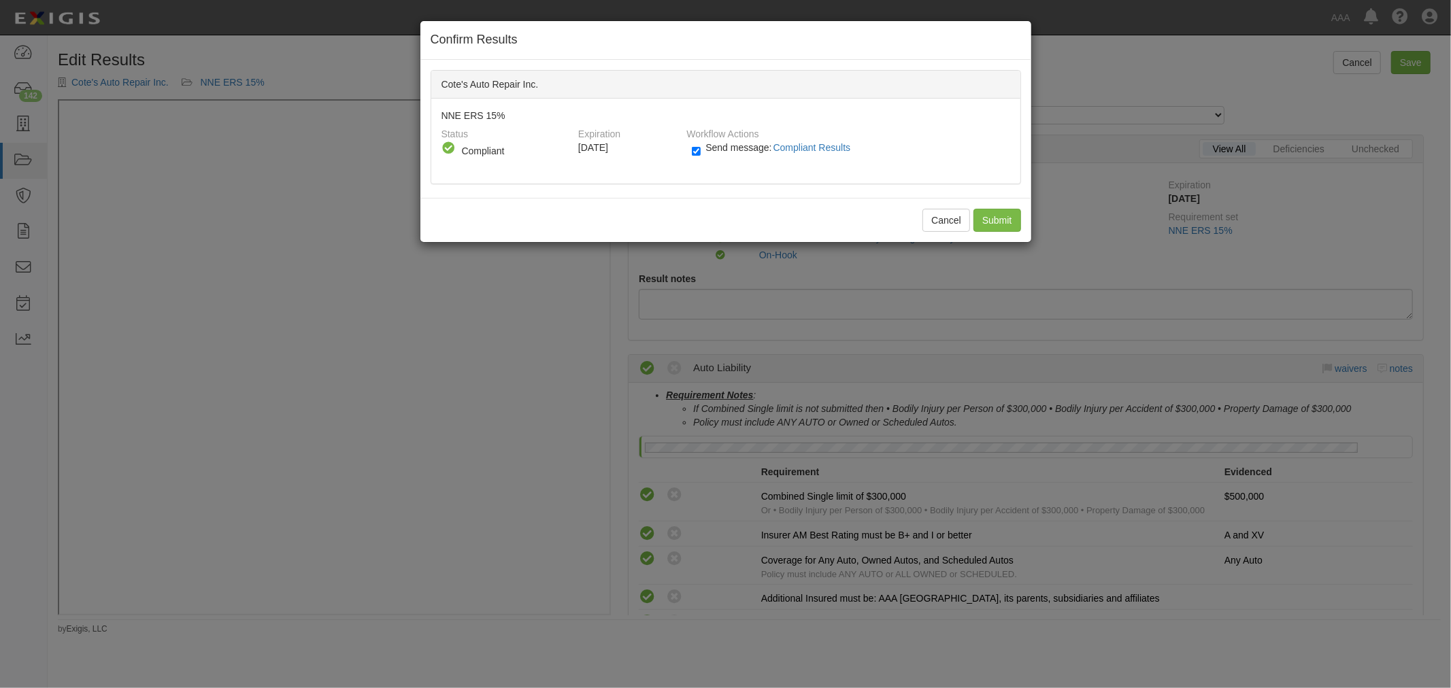
click at [975, 206] on div "Cancel Submit" at bounding box center [725, 220] width 611 height 44
click at [990, 218] on input "Submit" at bounding box center [997, 220] width 48 height 23
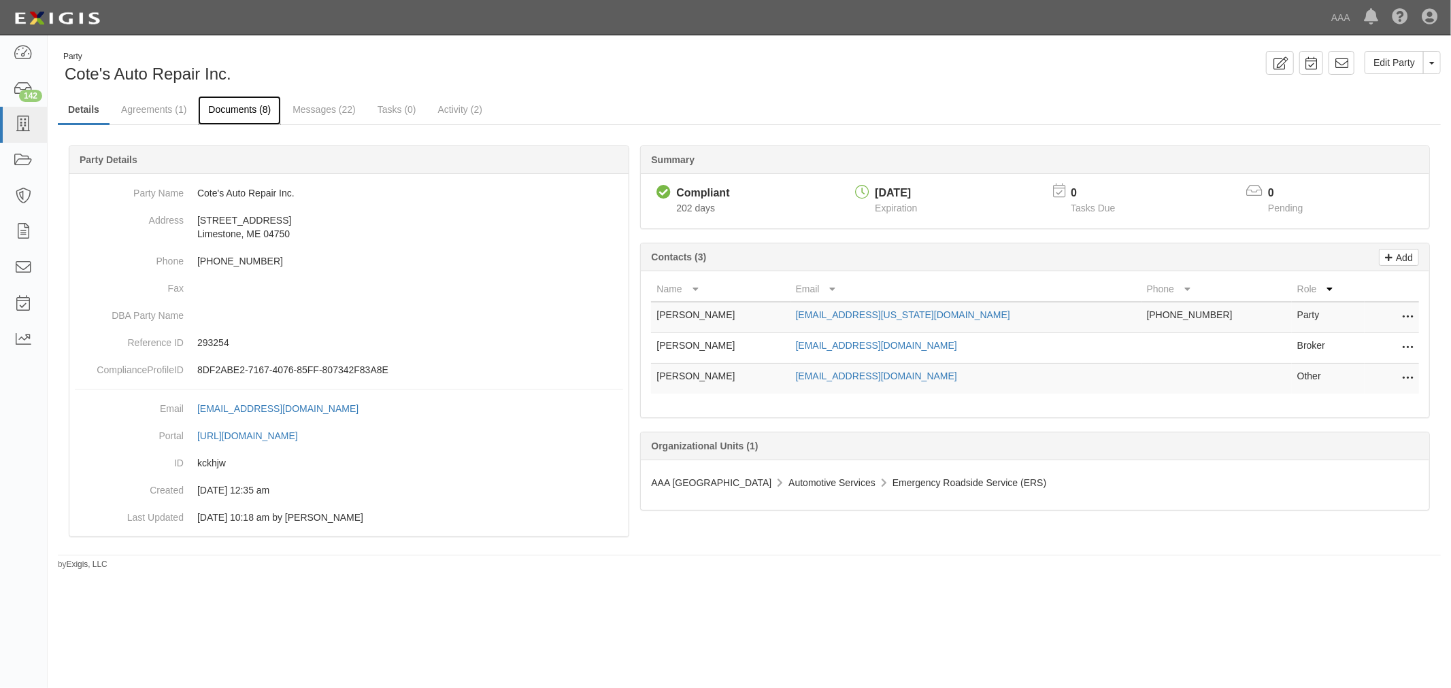
click at [222, 105] on link "Documents (8)" at bounding box center [239, 110] width 83 height 29
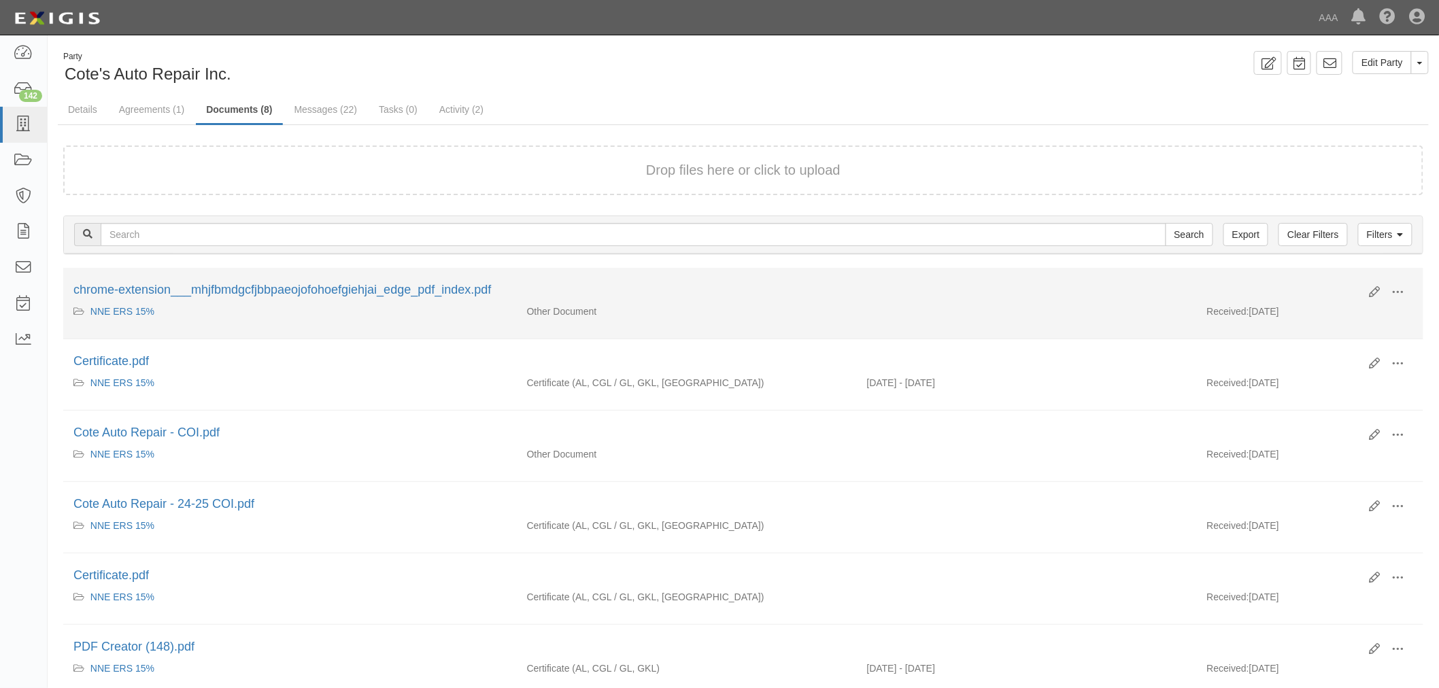
click at [1419, 284] on div "Edit View View details Archive chrome-extension___mhjfbmdgcfjbbpaeojofohoefgieh…" at bounding box center [743, 293] width 1360 height 23
drag, startPoint x: 1397, startPoint y: 284, endPoint x: 1390, endPoint y: 290, distance: 9.6
click at [1397, 286] on span at bounding box center [1398, 292] width 12 height 12
click at [1355, 311] on link "View" at bounding box center [1332, 312] width 107 height 24
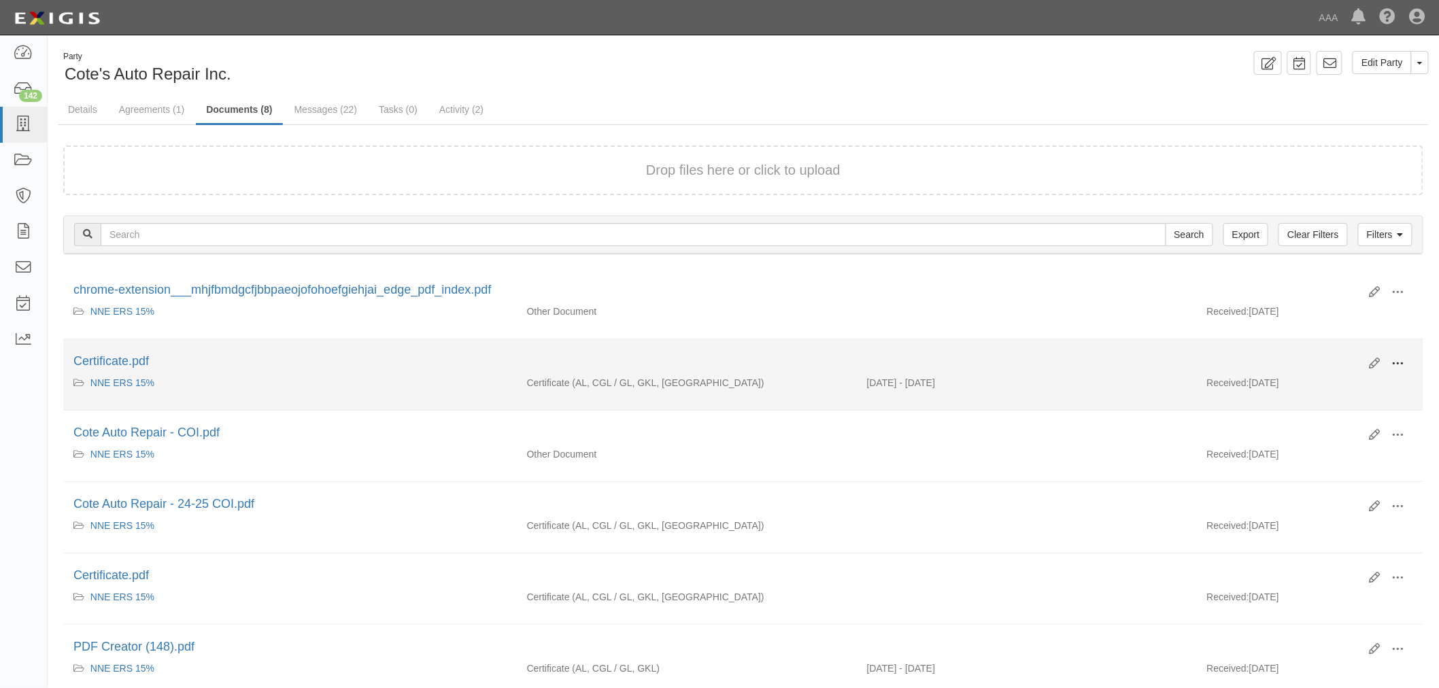
click at [1393, 355] on button at bounding box center [1398, 364] width 30 height 23
click at [1351, 391] on link "View" at bounding box center [1332, 383] width 107 height 24
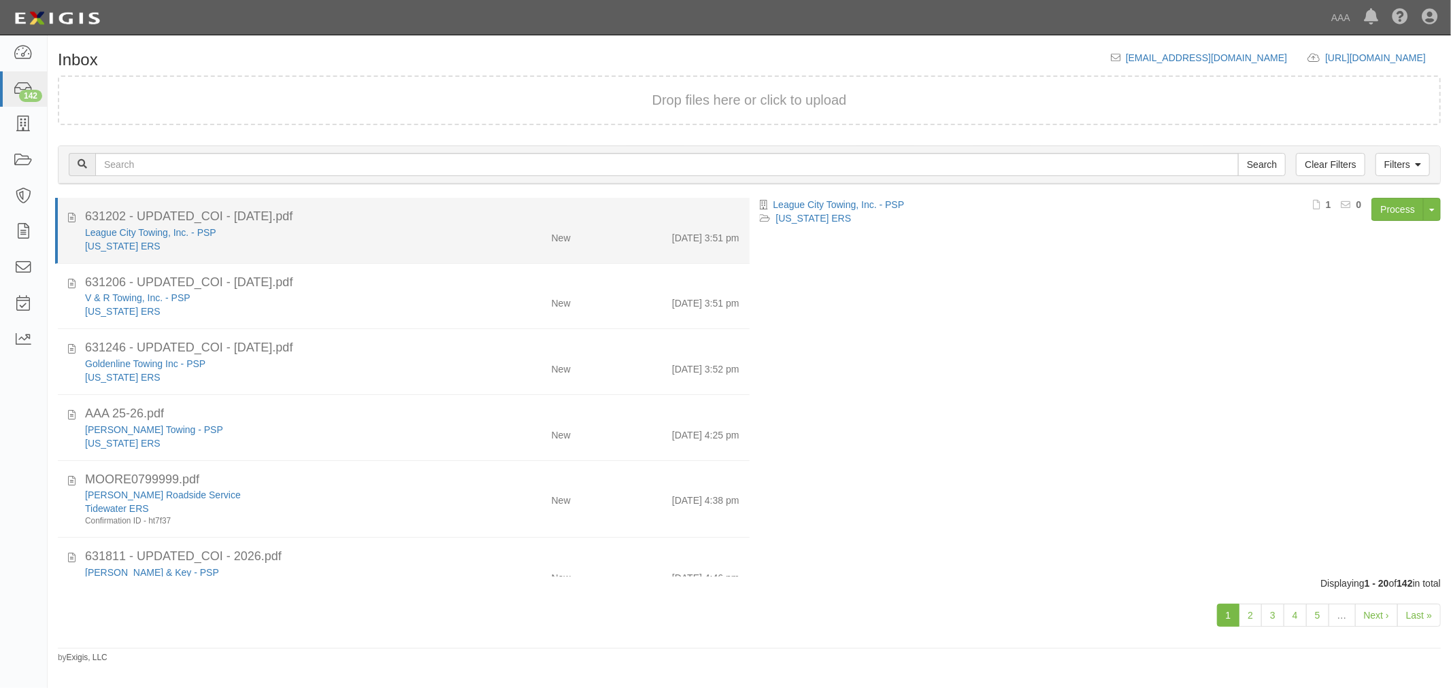
click at [116, 226] on div "League City Towing, Inc. - PSP" at bounding box center [271, 233] width 373 height 14
click at [118, 230] on link "League City Towing, Inc. - PSP" at bounding box center [150, 232] width 131 height 11
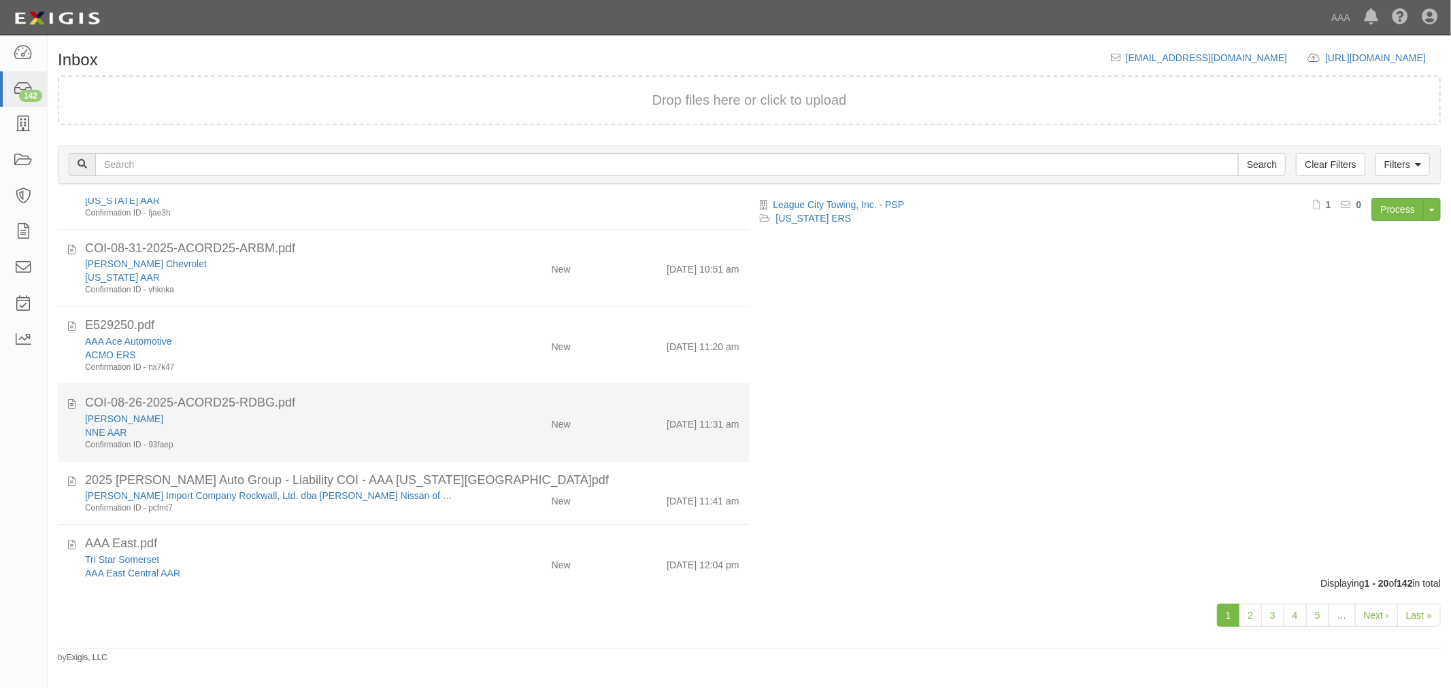
scroll to position [1026, 0]
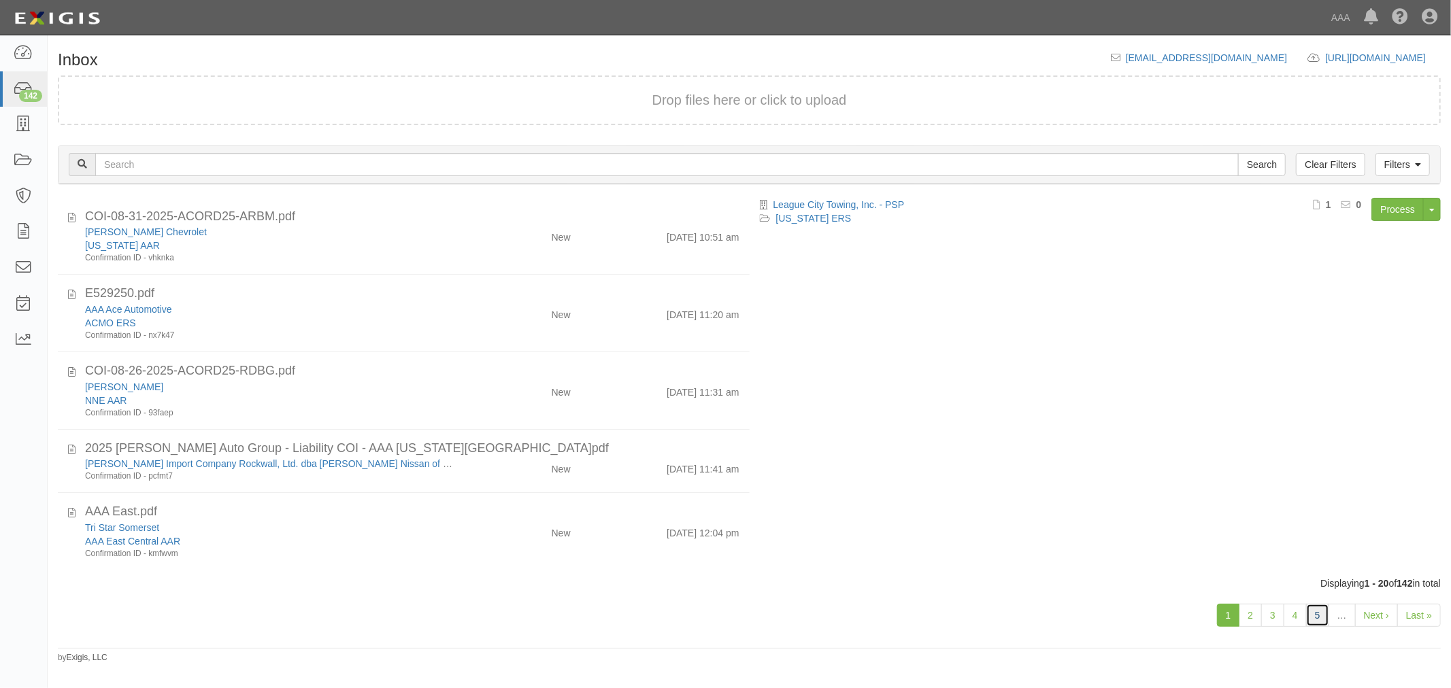
click at [1315, 613] on link "5" at bounding box center [1317, 615] width 23 height 23
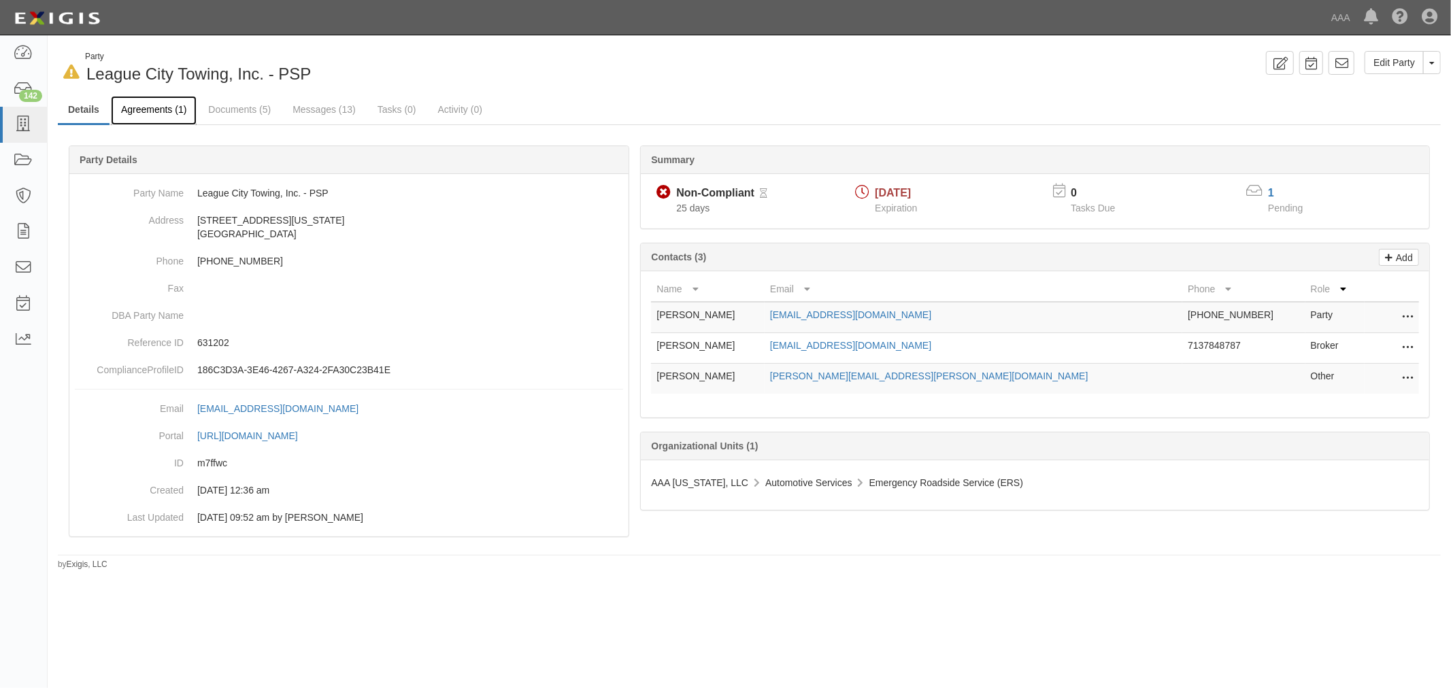
click at [137, 99] on link "Agreements (1)" at bounding box center [154, 110] width 86 height 29
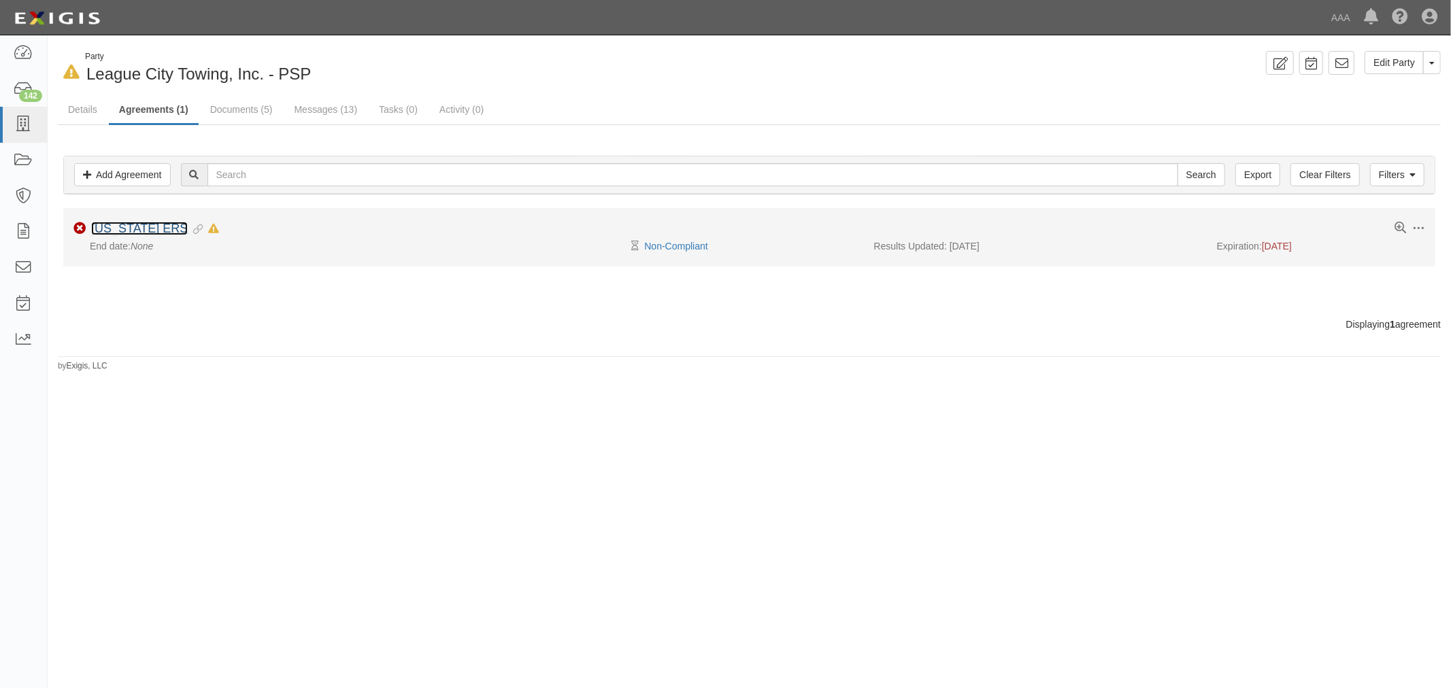
click at [118, 222] on link "[US_STATE] ERS" at bounding box center [139, 229] width 97 height 14
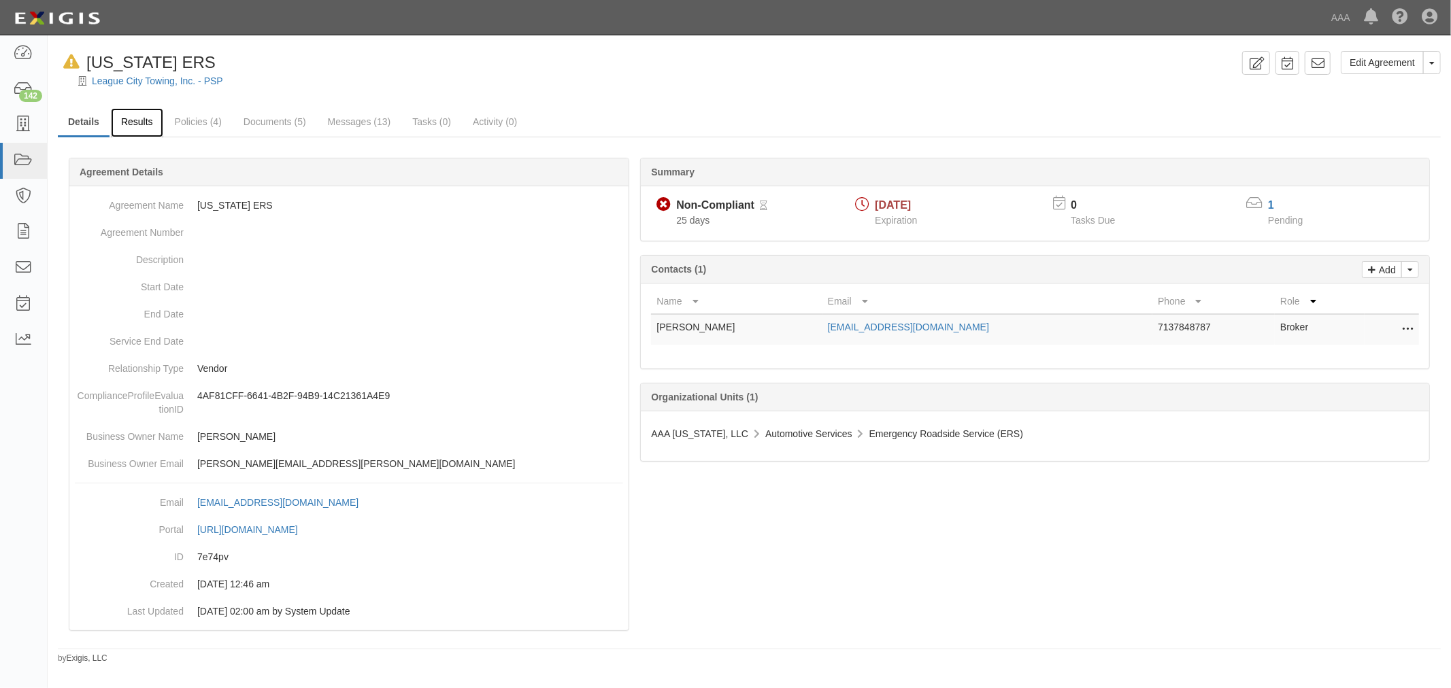
click at [141, 116] on link "Results" at bounding box center [137, 122] width 52 height 29
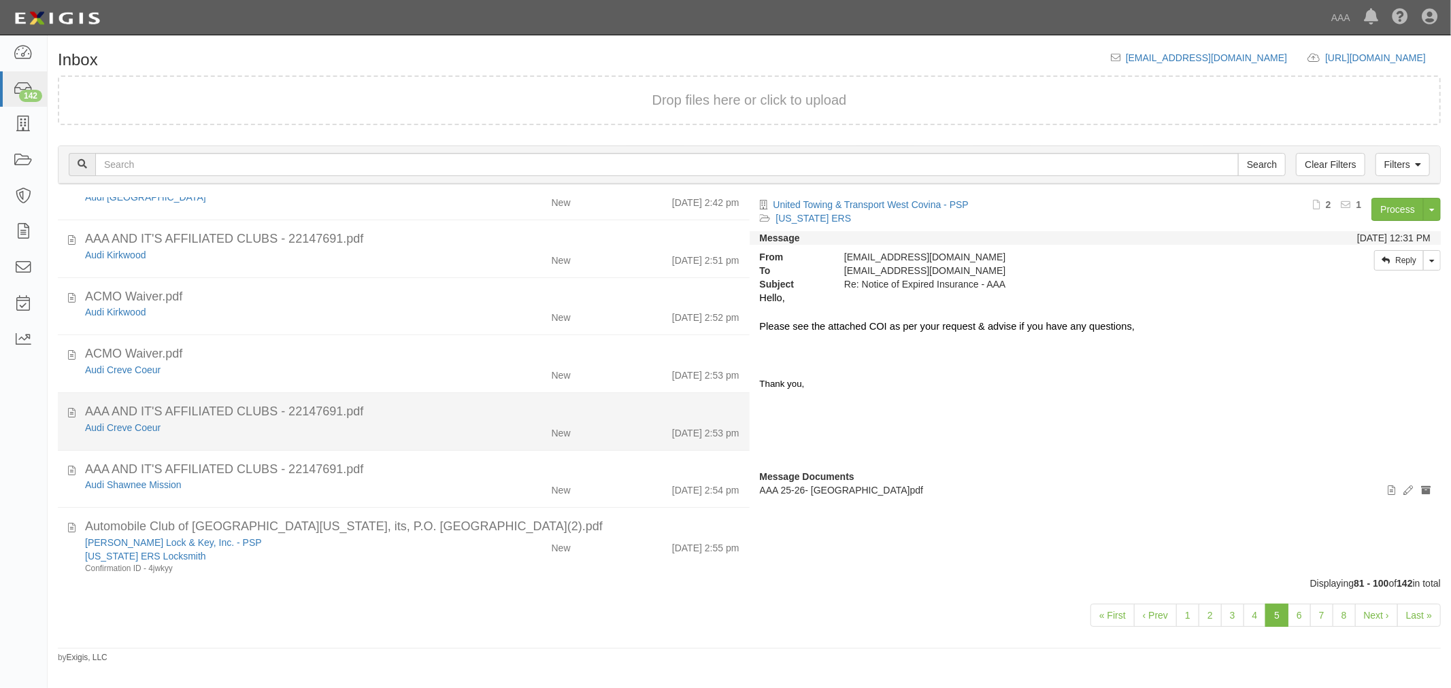
scroll to position [907, 0]
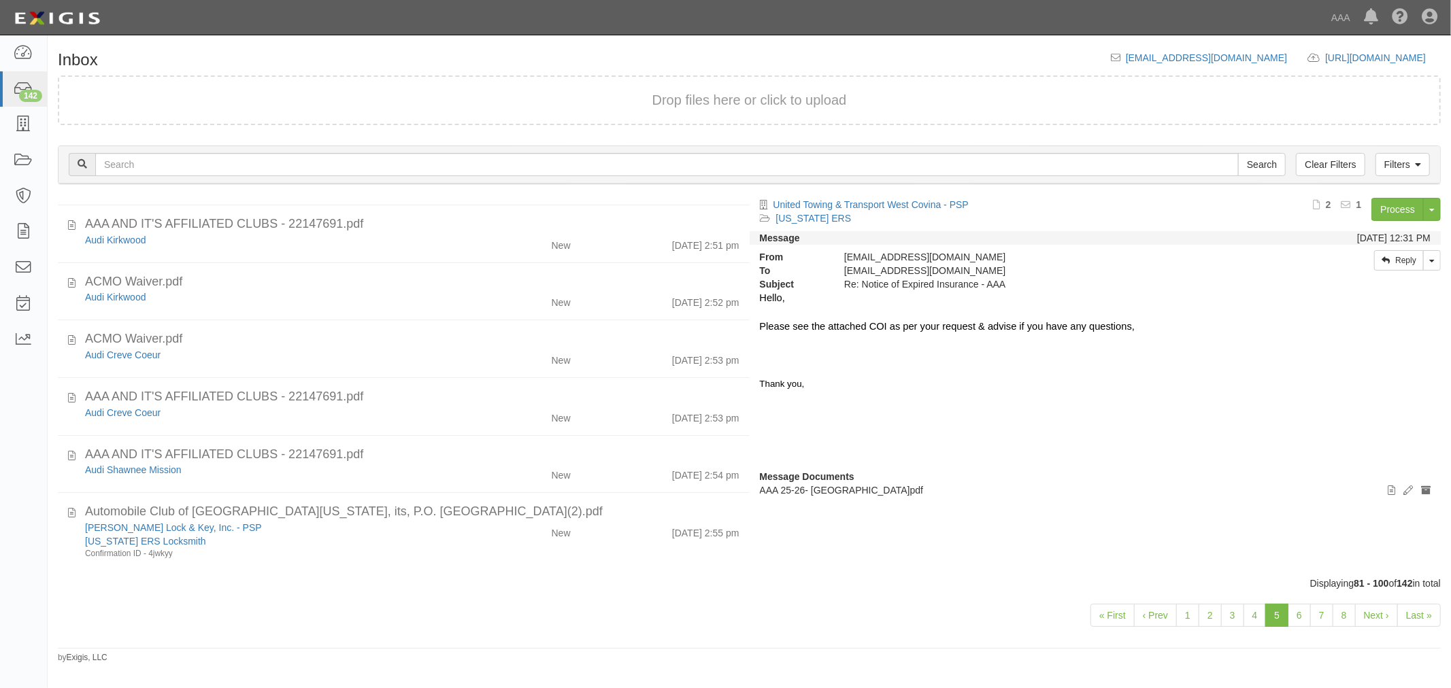
click at [1240, 601] on div "« First ‹ Prev 1 2 3 4 5 6 7 8 Next › Last »" at bounding box center [749, 617] width 1403 height 54
click at [1251, 605] on link "4" at bounding box center [1254, 615] width 23 height 23
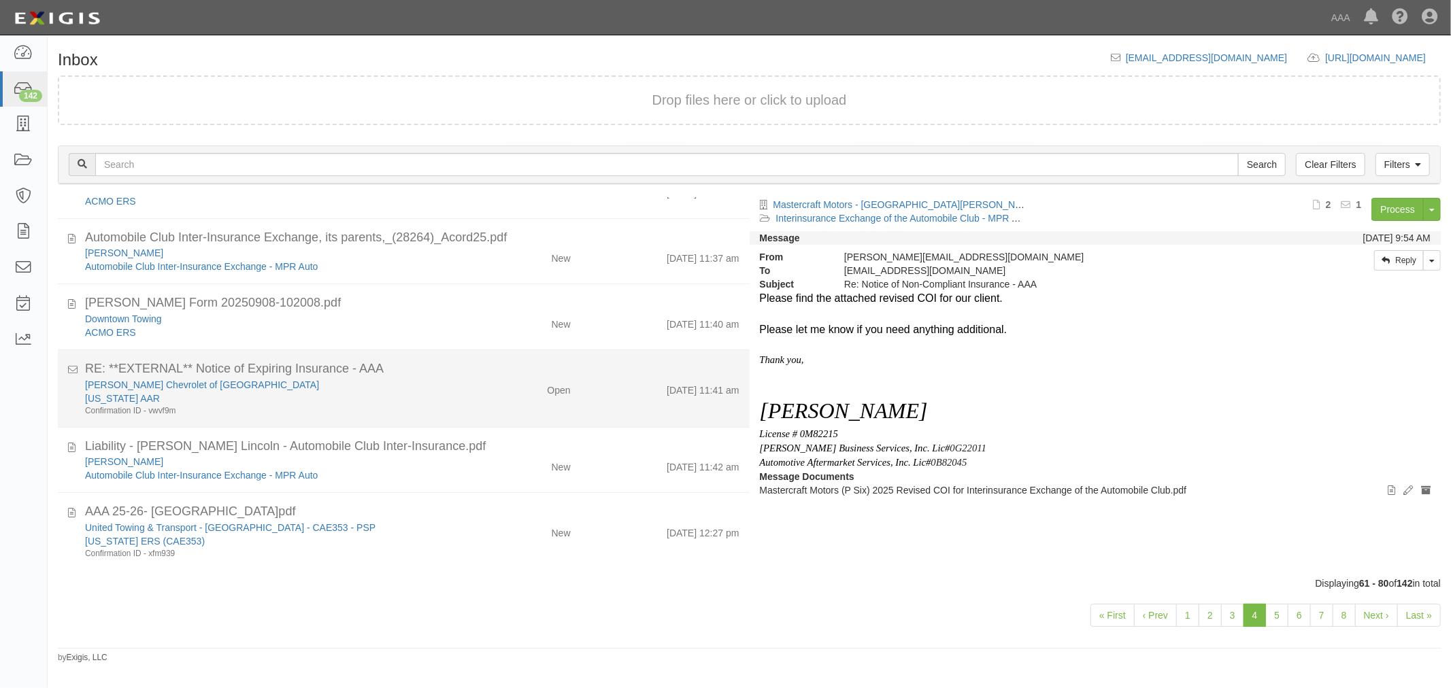
click at [485, 371] on div "RE: **EXTERNAL** Notice of Expiring Insurance - AAA" at bounding box center [412, 369] width 654 height 18
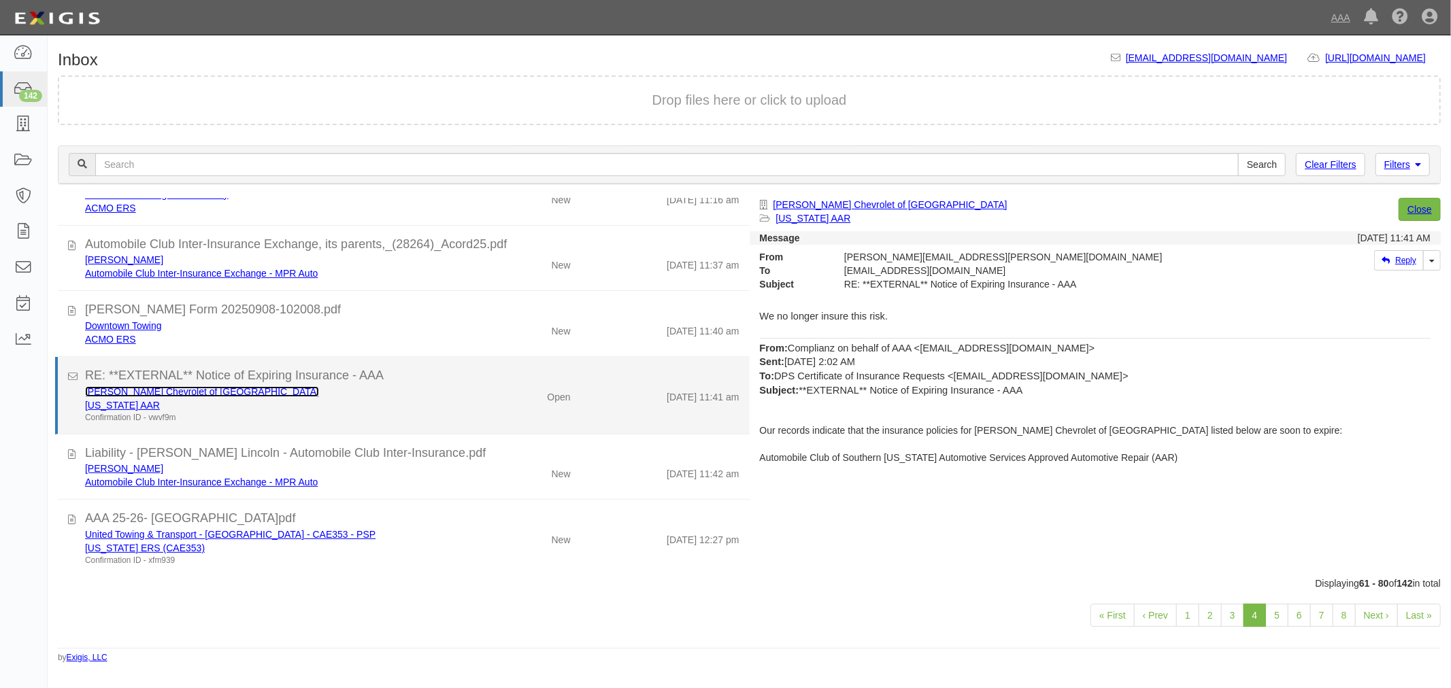
click at [135, 388] on link "[PERSON_NAME] Chevrolet of [GEOGRAPHIC_DATA]" at bounding box center [202, 391] width 234 height 11
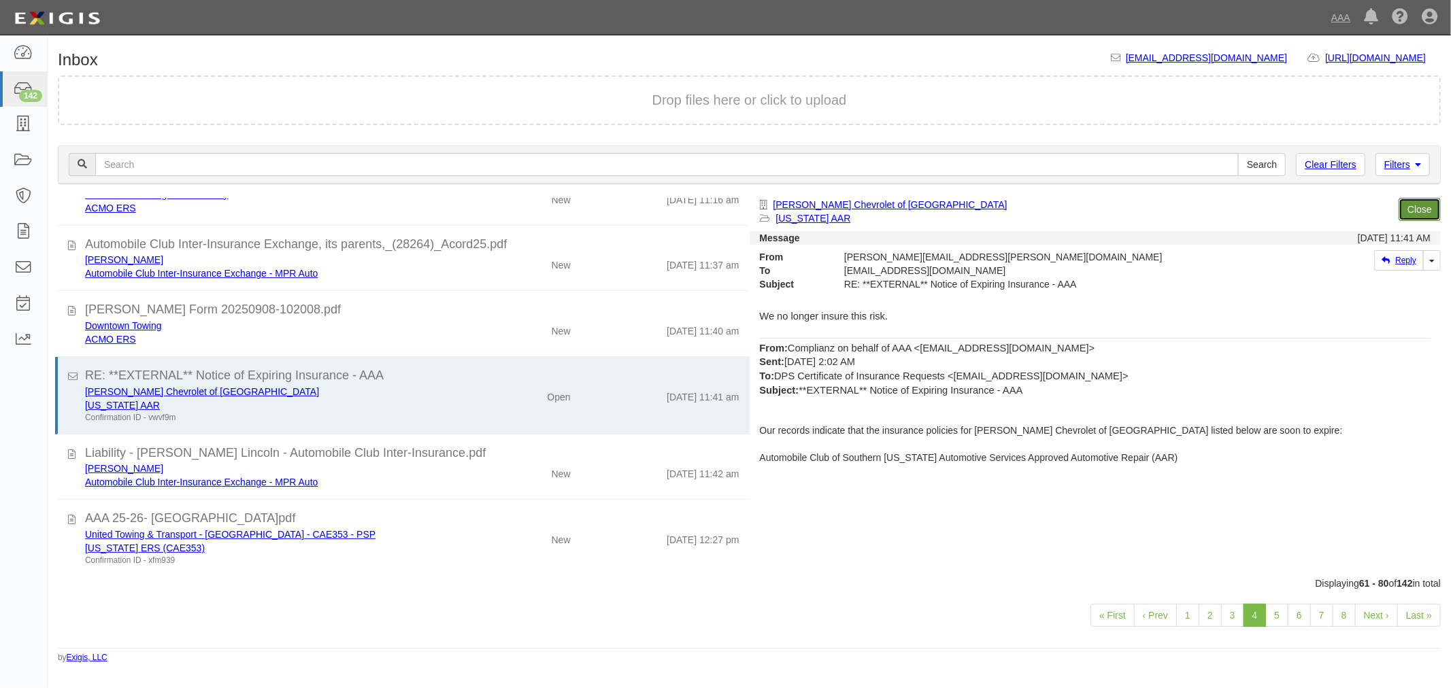
click at [1419, 207] on link "Close" at bounding box center [1419, 209] width 42 height 23
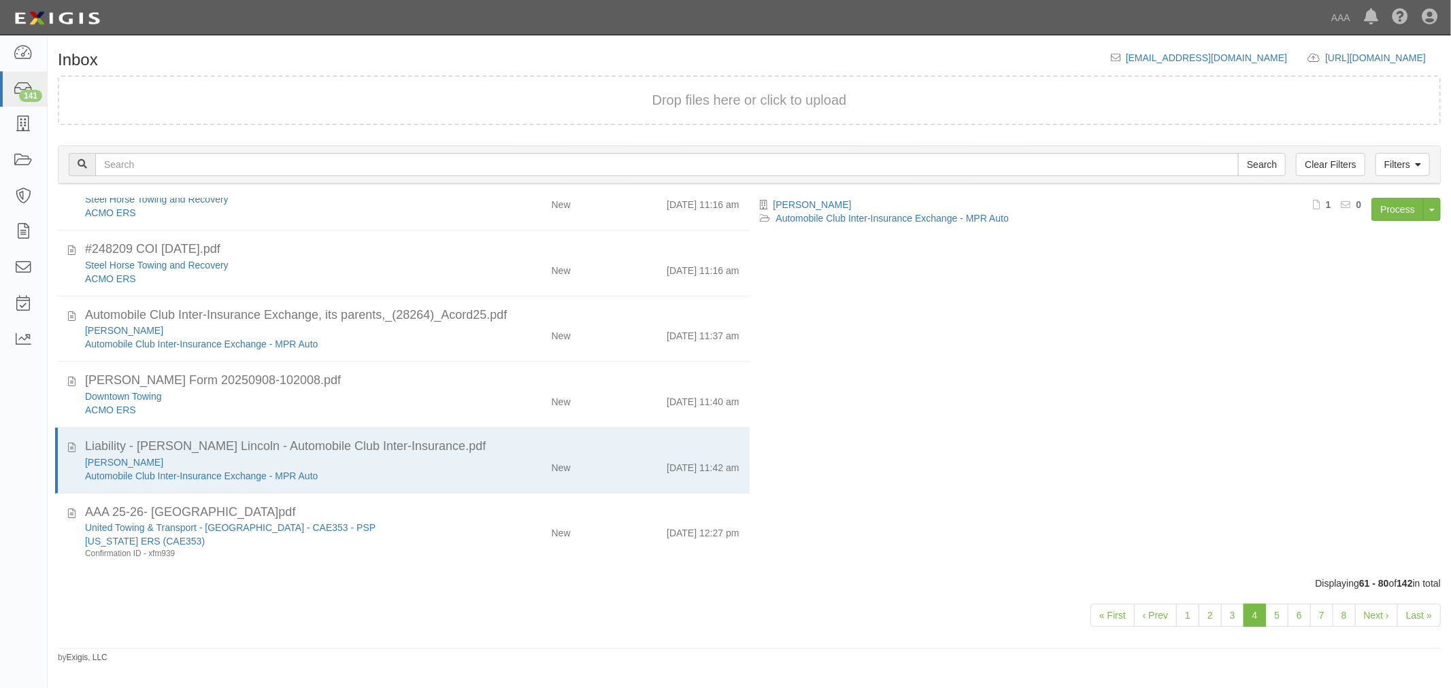
scroll to position [943, 0]
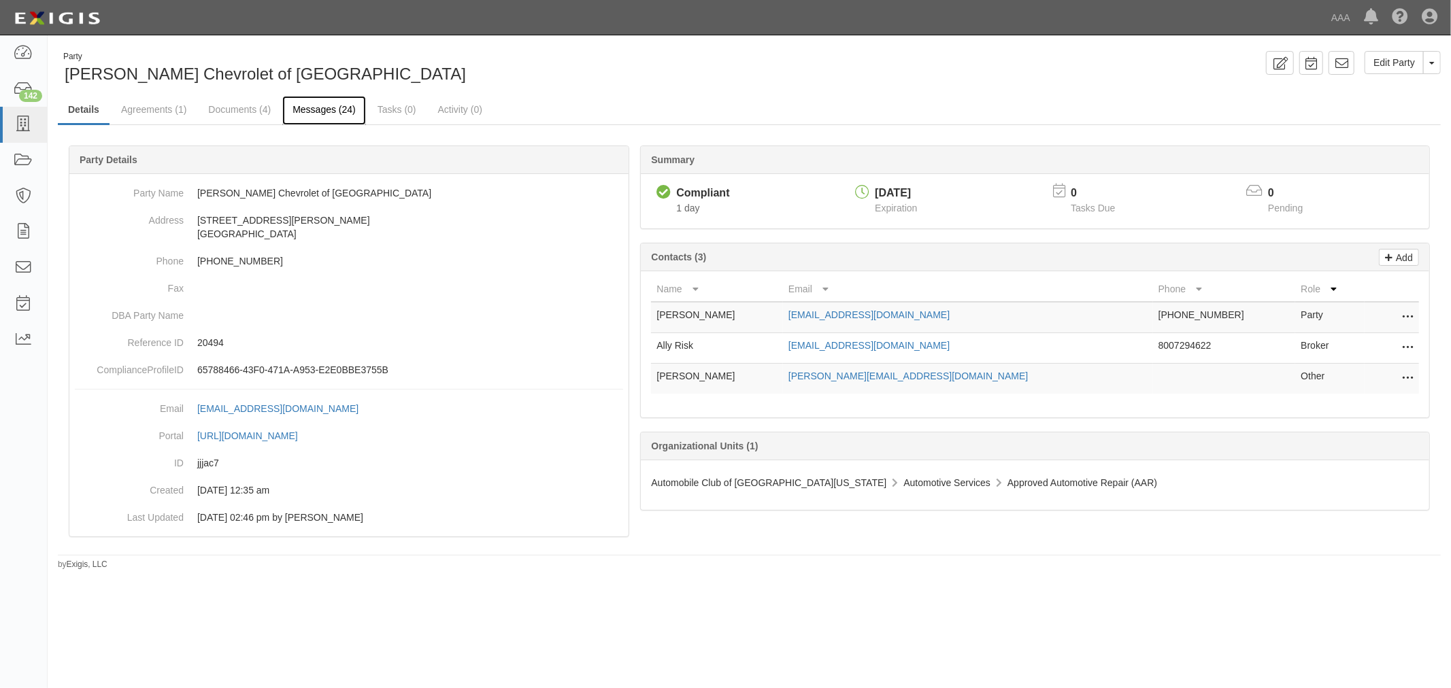
click at [300, 100] on link "Messages (24)" at bounding box center [324, 110] width 84 height 29
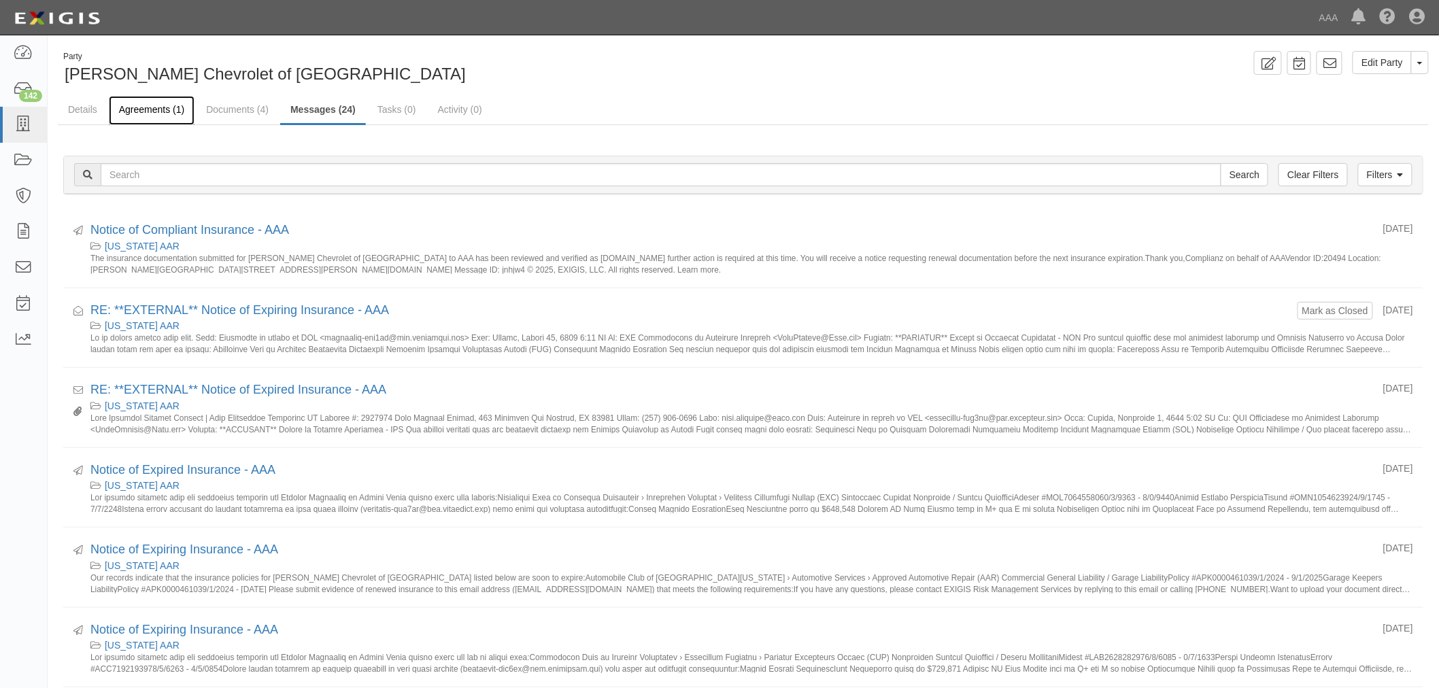
click at [167, 98] on link "Agreements (1)" at bounding box center [152, 110] width 86 height 29
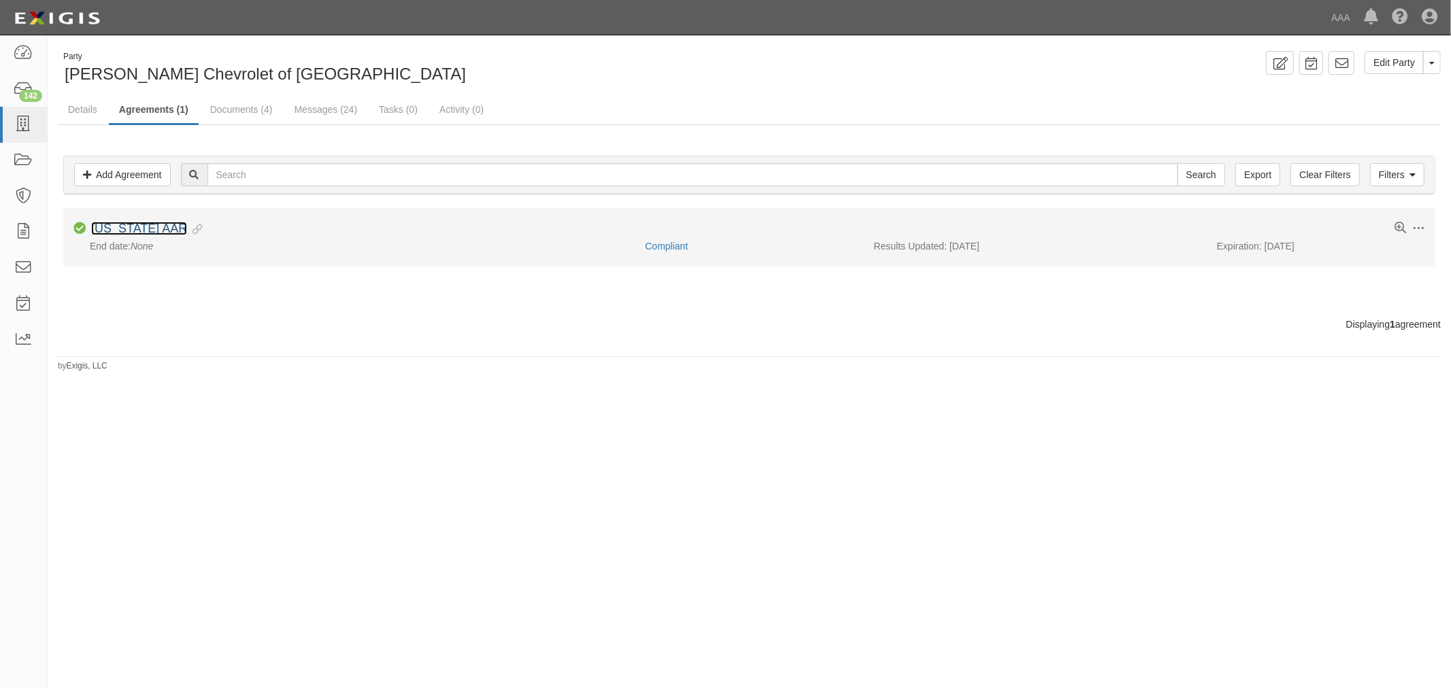
click at [145, 222] on link "[US_STATE] AAR" at bounding box center [139, 229] width 96 height 14
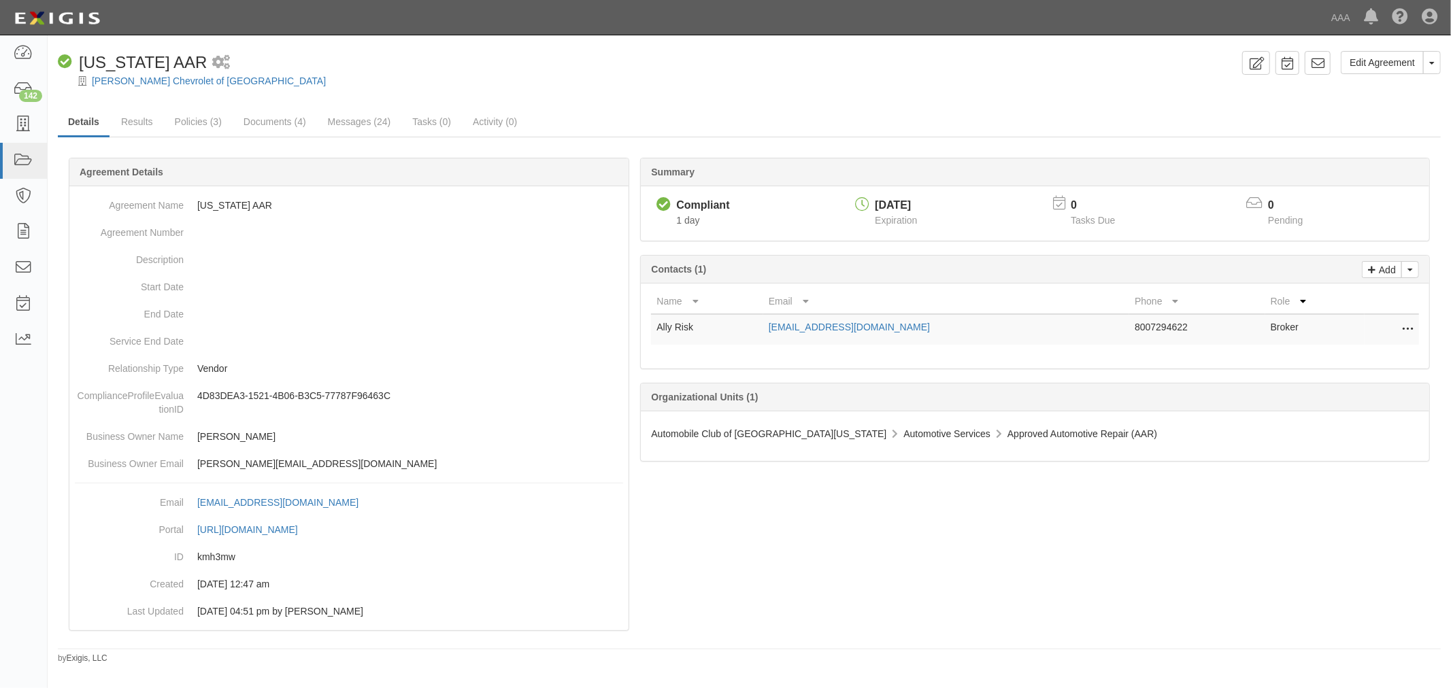
click at [1408, 328] on icon at bounding box center [1407, 330] width 11 height 18
click at [1351, 363] on link "Delete" at bounding box center [1346, 374] width 133 height 24
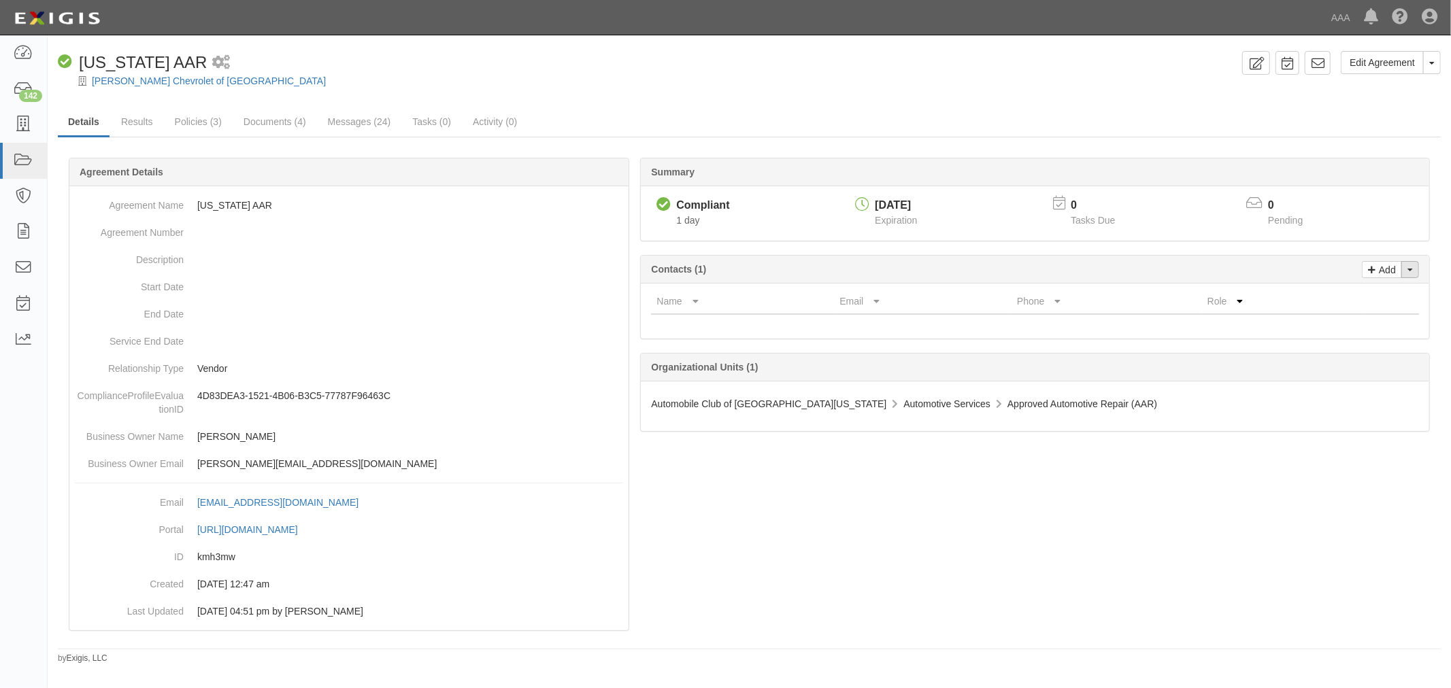
click at [1408, 269] on span "button" at bounding box center [1409, 270] width 5 height 3
click at [1370, 301] on link "Change contacts" at bounding box center [1363, 294] width 107 height 18
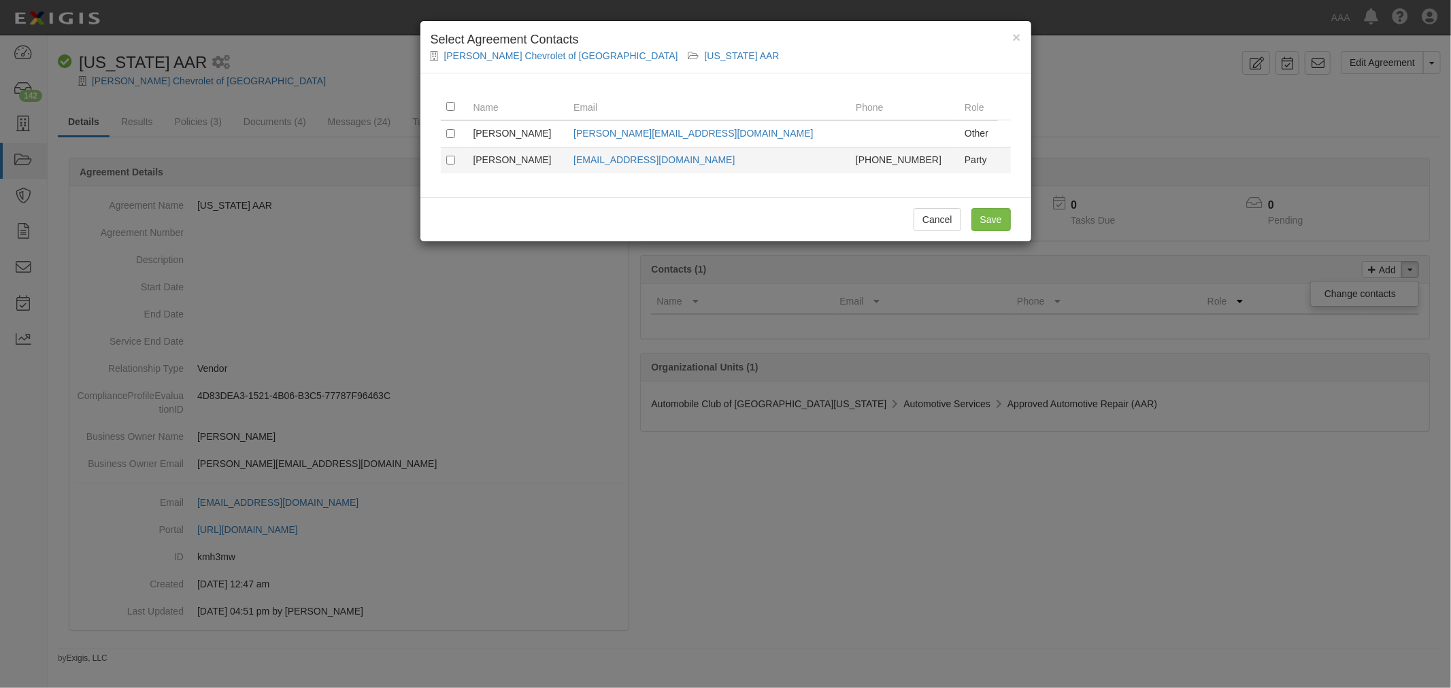
click at [447, 154] on td at bounding box center [454, 160] width 27 height 27
click at [454, 160] on td at bounding box center [454, 160] width 27 height 27
click at [445, 158] on td at bounding box center [454, 160] width 27 height 27
click at [450, 164] on input "checkbox" at bounding box center [450, 160] width 9 height 9
checkbox input "true"
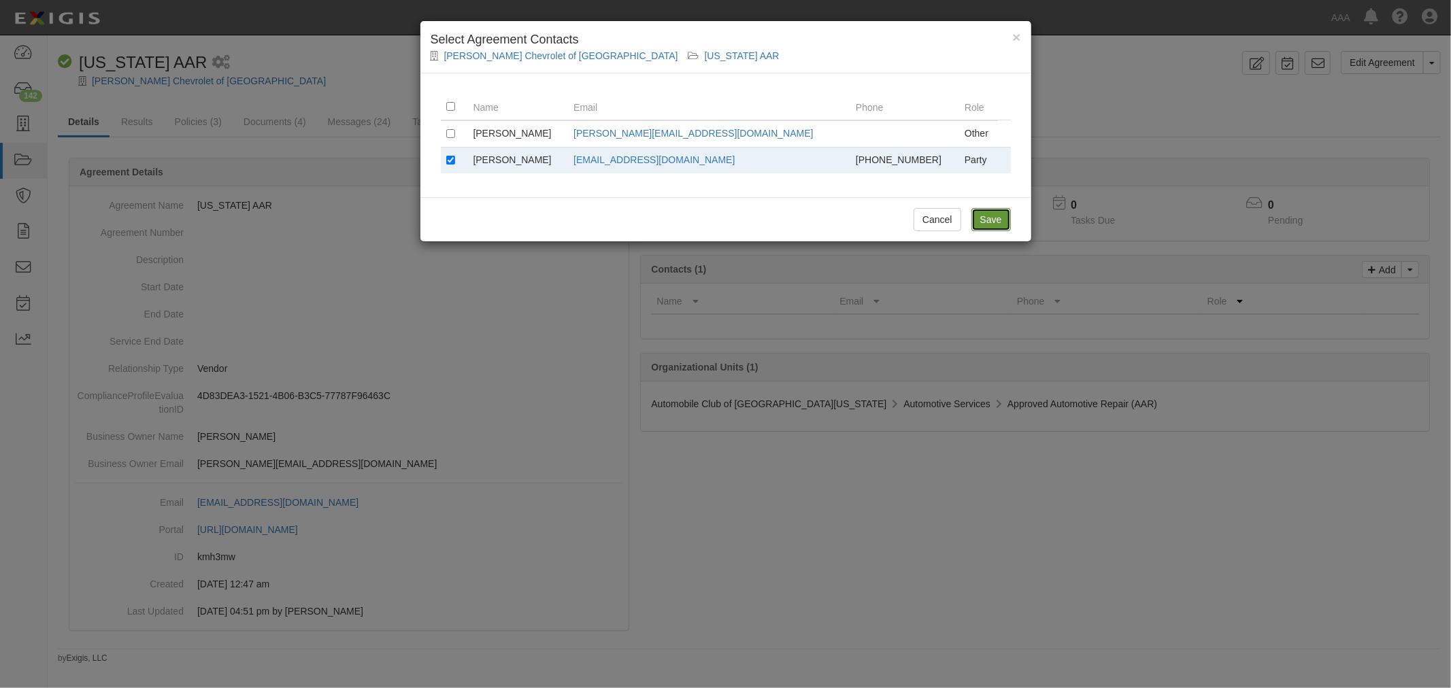
click at [986, 220] on input "Save" at bounding box center [990, 219] width 39 height 23
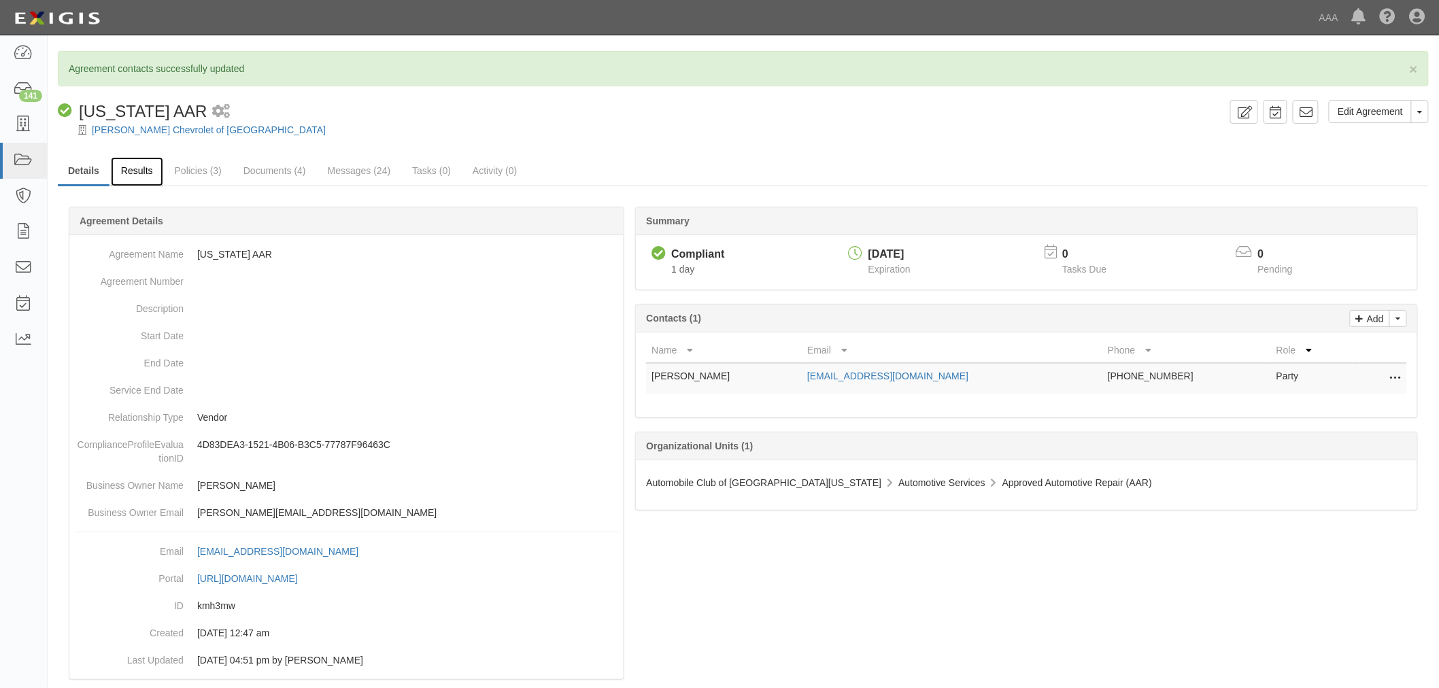
click at [136, 175] on link "Results" at bounding box center [137, 171] width 52 height 29
